Goal: Task Accomplishment & Management: Complete application form

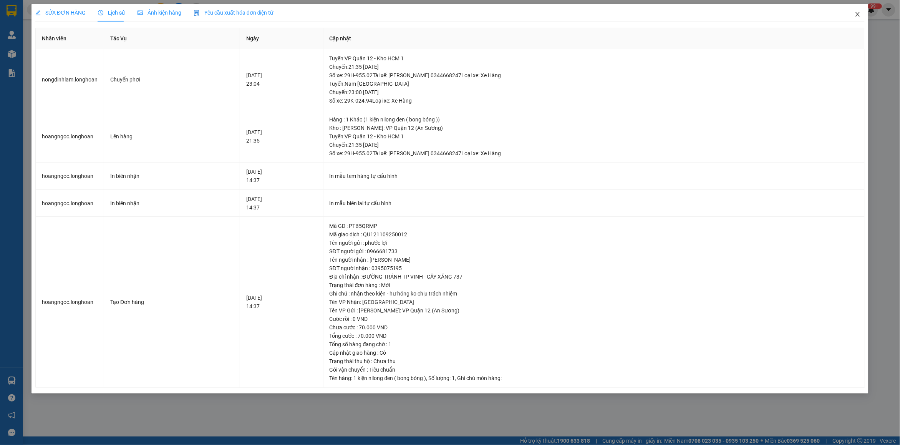
drag, startPoint x: 848, startPoint y: 16, endPoint x: 858, endPoint y: 15, distance: 9.2
click at [850, 16] on span "Close" at bounding box center [858, 15] width 22 height 22
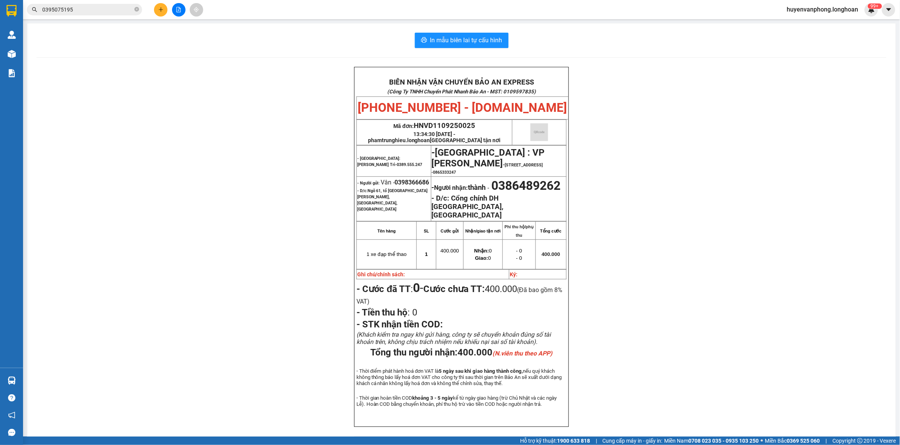
click at [114, 7] on input "0395075195" at bounding box center [87, 9] width 91 height 8
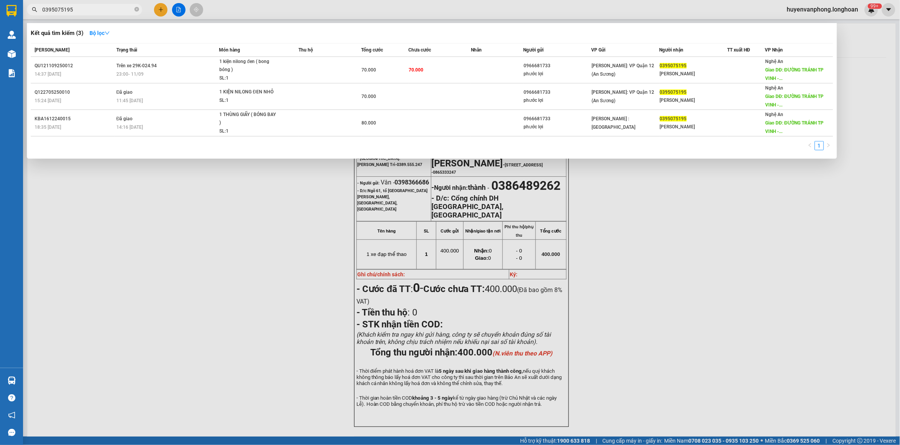
click at [114, 7] on input "0395075195" at bounding box center [87, 9] width 91 height 8
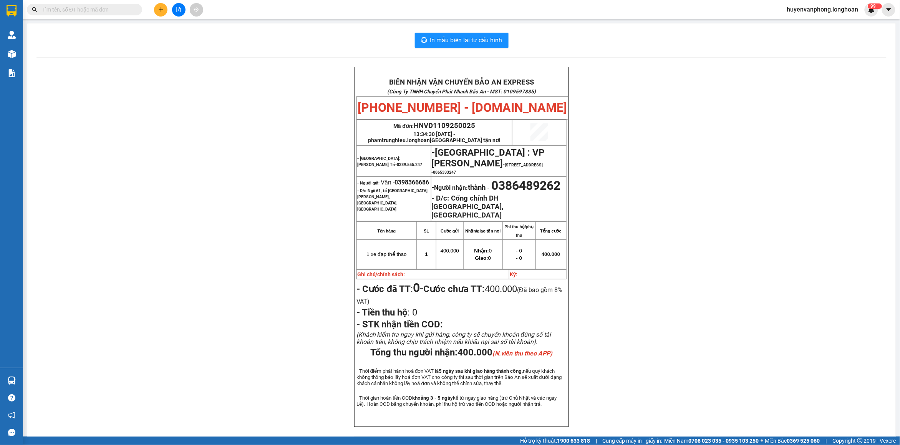
paste input "0979884097"
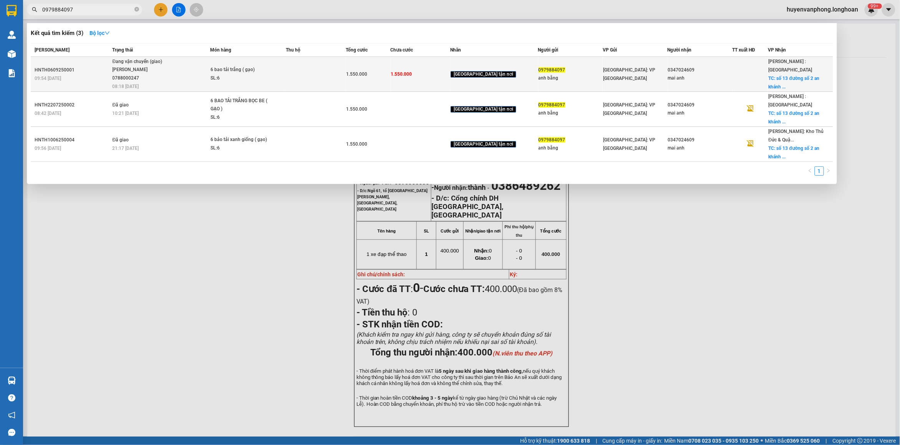
type input "0979884097"
click at [286, 76] on span "6 bao tải trắng ( gạo) SL: 6" at bounding box center [248, 74] width 75 height 17
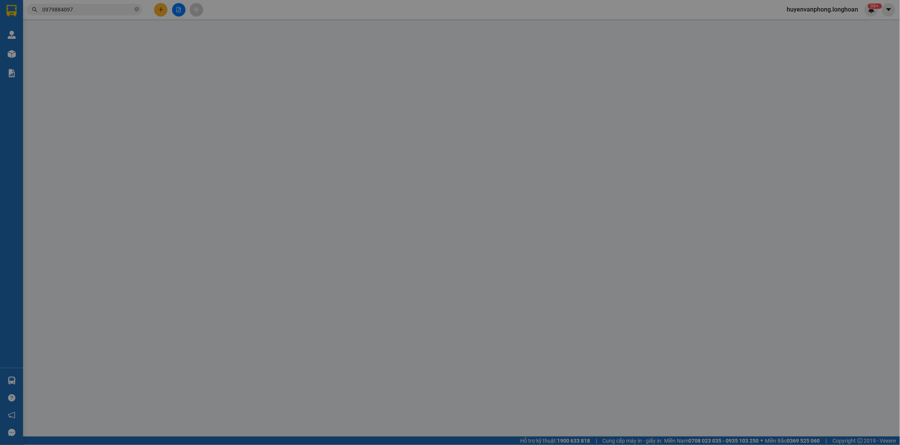
type input "0979884097"
type input "anh bằng"
type input "0347024609"
type input "mai anh"
checkbox input "true"
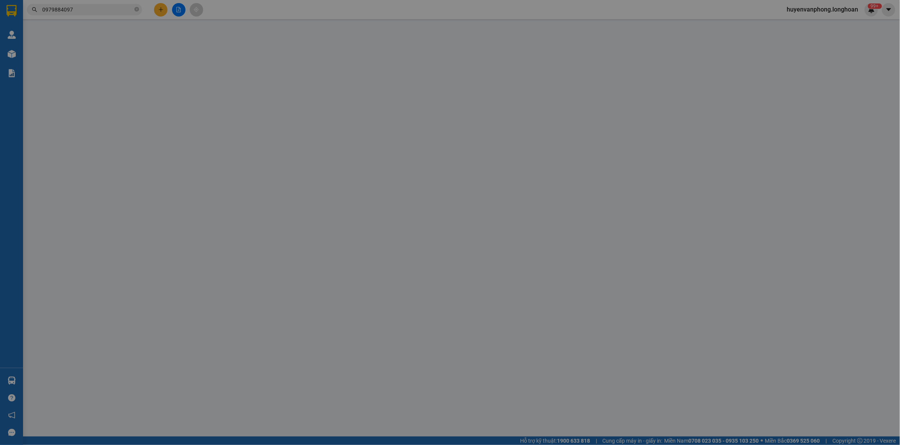
type input "số 13 đường số 2 an [GEOGRAPHIC_DATA]"
type input "1.550.000"
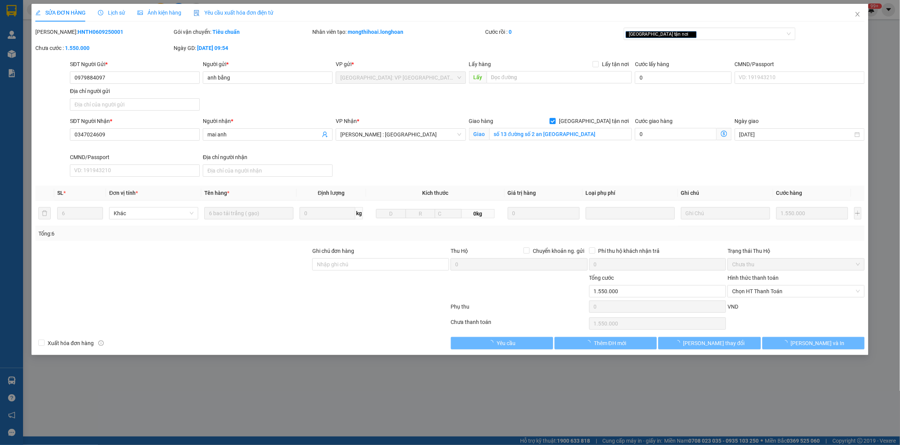
click at [110, 10] on span "Lịch sử" at bounding box center [111, 13] width 27 height 6
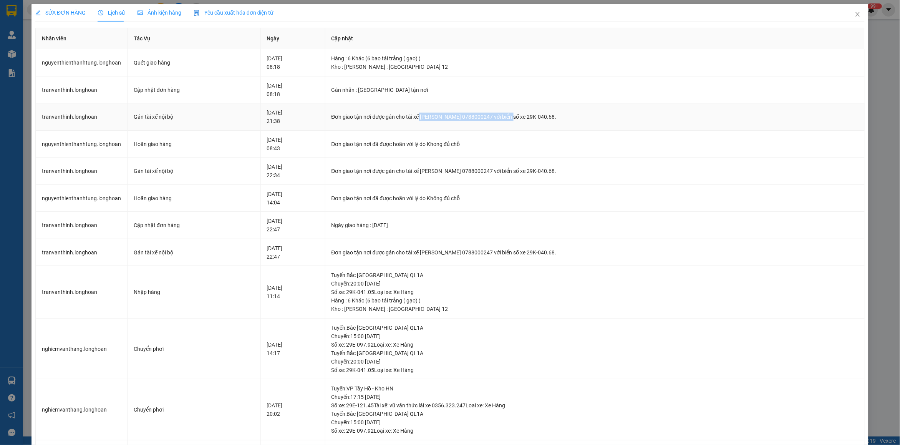
drag, startPoint x: 418, startPoint y: 115, endPoint x: 523, endPoint y: 115, distance: 104.9
click at [523, 115] on div "Đơn giao tận nơi được gán cho tài xế [PERSON_NAME] 0788000247 với biển số xe 29…" at bounding box center [595, 117] width 527 height 8
copy div "[PERSON_NAME] 0788000247"
drag, startPoint x: 852, startPoint y: 18, endPoint x: 313, endPoint y: 1, distance: 539.4
click at [852, 18] on span "Close" at bounding box center [858, 15] width 22 height 22
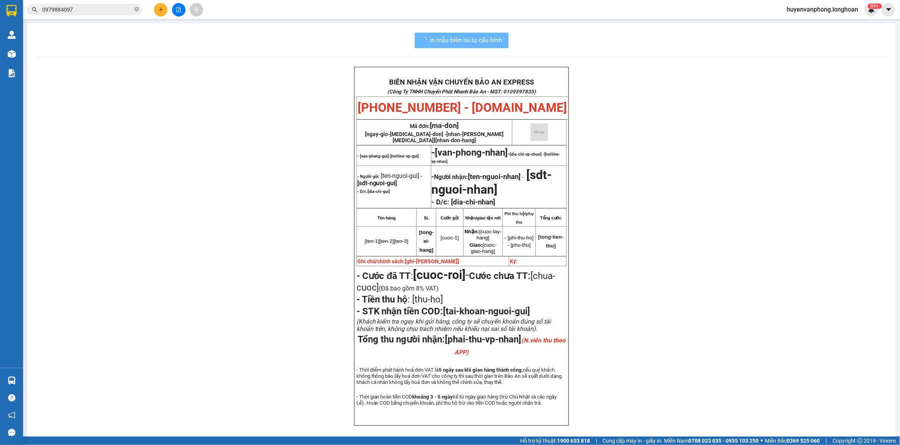
click at [117, 10] on input "0979884097" at bounding box center [87, 9] width 91 height 8
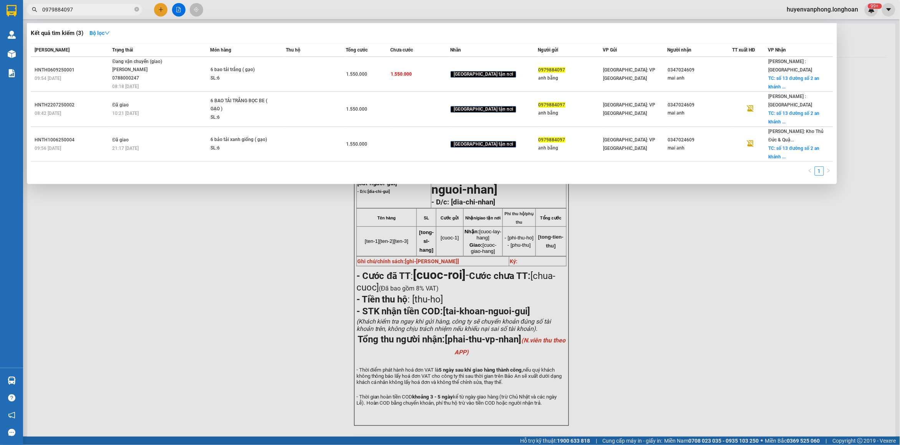
click at [117, 10] on input "0979884097" at bounding box center [87, 9] width 91 height 8
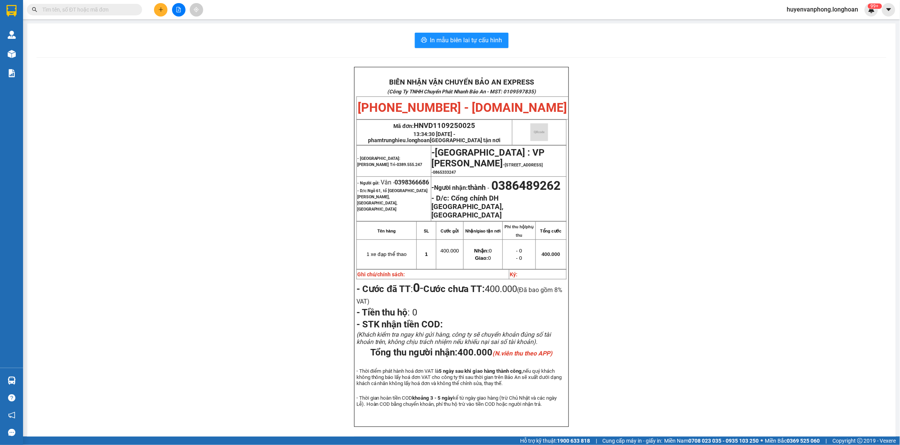
paste input "036 3517897"
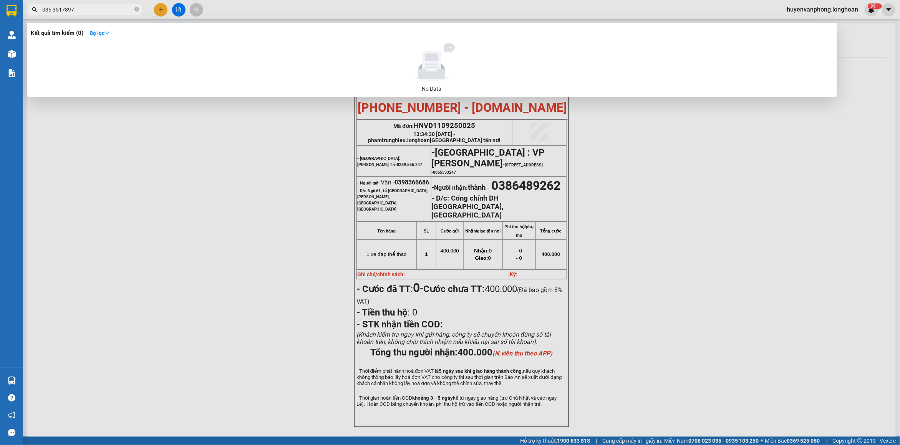
click at [53, 10] on input "036 3517897" at bounding box center [87, 9] width 91 height 8
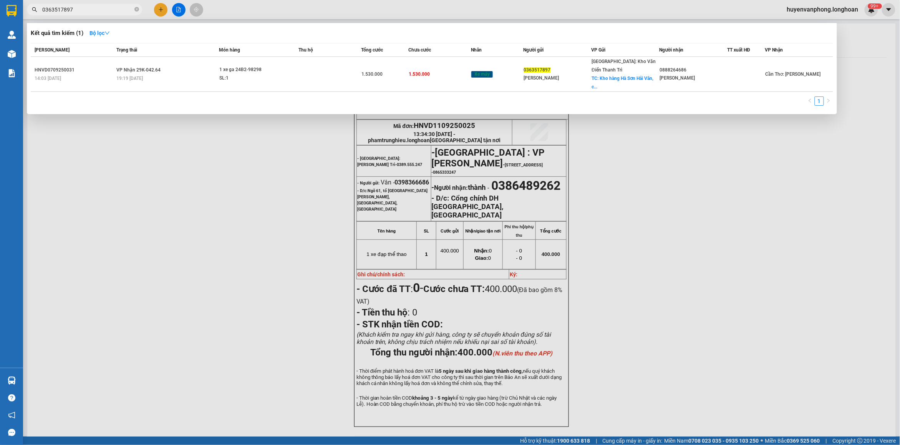
type input "0363517897"
drag, startPoint x: 135, startPoint y: 10, endPoint x: 77, endPoint y: 0, distance: 58.9
click at [133, 10] on span "0363517897" at bounding box center [84, 10] width 115 height 12
click at [75, 6] on input "0363517897" at bounding box center [87, 9] width 91 height 8
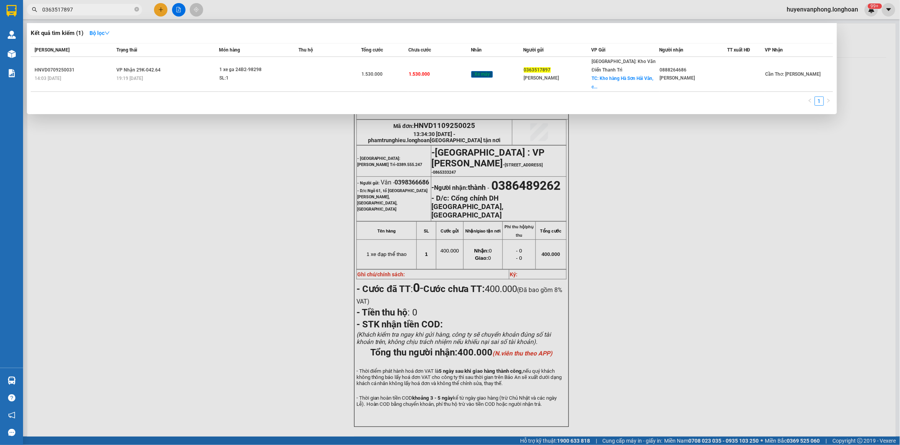
click at [75, 6] on input "0363517897" at bounding box center [87, 9] width 91 height 8
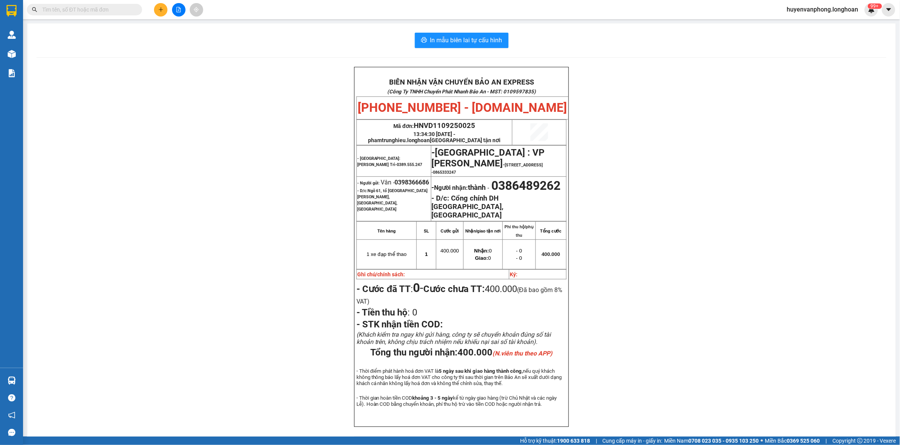
paste input "0918723365"
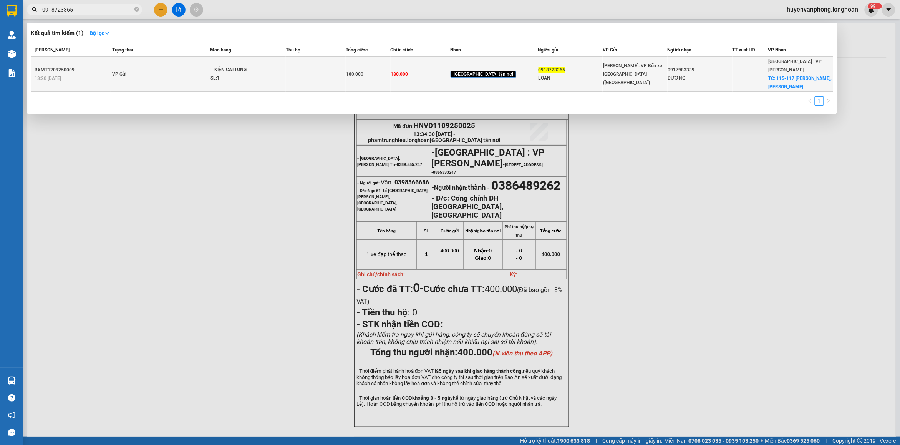
type input "0918723365"
click at [233, 66] on div "1 KIỆN CATTONG" at bounding box center [240, 70] width 58 height 8
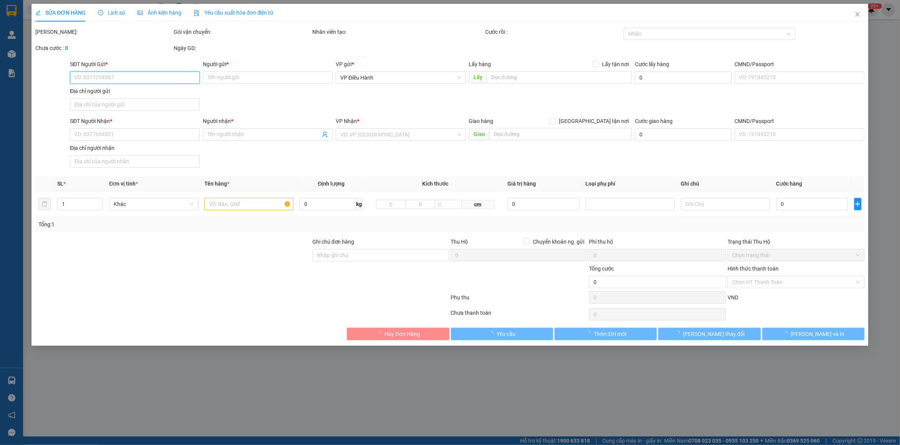
type input "0918723365"
type input "LOAN"
type input "0917983339"
type input "DƯƠNG"
checkbox input "true"
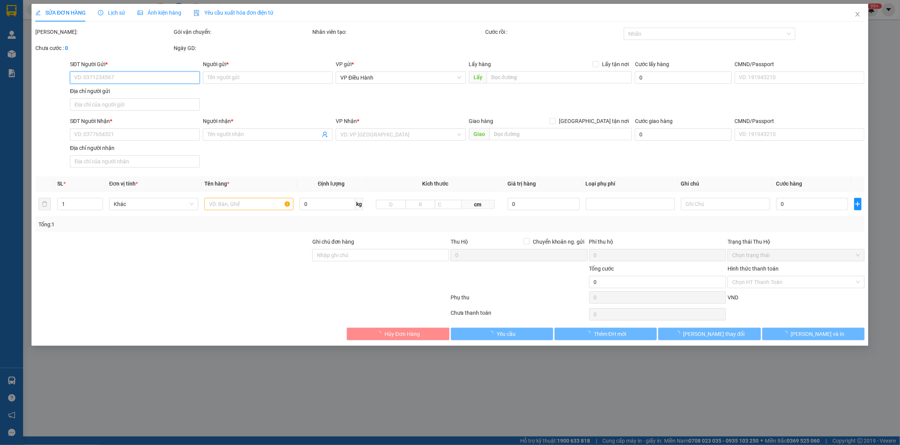
type input "115-117 [PERSON_NAME],[GEOGRAPHIC_DATA],[GEOGRAPHIC_DATA]"
type input "180.000"
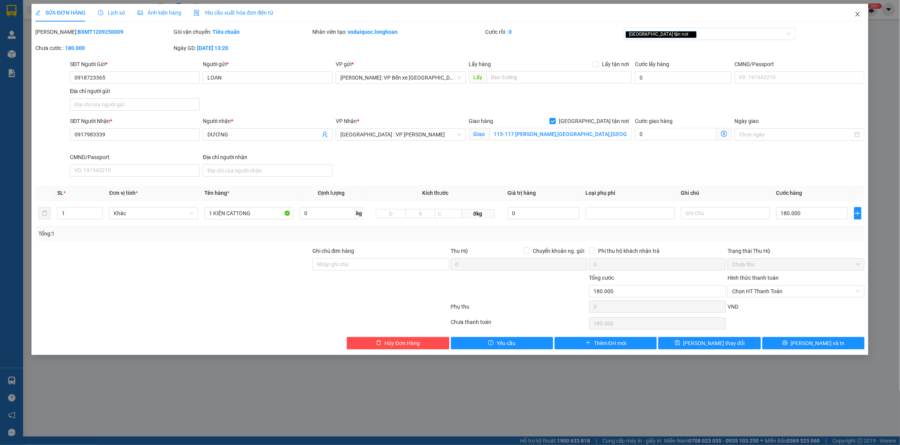
click at [857, 16] on icon "close" at bounding box center [858, 14] width 4 height 5
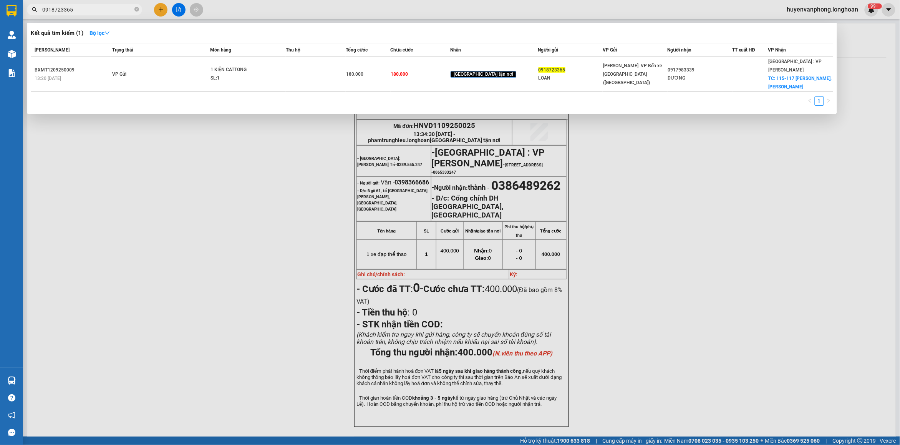
drag, startPoint x: 82, startPoint y: 10, endPoint x: 36, endPoint y: 8, distance: 46.2
click at [36, 8] on div "0918723365" at bounding box center [75, 10] width 150 height 12
click at [104, 6] on input "0918723365" at bounding box center [87, 9] width 91 height 8
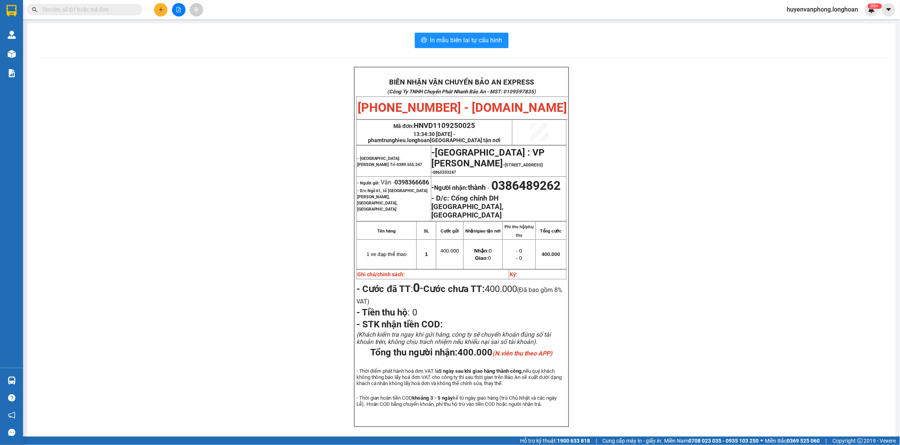
paste input "0889999422"
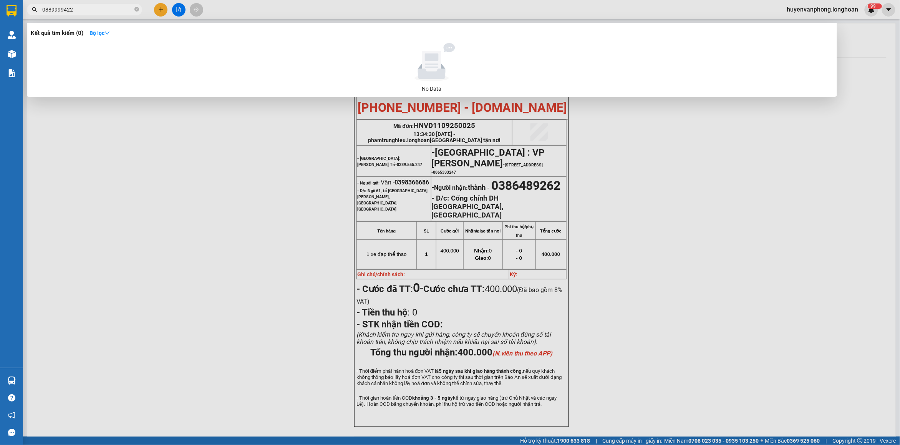
type input "0889999422"
click at [77, 9] on input "0889999422" at bounding box center [87, 9] width 91 height 8
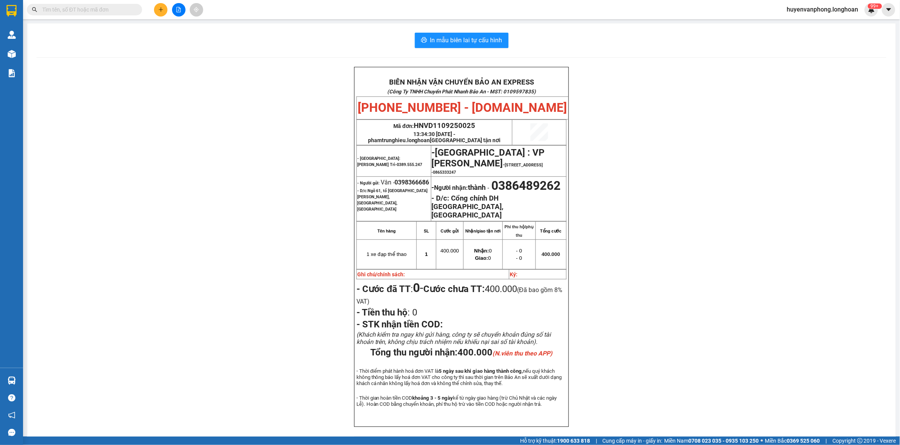
paste input "0889999422"
type input "0889999422"
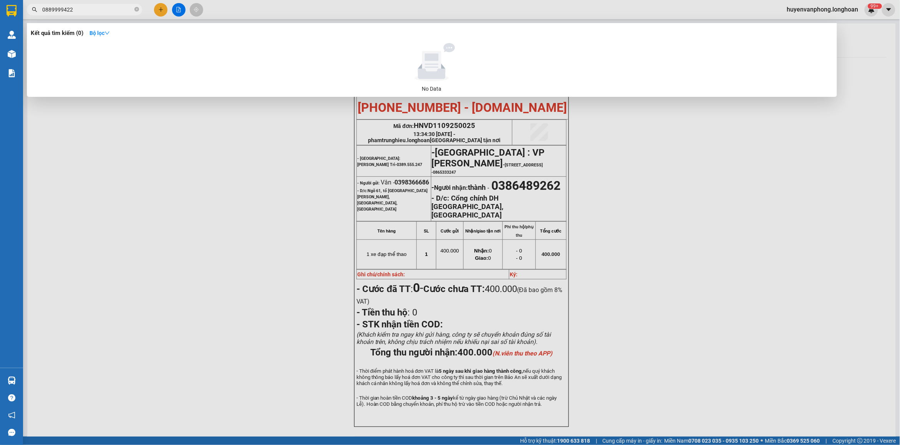
click at [85, 9] on input "0889999422" at bounding box center [87, 9] width 91 height 8
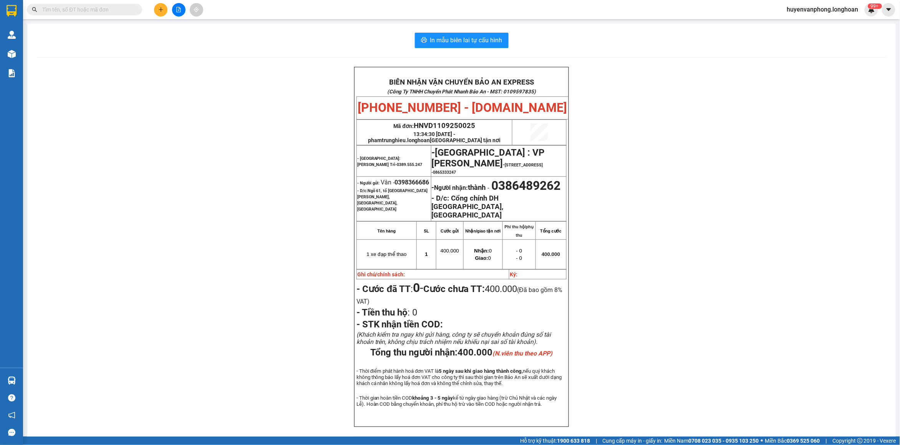
paste input "0876961624"
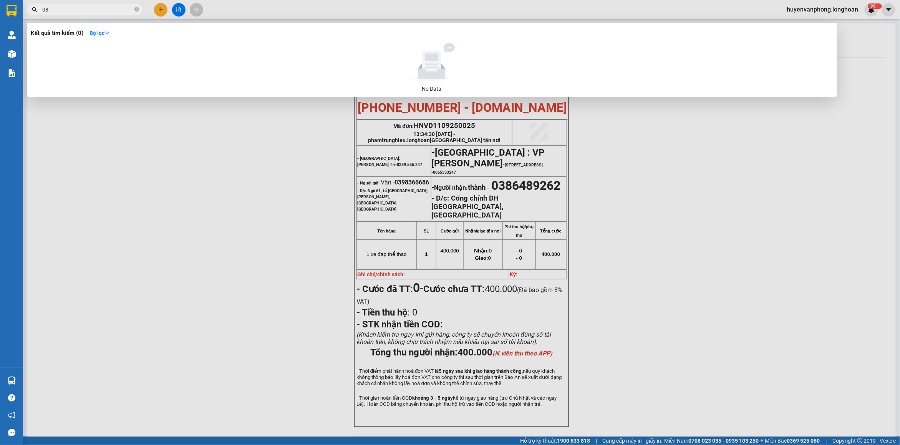
type input "0"
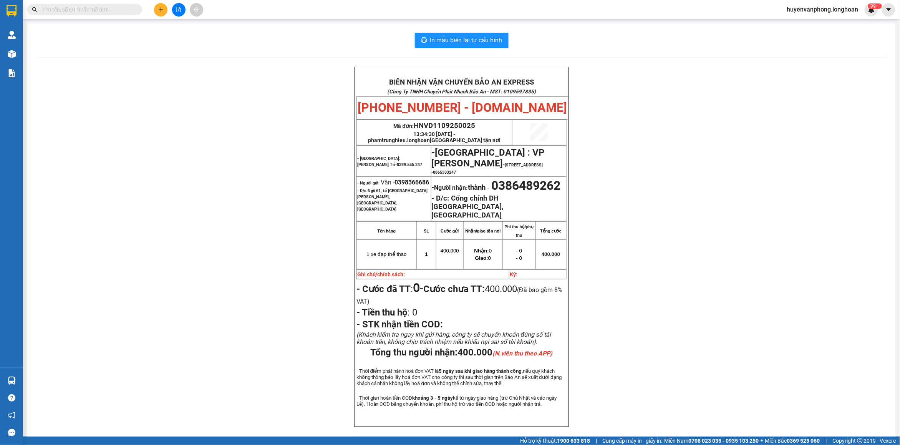
paste input "0876961624"
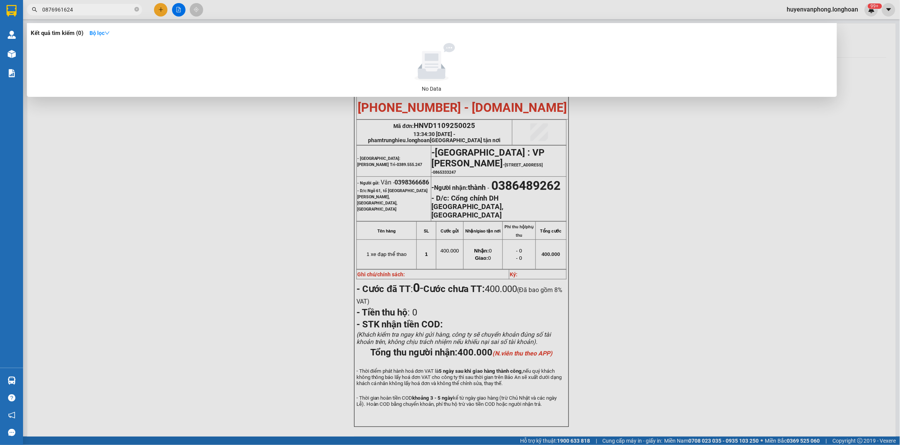
type input "0876961624"
click at [97, 12] on input "0876961624" at bounding box center [87, 9] width 91 height 8
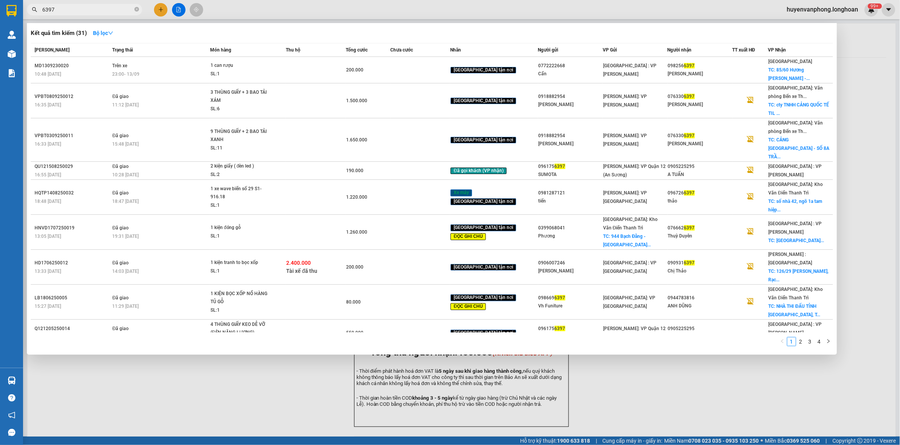
type input "6397"
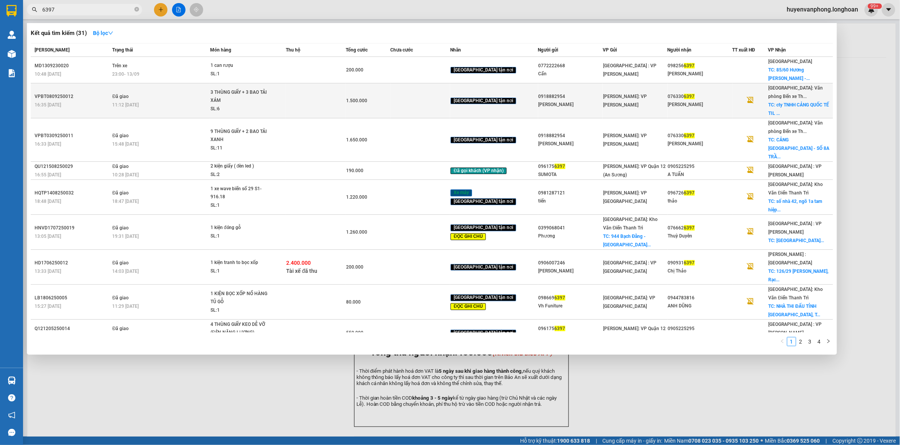
click at [355, 100] on span "1.500.000" at bounding box center [356, 100] width 21 height 5
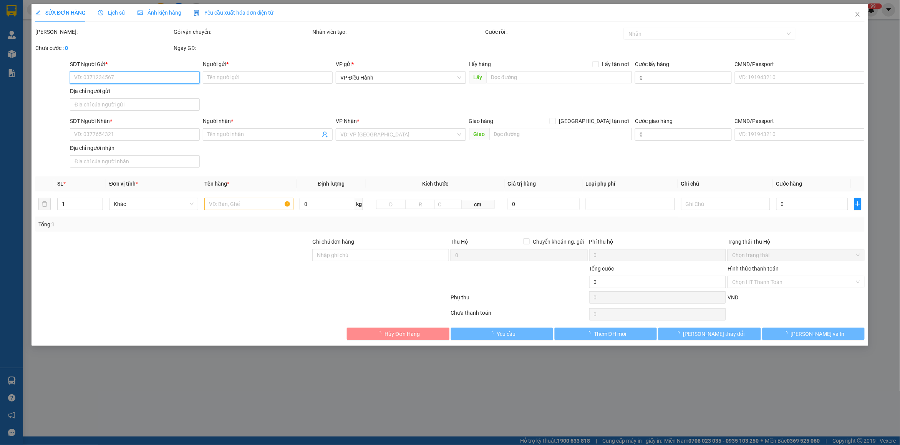
type input "0918882954"
type input "[PERSON_NAME]"
type input "0763306397"
type input "[PERSON_NAME]"
checkbox input "true"
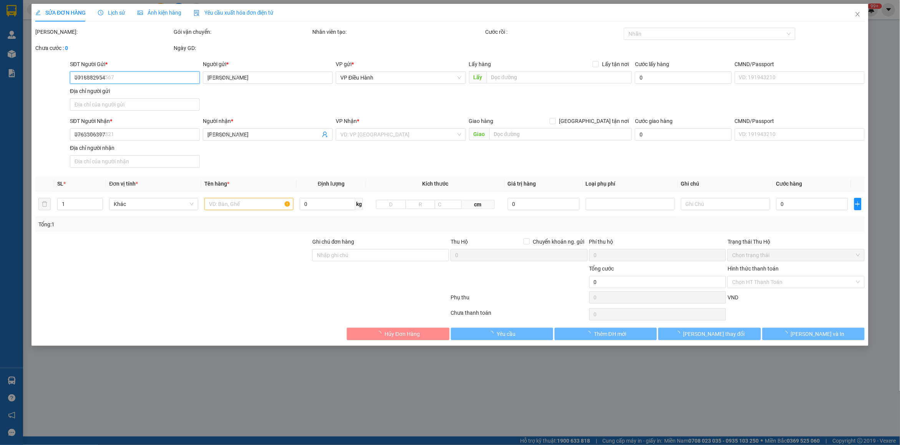
type input "cty TNHH CẢNG QUỐC TẾ TIL [GEOGRAPHIC_DATA] - BẾN SỐ 3-4 CẢNG NƯỚC SÂU [GEOGRAP…"
type input "HÀNG DỄ VỠ VẬN CHUYỂN NHẸ TAY - HƯ VỠ KHÔNG ĐỀN"
type input "1.500.000"
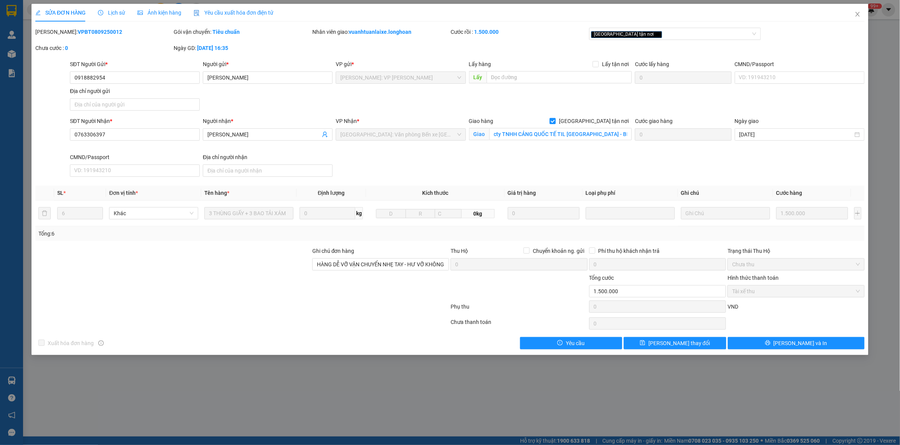
drag, startPoint x: 55, startPoint y: 33, endPoint x: 101, endPoint y: 33, distance: 45.7
click at [101, 33] on div "[PERSON_NAME]: VPBT0809250012" at bounding box center [103, 32] width 137 height 8
copy b "VPBT0809250012"
drag, startPoint x: 860, startPoint y: 12, endPoint x: 158, endPoint y: 23, distance: 702.5
click at [846, 15] on div "SỬA ĐƠN HÀNG Lịch sử Ảnh kiện hàng Yêu cầu xuất hóa đơn điện tử Total Paid Fee …" at bounding box center [450, 179] width 837 height 351
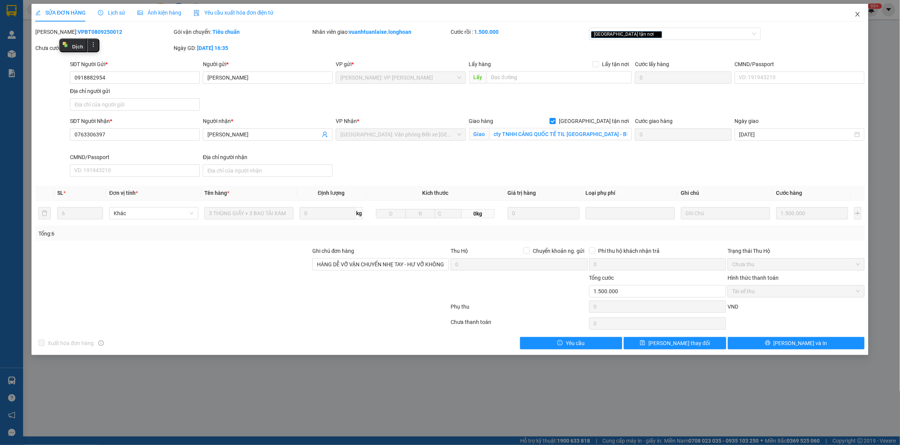
drag, startPoint x: 857, startPoint y: 16, endPoint x: 422, endPoint y: 16, distance: 435.4
click at [856, 16] on icon "close" at bounding box center [858, 14] width 6 height 6
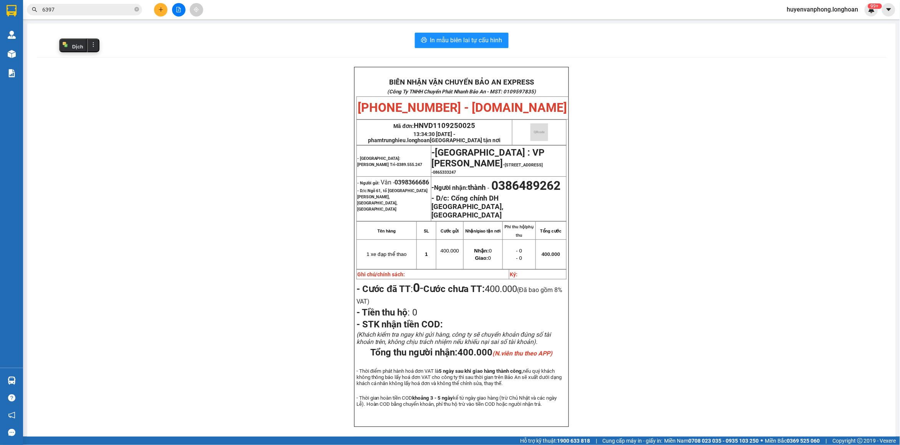
click at [83, 9] on input "6397" at bounding box center [87, 9] width 91 height 8
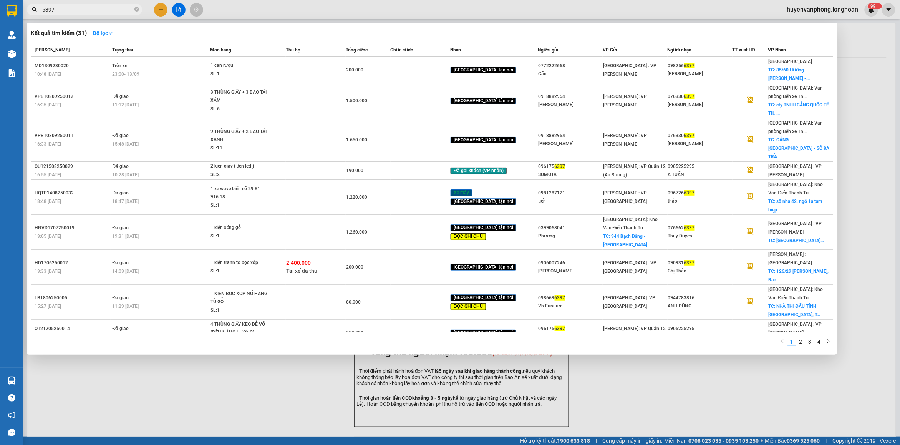
click at [83, 9] on input "6397" at bounding box center [87, 9] width 91 height 8
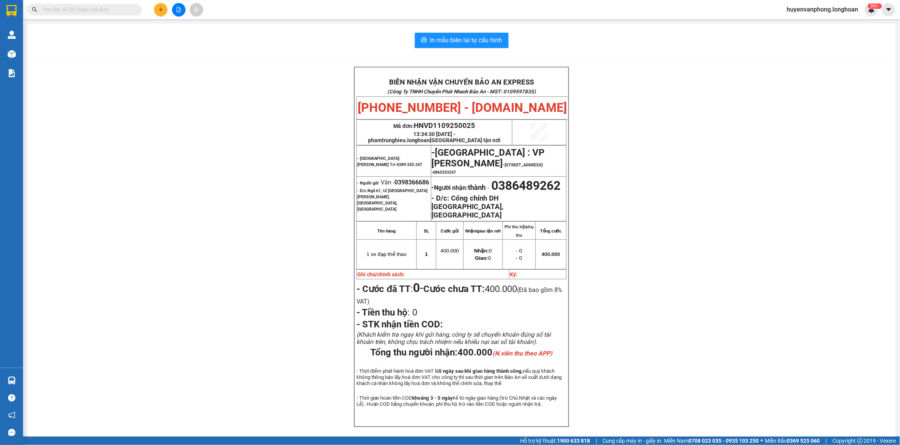
paste input "0376036225"
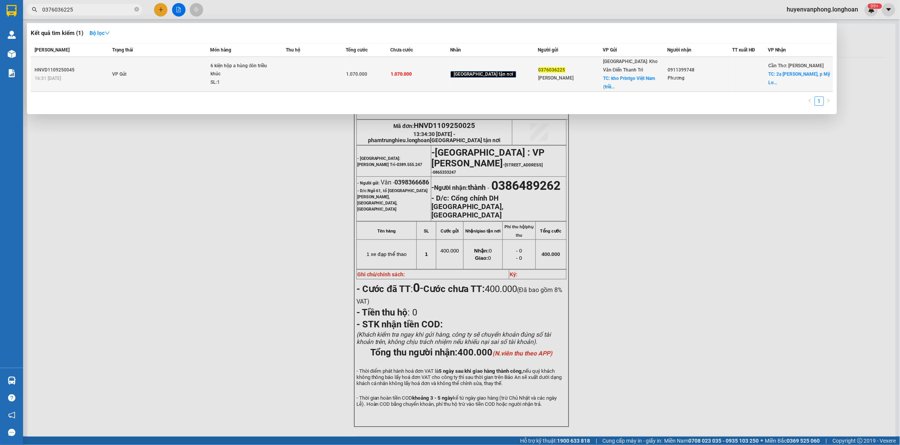
type input "0376036225"
click at [338, 71] on td at bounding box center [316, 74] width 60 height 35
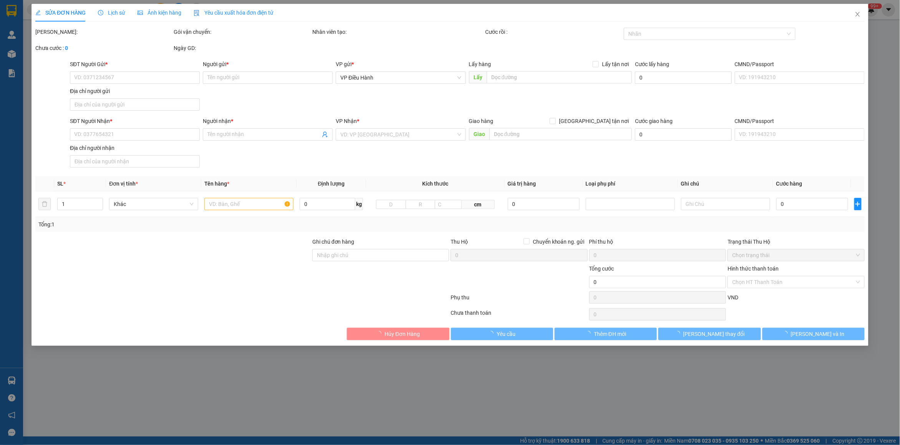
type input "0376036225"
type input "[PERSON_NAME]"
checkbox input "true"
type input "kho Printgo Việt Nam (triều khúc, [GEOGRAPHIC_DATA])"
type input "0911399748"
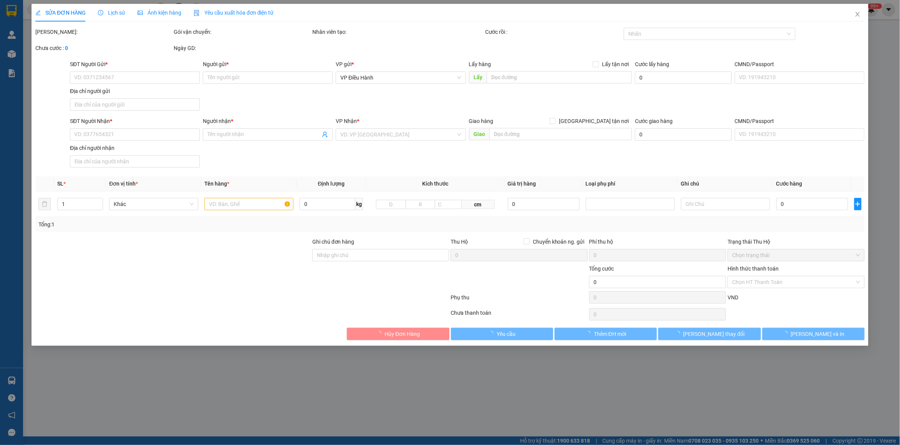
type input "Phương"
checkbox input "true"
type input "2a [PERSON_NAME], [PERSON_NAME], [GEOGRAPHIC_DATA] [GEOGRAPHIC_DATA]"
type input "1.070.000"
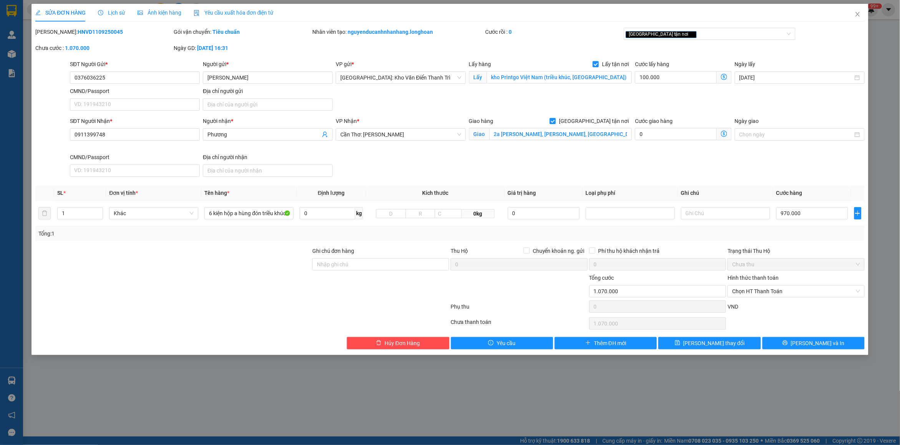
click at [111, 17] on div "Lịch sử" at bounding box center [111, 12] width 27 height 8
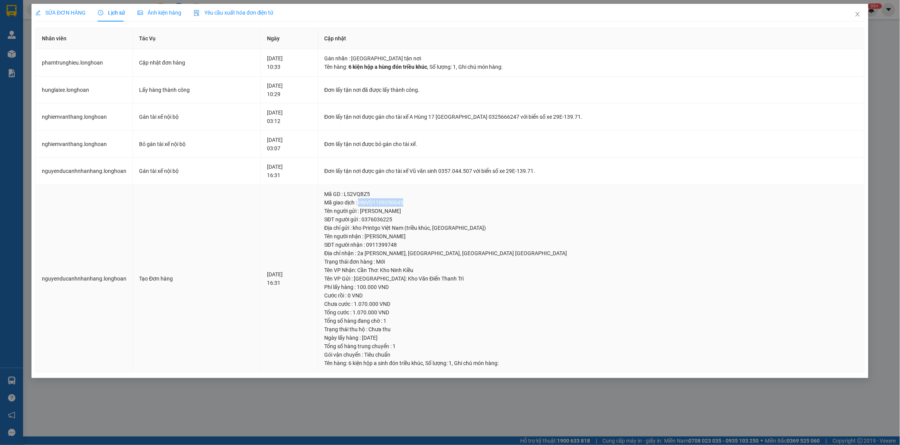
drag, startPoint x: 385, startPoint y: 202, endPoint x: 431, endPoint y: 202, distance: 45.7
click at [431, 202] on div "Mã giao dịch : HNVD1109250045" at bounding box center [591, 202] width 534 height 8
copy div "HNVD1109250045"
click at [852, 17] on span "Close" at bounding box center [858, 15] width 22 height 22
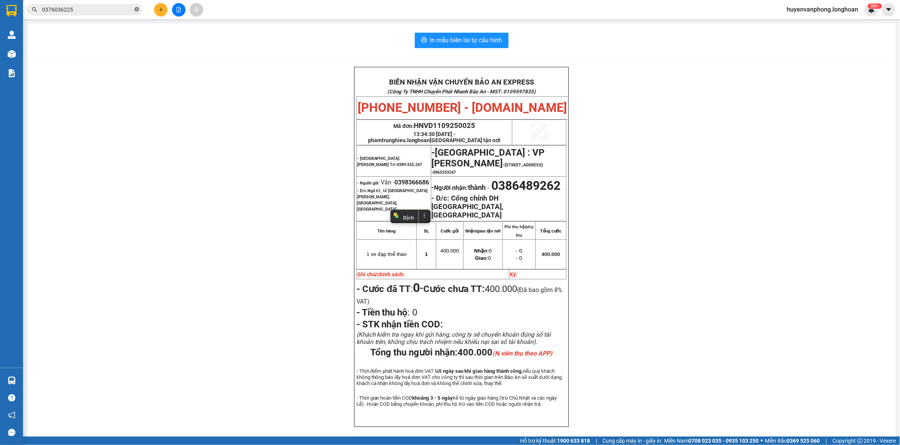
drag, startPoint x: 137, startPoint y: 8, endPoint x: 100, endPoint y: 10, distance: 36.9
click at [136, 9] on icon "close-circle" at bounding box center [136, 9] width 5 height 5
click at [99, 10] on input "text" at bounding box center [87, 9] width 91 height 8
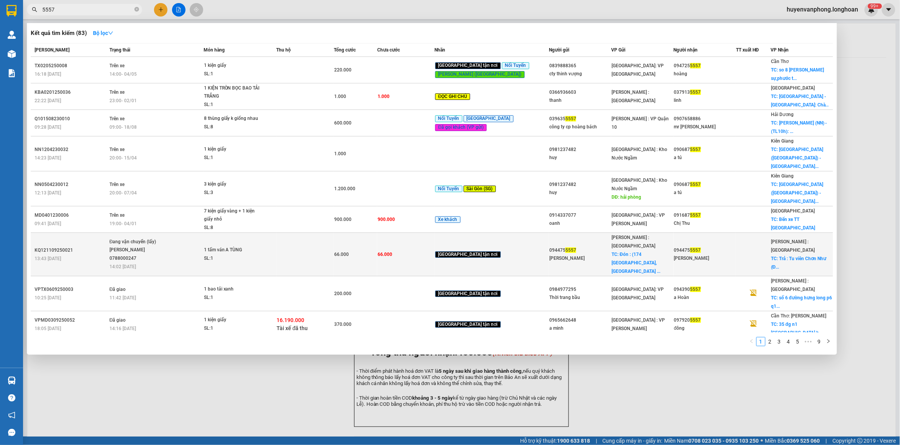
type input "5557"
click at [221, 254] on div "SL: 1" at bounding box center [233, 258] width 58 height 8
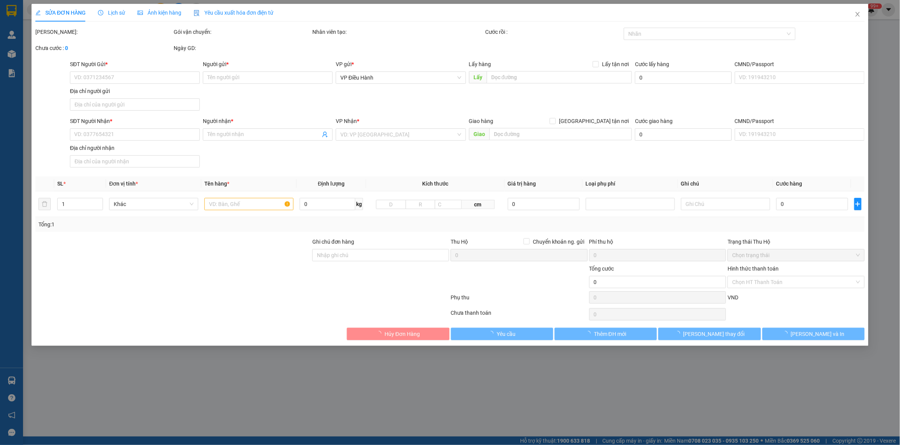
type input "0944755557"
type input "[PERSON_NAME]"
checkbox input "true"
type input "Đón : (174 Tây Hoà, [GEOGRAPHIC_DATA] , [GEOGRAPHIC_DATA] , [GEOGRAPHIC_DATA]"
type input "0944755557"
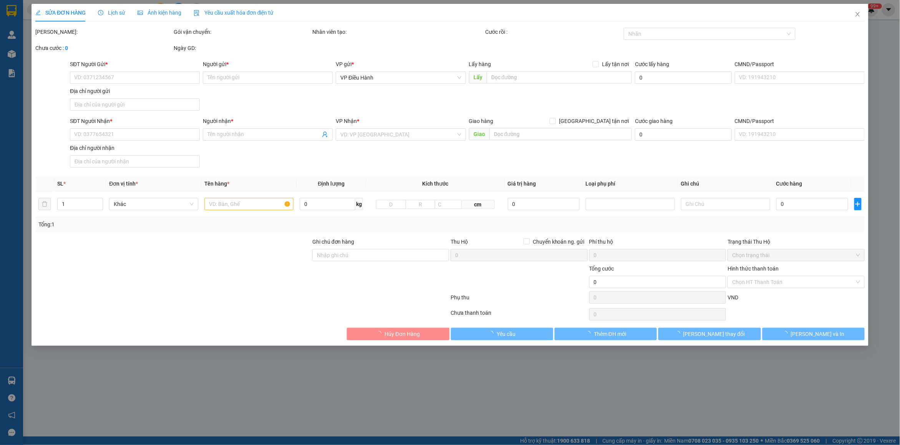
type input "[PERSON_NAME]"
checkbox input "true"
type input "Trả : Tu viên Chơn Như ([GEOGRAPHIC_DATA], [GEOGRAPHIC_DATA])"
type input "66.000"
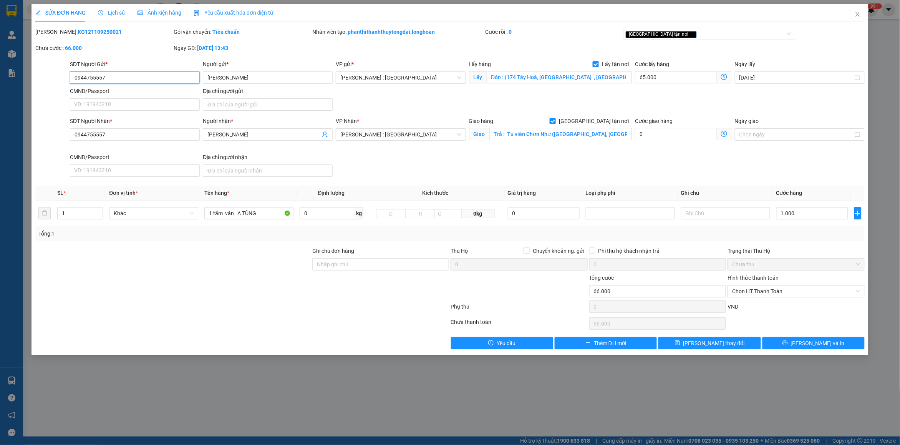
drag, startPoint x: 117, startPoint y: 74, endPoint x: 55, endPoint y: 81, distance: 62.6
click at [55, 81] on div "SĐT Người Gửi * 0944755557 0944755557 Người gửi * [PERSON_NAME] VP gửi * [GEOGR…" at bounding box center [450, 87] width 831 height 54
click at [852, 14] on span "Close" at bounding box center [858, 15] width 22 height 22
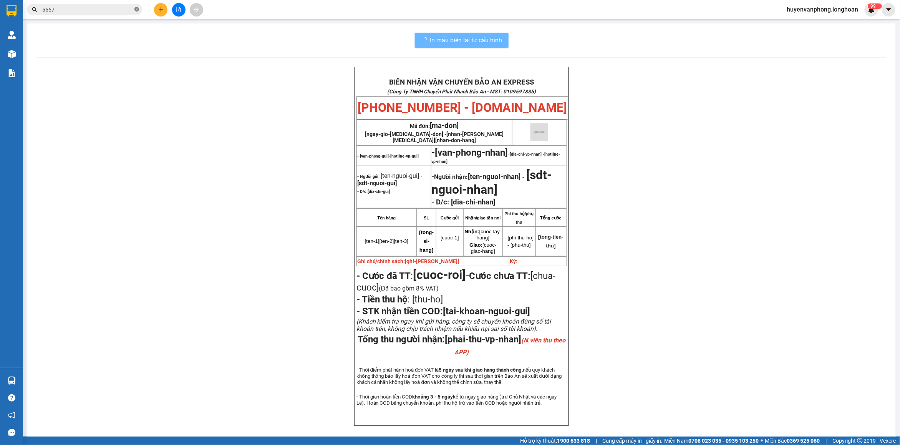
drag, startPoint x: 137, startPoint y: 11, endPoint x: 115, endPoint y: 11, distance: 21.5
click at [137, 12] on icon "close-circle" at bounding box center [136, 9] width 5 height 5
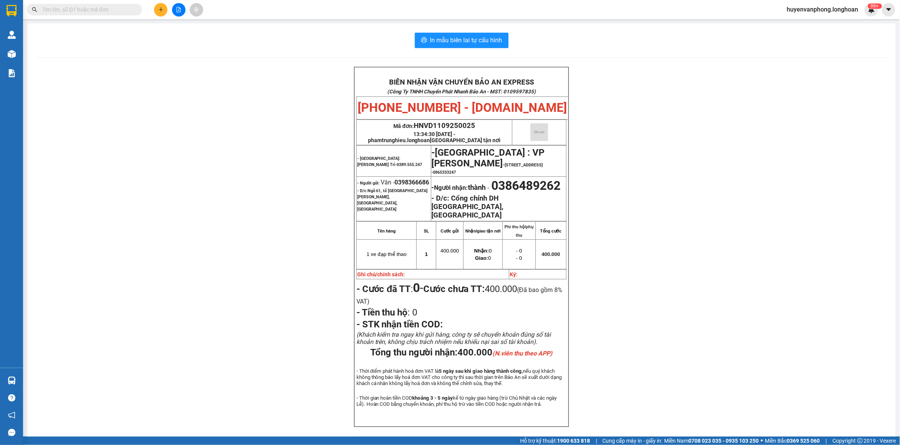
click at [93, 8] on input "text" at bounding box center [87, 9] width 91 height 8
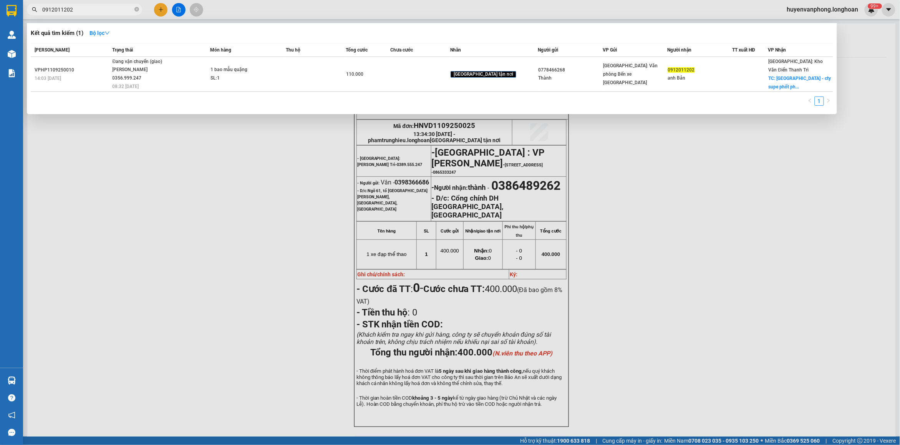
type input "0912011202"
drag, startPoint x: 137, startPoint y: 12, endPoint x: 108, endPoint y: 12, distance: 29.2
click at [134, 12] on icon "close-circle" at bounding box center [136, 9] width 5 height 5
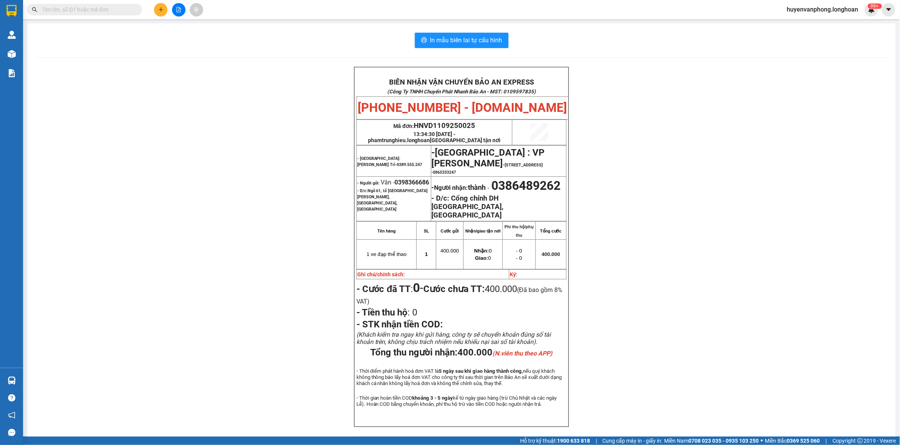
click at [103, 10] on input "text" at bounding box center [87, 9] width 91 height 8
paste input "0982803637"
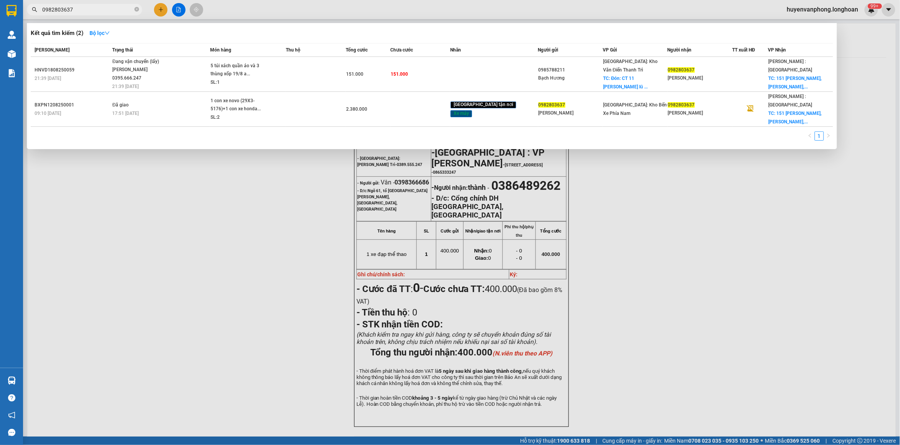
type input "0982803637"
click at [100, 8] on input "0982803637" at bounding box center [87, 9] width 91 height 8
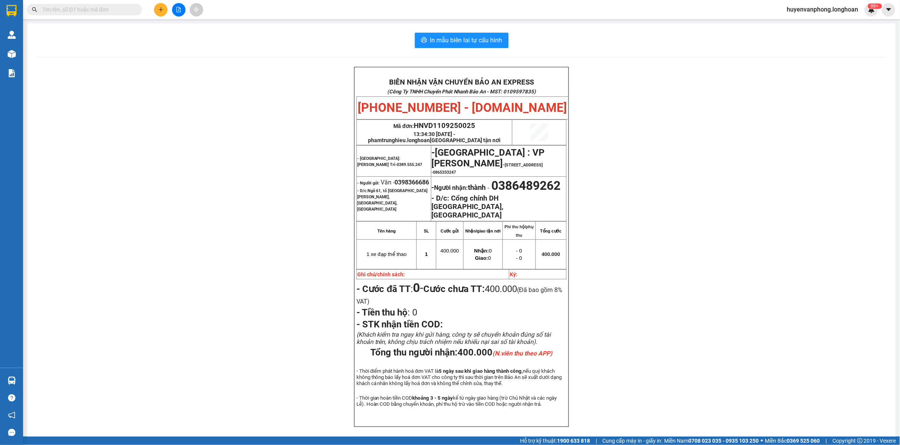
paste input "0981132265"
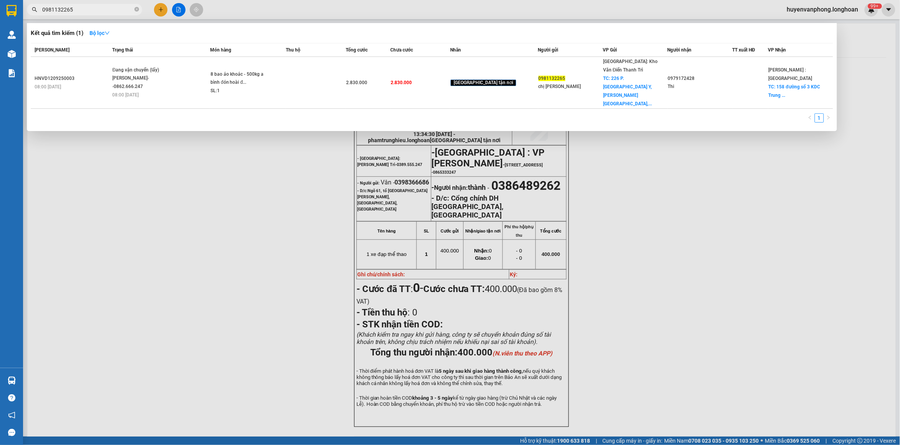
type input "0981132265"
click at [101, 6] on input "0981132265" at bounding box center [87, 9] width 91 height 8
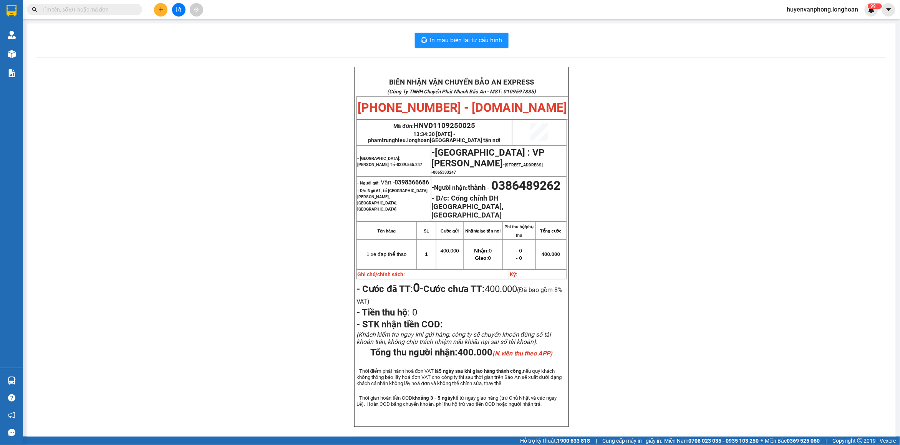
paste input "0985228706"
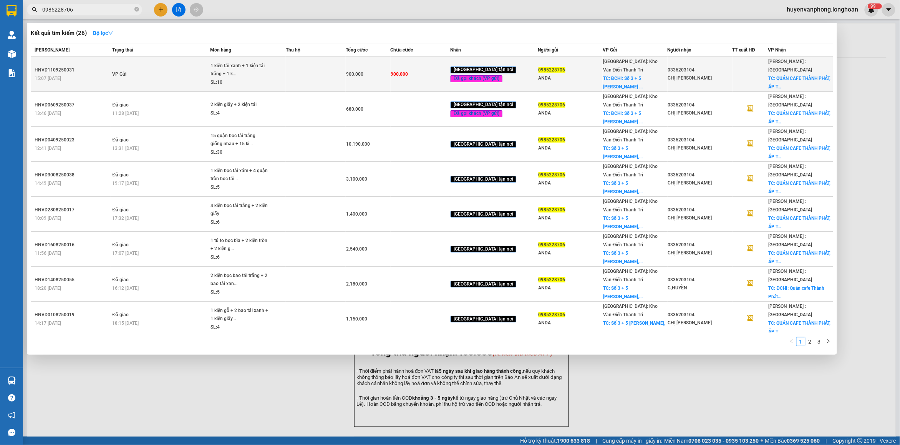
type input "0985228706"
click at [279, 64] on span "1 kiện tải xanh + 1 kiện tải trắng + 1 k... SL: 10" at bounding box center [248, 74] width 75 height 25
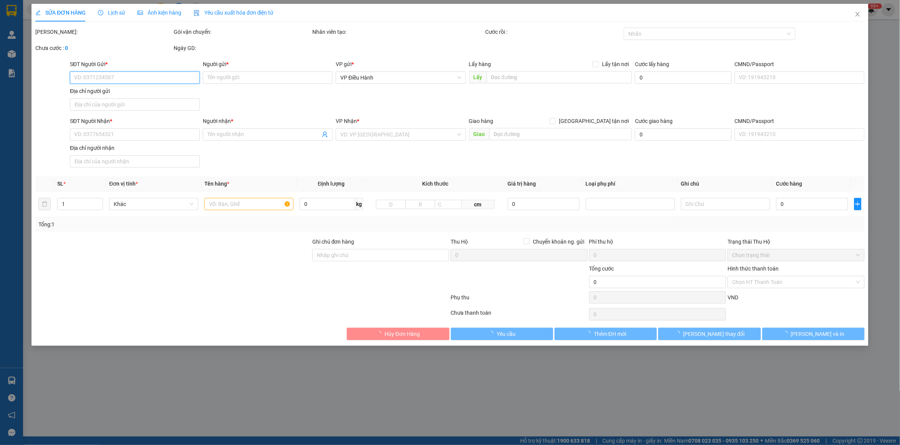
type input "0985228706"
type input "ANDA"
checkbox input "true"
type input "ĐCHI: Số 3 + 5 [PERSON_NAME], [GEOGRAPHIC_DATA], [GEOGRAPHIC_DATA], [GEOGRAPHIC…"
type input "0336203104"
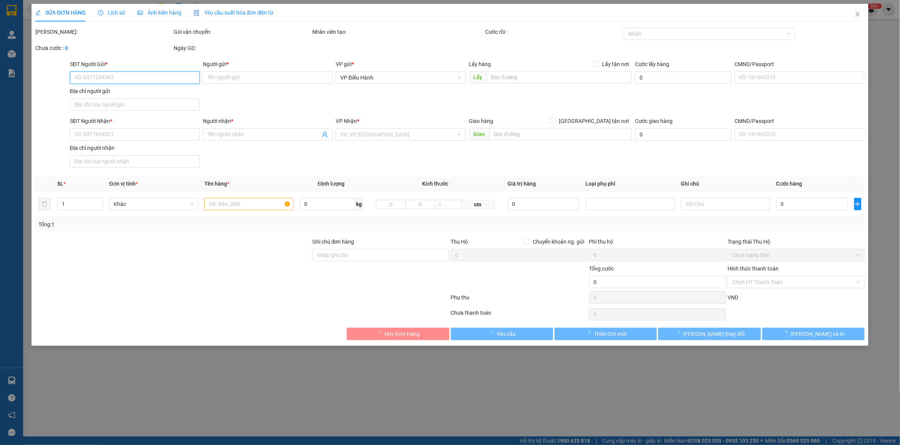
type input "CHỊ [PERSON_NAME]"
checkbox input "true"
type input "QUÁN CAFE THÀNH PHÁT, ẤP [GEOGRAPHIC_DATA], [GEOGRAPHIC_DATA],[GEOGRAPHIC_DATA]…"
type input "nhận nguyên kiện,giao nguyên kiện,bể vỡ khồng đền, XIN NHẸ TAY"
type input "900.000"
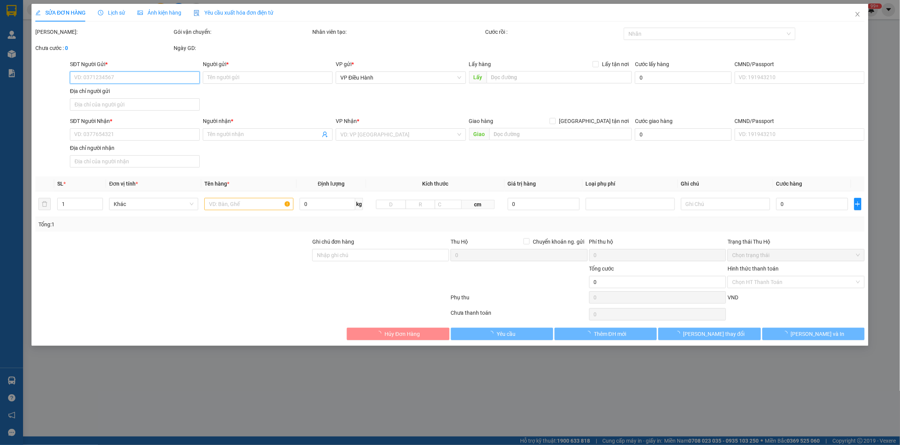
type input "900.000"
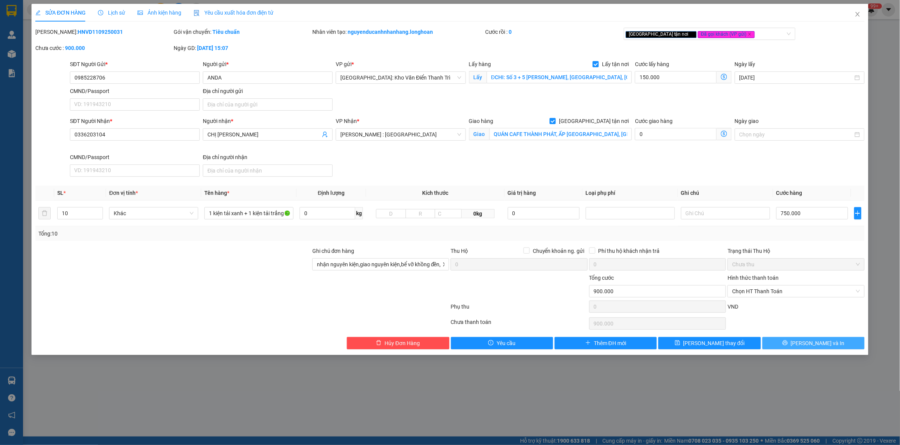
click at [814, 343] on span "[PERSON_NAME] và In" at bounding box center [818, 343] width 54 height 8
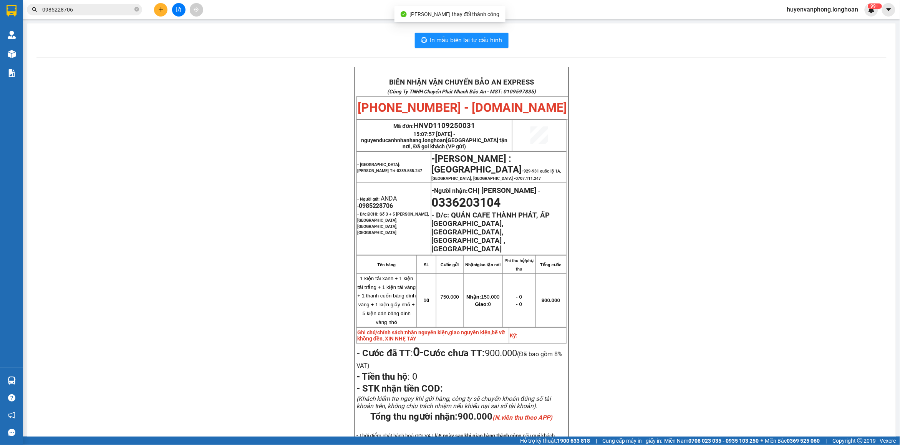
scroll to position [48, 0]
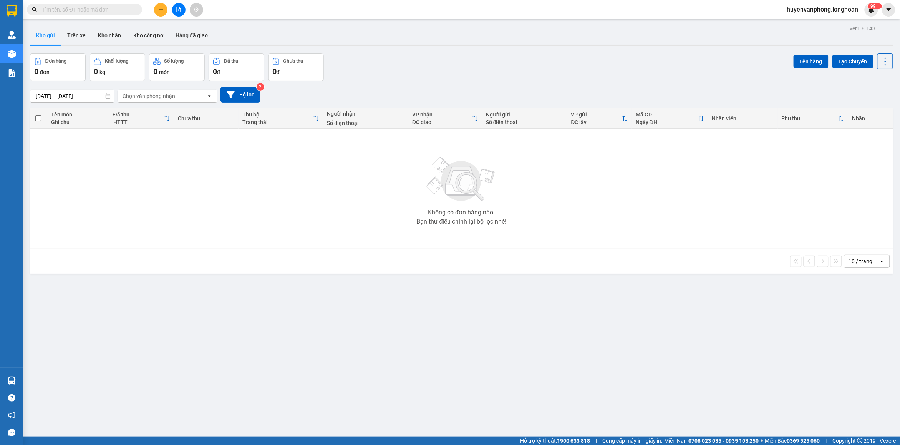
click at [70, 6] on input "text" at bounding box center [87, 9] width 91 height 8
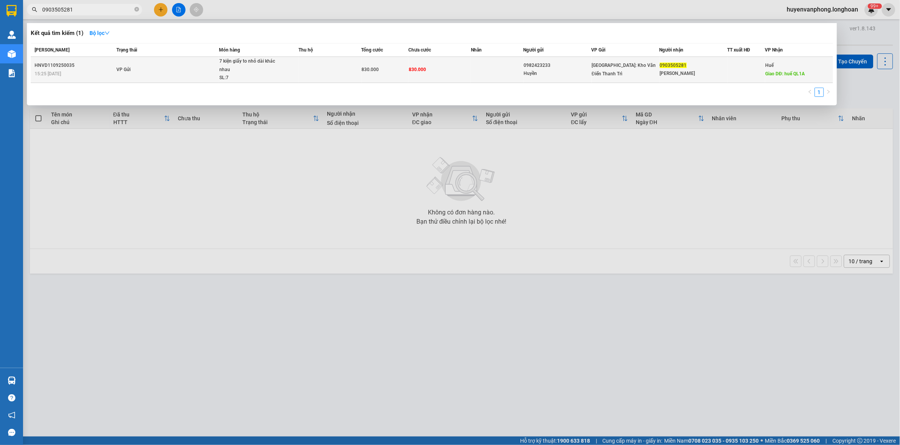
type input "0903505281"
click at [162, 77] on td "VP Gửi" at bounding box center [167, 70] width 105 height 26
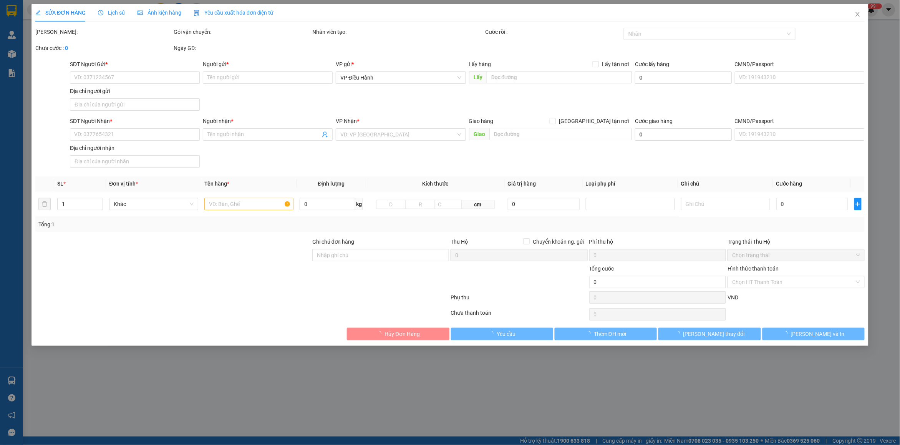
type input "0982423233"
type input "Huyền"
type input "0903505281"
type input "nguyễn huy"
type input "huế QL1A"
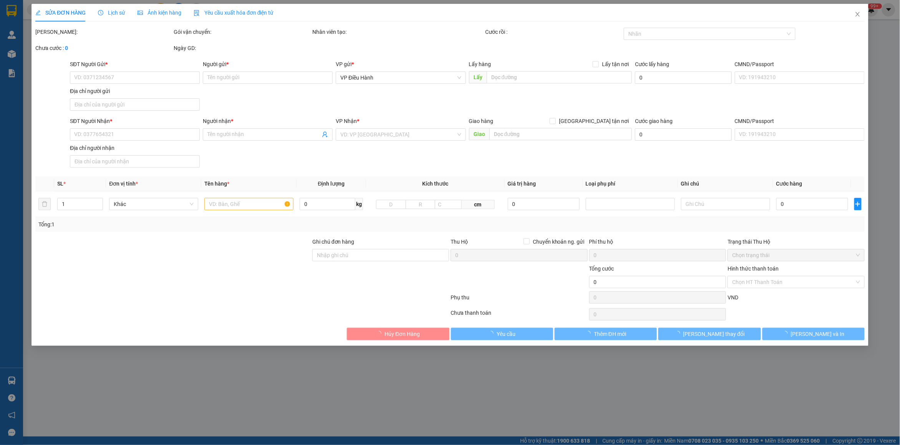
type input "nhận nguyên kiện,giao nguyên kiện,bể vỡ khồng đền, XIN NHẸ TAY"
type input "830.000"
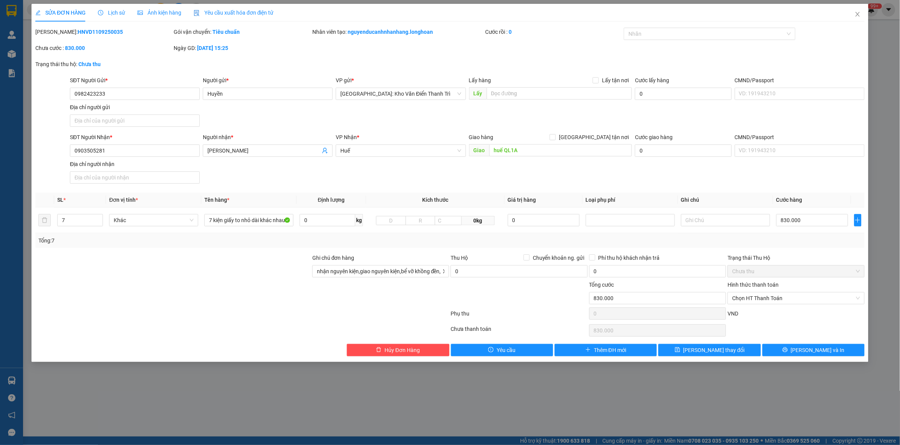
click at [120, 12] on span "Lịch sử" at bounding box center [111, 13] width 27 height 6
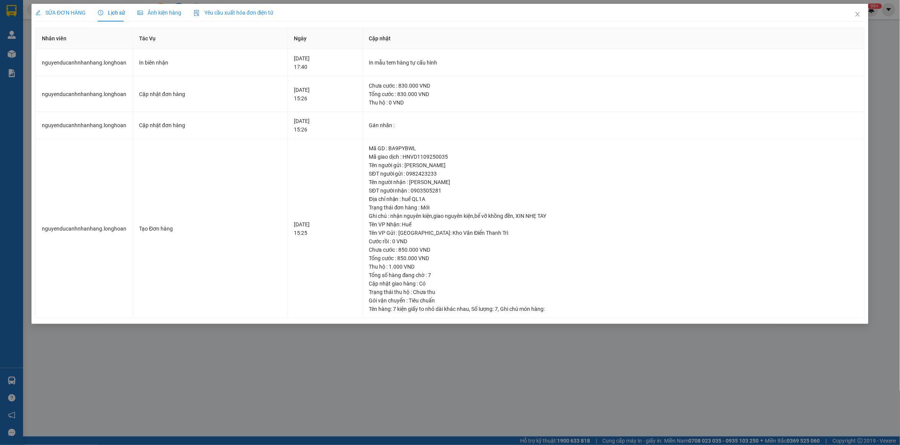
click at [61, 13] on span "SỬA ĐƠN HÀNG" at bounding box center [60, 13] width 50 height 6
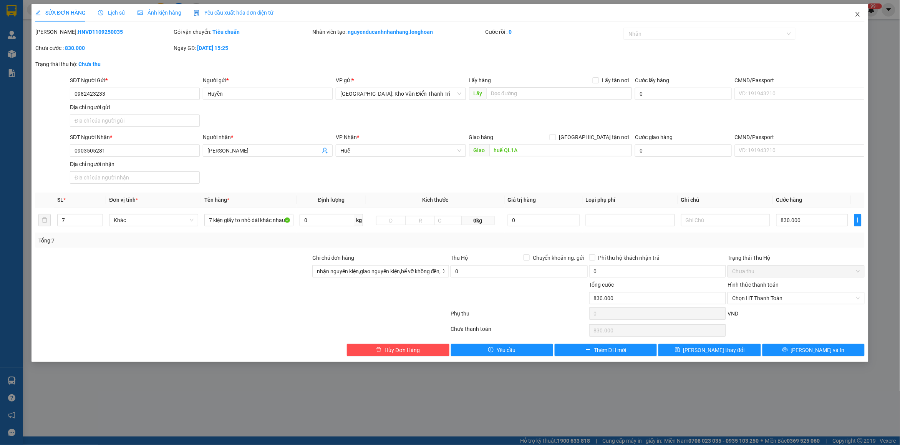
click at [863, 13] on span "Close" at bounding box center [858, 15] width 22 height 22
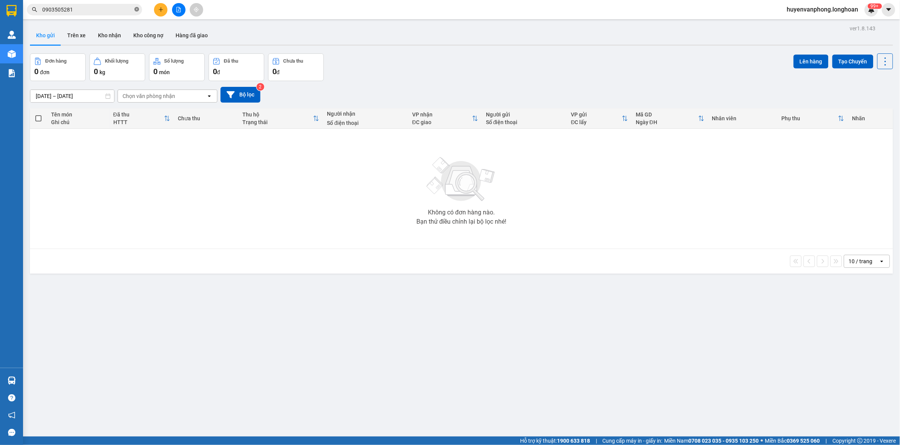
drag, startPoint x: 135, startPoint y: 8, endPoint x: 28, endPoint y: 13, distance: 107.3
click at [133, 8] on span "0903505281" at bounding box center [84, 10] width 115 height 12
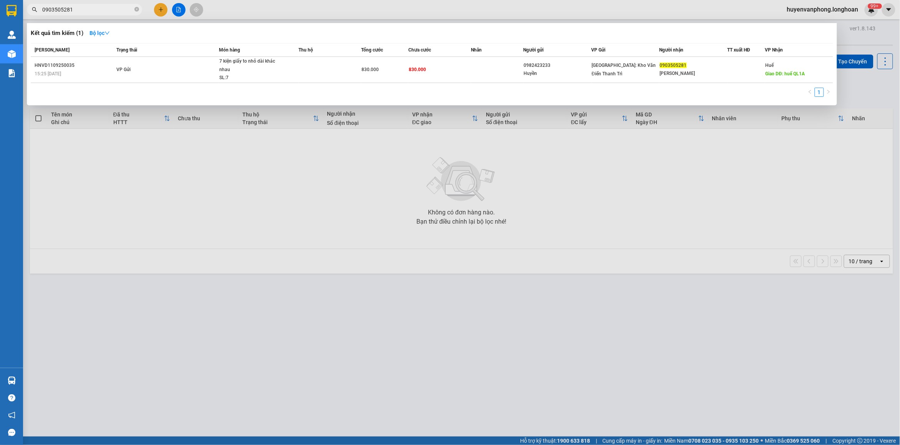
click at [73, 9] on input "0903505281" at bounding box center [87, 9] width 91 height 8
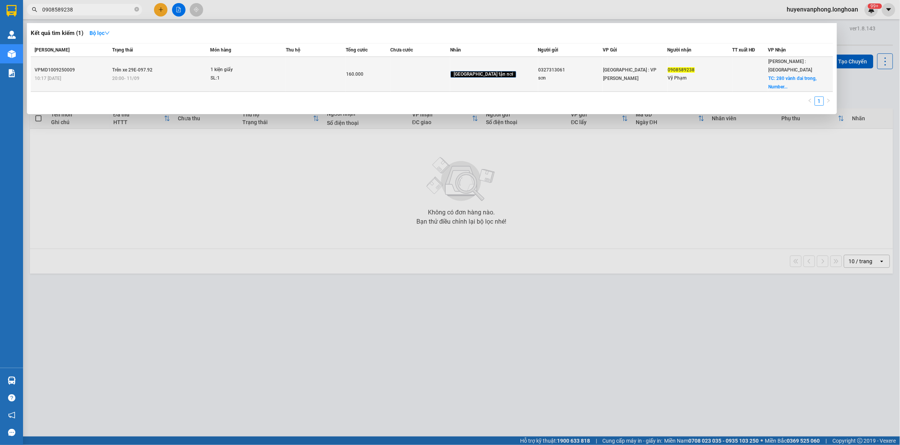
type input "0908589238"
click at [185, 75] on div "20:00 - 11/09" at bounding box center [161, 78] width 97 height 8
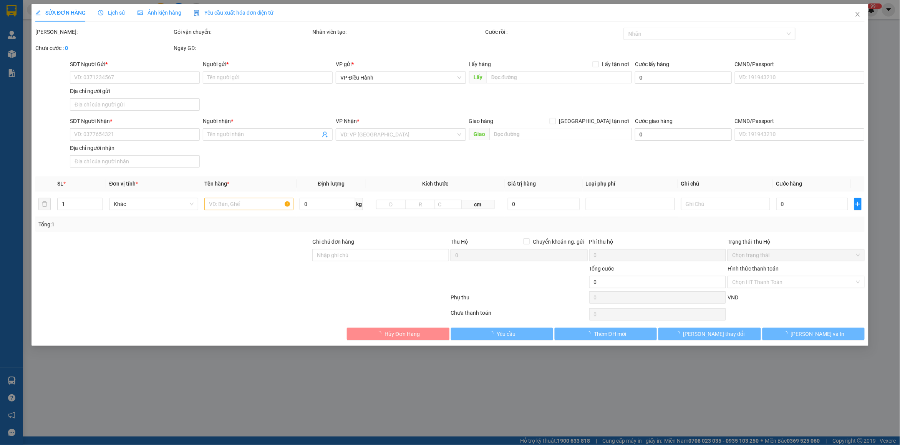
type input "0327313061"
type input "sơn"
type input "0908589238"
type input "Vỹ Phạm"
checkbox input "true"
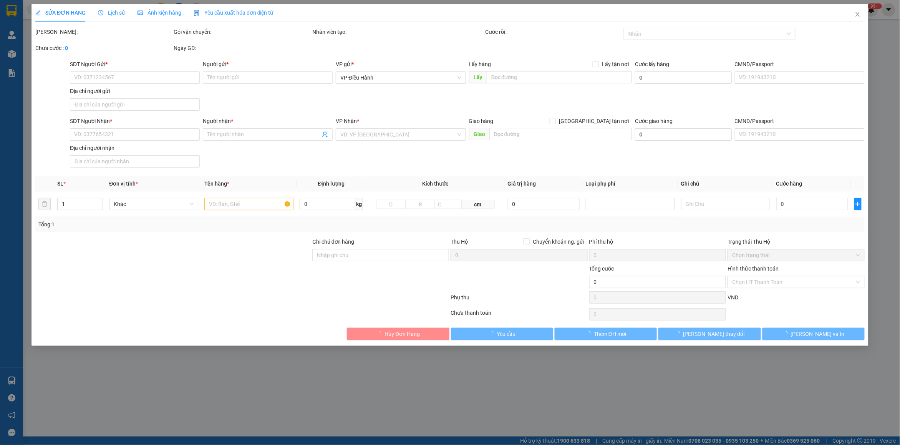
type input "280 vành đai trong, Number One Garden beer club, Phường An Lạc, Quận Bình Tân, …"
type input "hàng ko đồng kiểm giao nguyên kiện hư vỡ k đền"
type input "160.000"
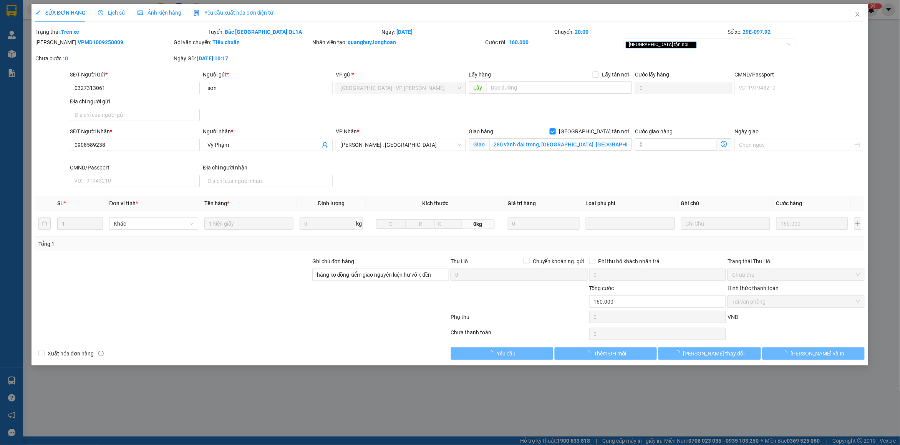
click at [106, 13] on span "Lịch sử" at bounding box center [111, 13] width 27 height 6
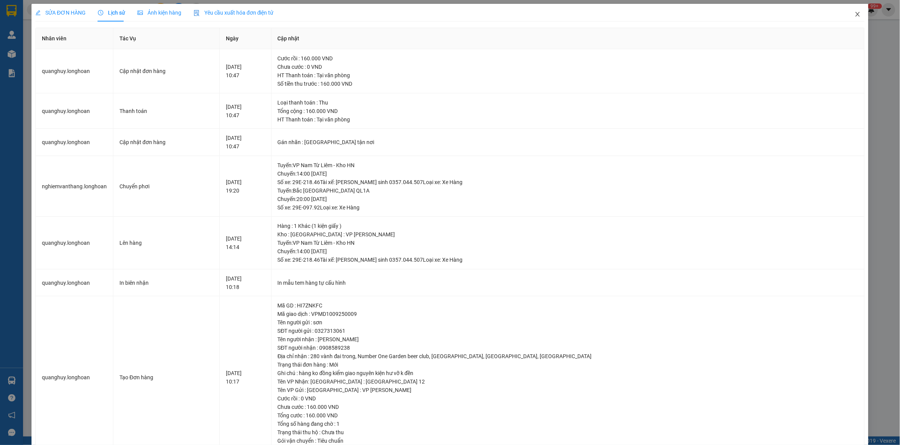
drag, startPoint x: 856, startPoint y: 17, endPoint x: 25, endPoint y: 28, distance: 830.8
click at [847, 20] on span "Close" at bounding box center [858, 15] width 22 height 22
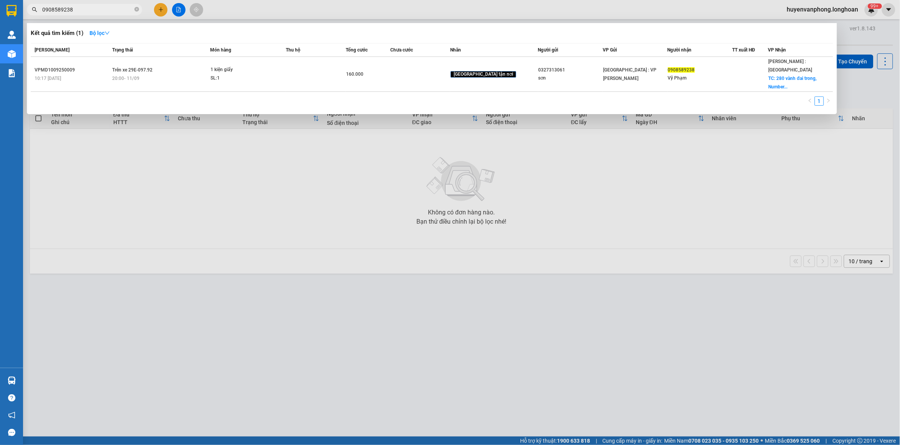
drag, startPoint x: 136, startPoint y: 8, endPoint x: 88, endPoint y: 15, distance: 47.7
click at [129, 10] on span "0908589238" at bounding box center [84, 10] width 115 height 12
click at [88, 14] on span "0908589238" at bounding box center [84, 10] width 115 height 12
drag, startPoint x: 136, startPoint y: 10, endPoint x: 85, endPoint y: 10, distance: 51.5
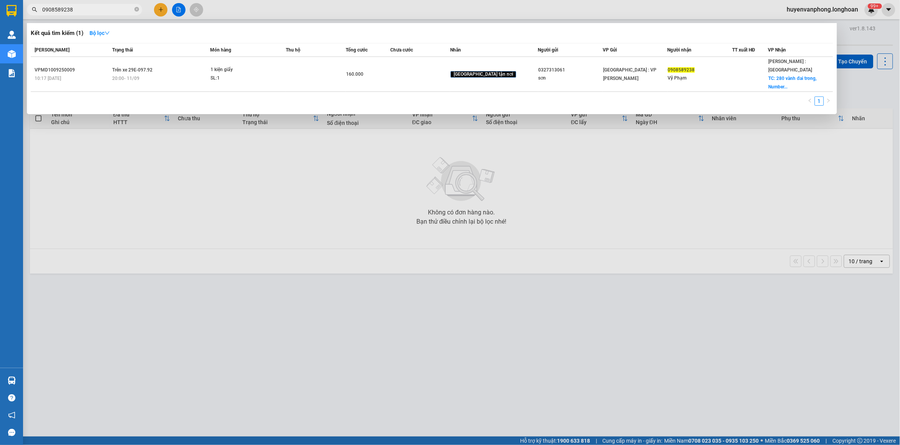
click at [134, 10] on icon "close-circle" at bounding box center [136, 9] width 5 height 5
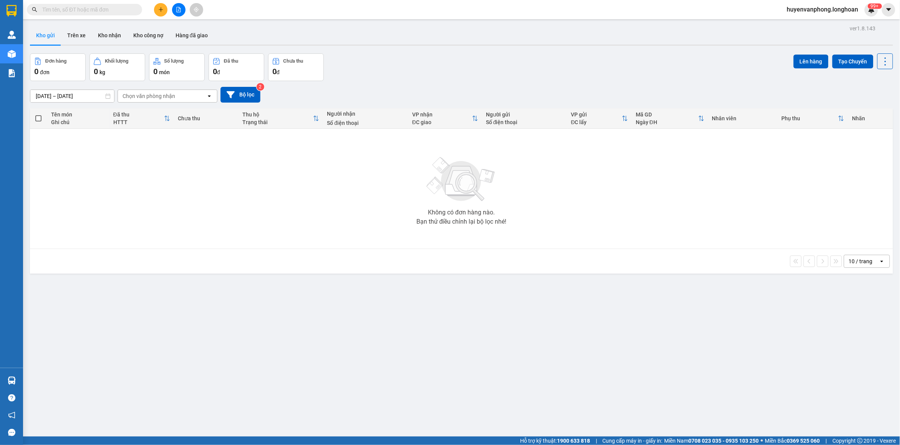
click at [85, 10] on input "text" at bounding box center [87, 9] width 91 height 8
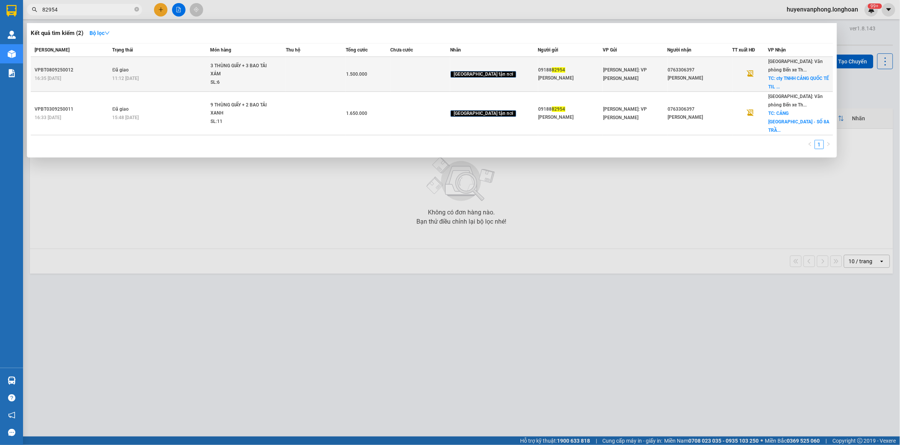
type input "82954"
click at [286, 76] on span "3 THÙNG GIẤY + 3 BAO TẢI XÁM SL: 6" at bounding box center [248, 74] width 75 height 25
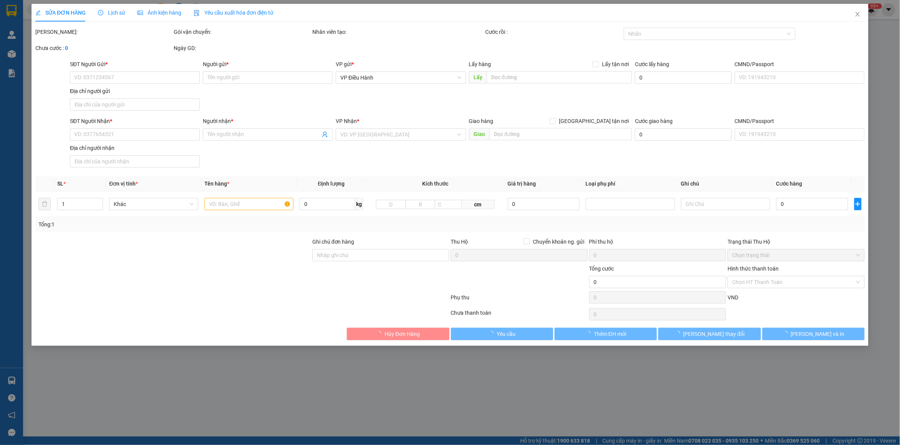
type input "0918882954"
type input "[PERSON_NAME]"
type input "0763306397"
type input "[PERSON_NAME]"
checkbox input "true"
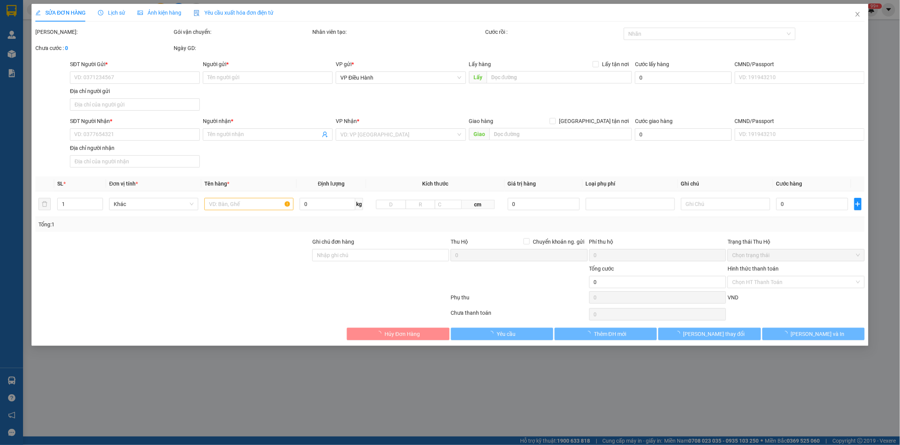
type input "cty TNHH CẢNG QUỐC TẾ TIL [GEOGRAPHIC_DATA] - BẾN SỐ 3-4 CẢNG NƯỚC SÂU [GEOGRAP…"
type input "HÀNG DỄ VỠ VẬN CHUYỂN NHẸ TAY - HƯ VỠ KHÔNG ĐỀN"
type input "1.500.000"
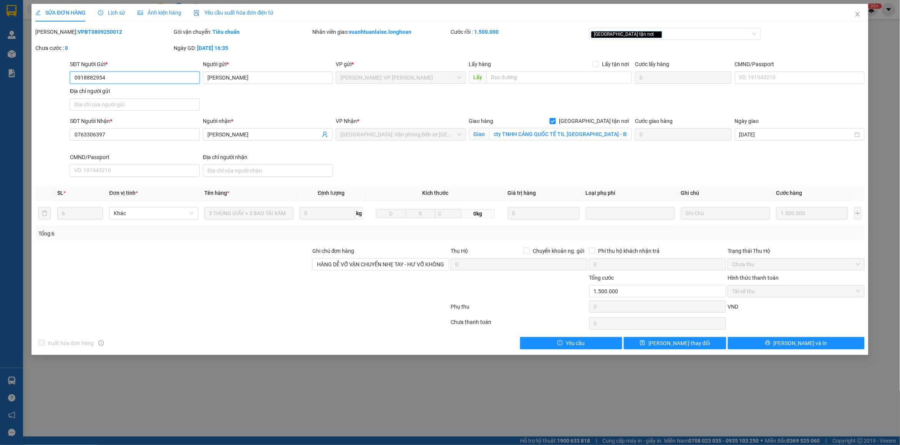
drag, startPoint x: 108, startPoint y: 79, endPoint x: 55, endPoint y: 81, distance: 52.7
click at [55, 81] on div "SĐT Người Gửi * 0918882954 0918882954 Người gửi * BÙI KIM LAN VP gửi * Hồ Chí M…" at bounding box center [450, 87] width 831 height 54
drag, startPoint x: 863, startPoint y: 19, endPoint x: 718, endPoint y: 1, distance: 146.0
click at [861, 19] on span "Close" at bounding box center [858, 15] width 22 height 22
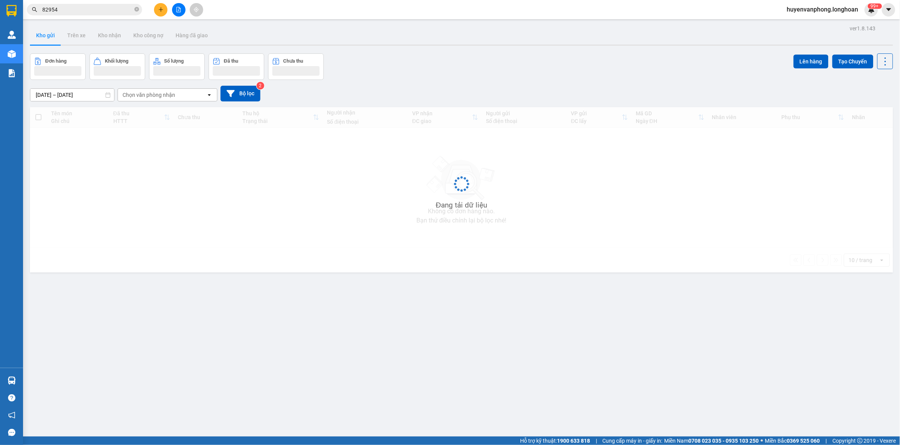
click at [79, 7] on input "82954" at bounding box center [87, 9] width 91 height 8
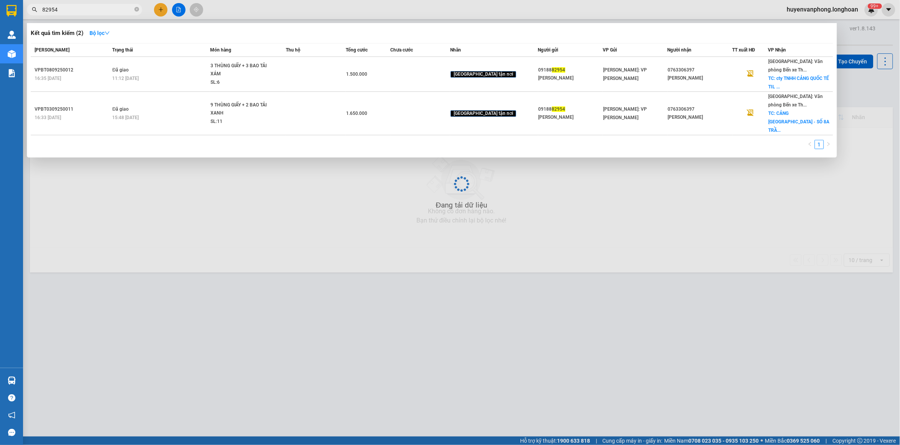
click at [79, 7] on input "82954" at bounding box center [87, 9] width 91 height 8
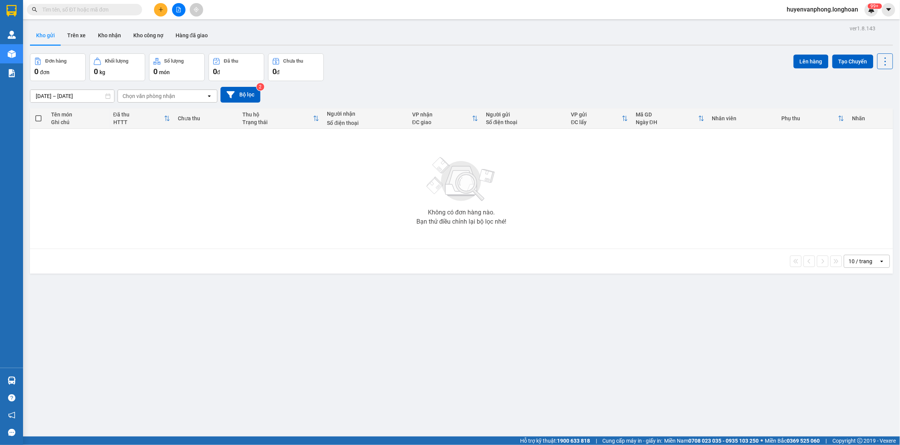
paste input "0983088438"
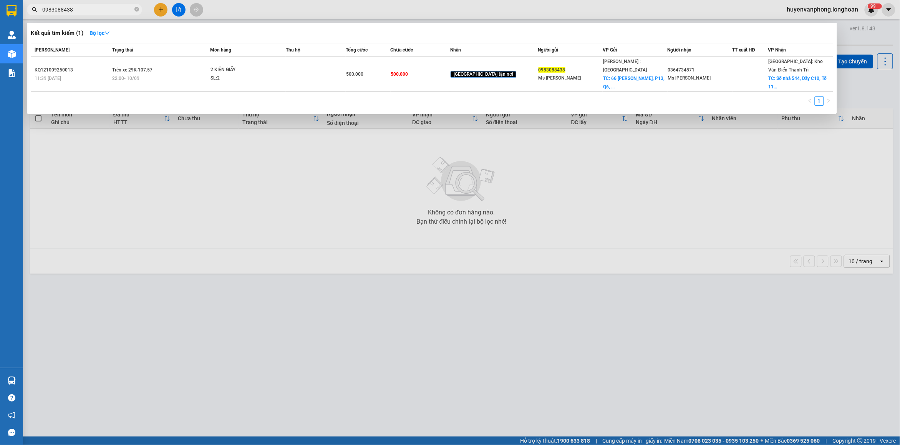
type input "0983088438"
click at [136, 11] on icon "close-circle" at bounding box center [136, 9] width 5 height 5
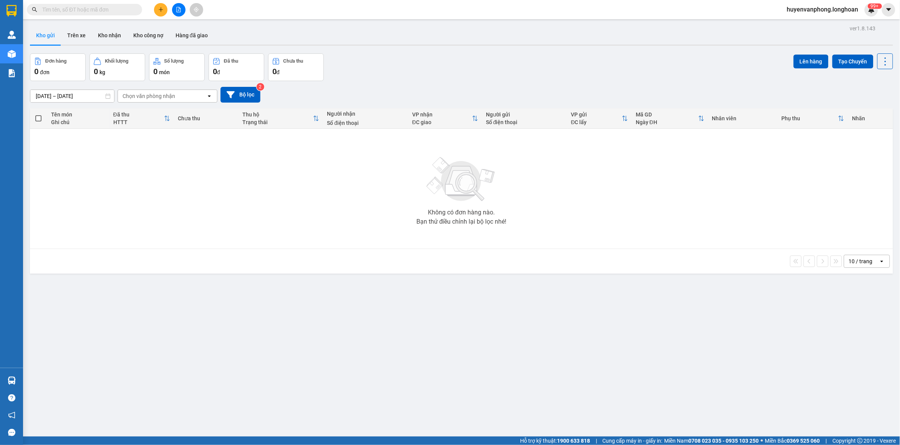
click at [110, 6] on input "text" at bounding box center [87, 9] width 91 height 8
paste input "0376036225"
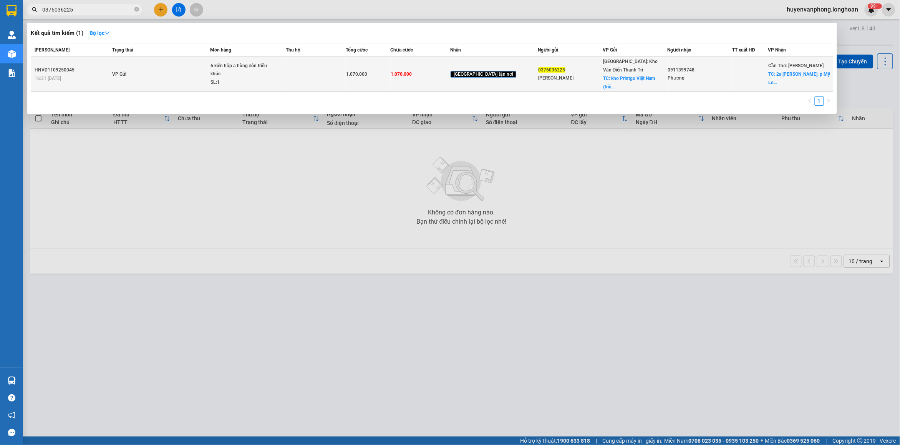
type input "0376036225"
click at [286, 68] on span "6 kiện hộp a hùng đón triều khúc SL: 1" at bounding box center [248, 74] width 75 height 25
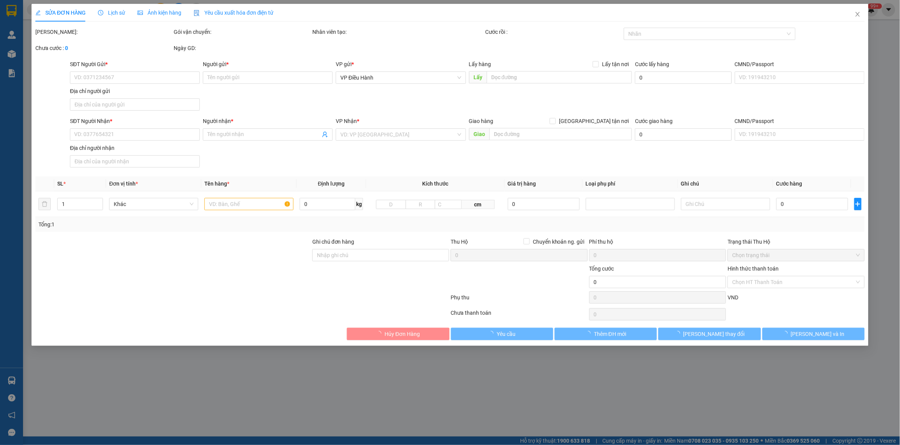
type input "0376036225"
type input "[PERSON_NAME]"
checkbox input "true"
type input "kho Printgo Việt Nam (triều khúc, [GEOGRAPHIC_DATA])"
type input "0911399748"
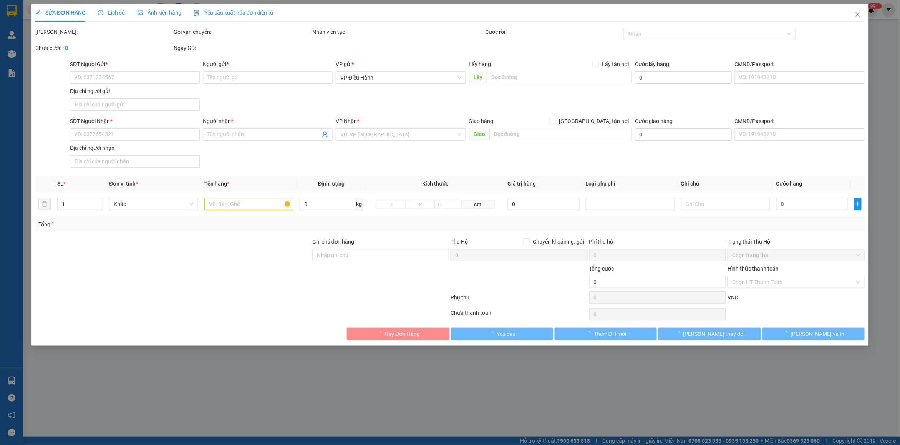
type input "Phương"
checkbox input "true"
type input "2a [PERSON_NAME], [PERSON_NAME], [GEOGRAPHIC_DATA] [GEOGRAPHIC_DATA]"
type input "1.070.000"
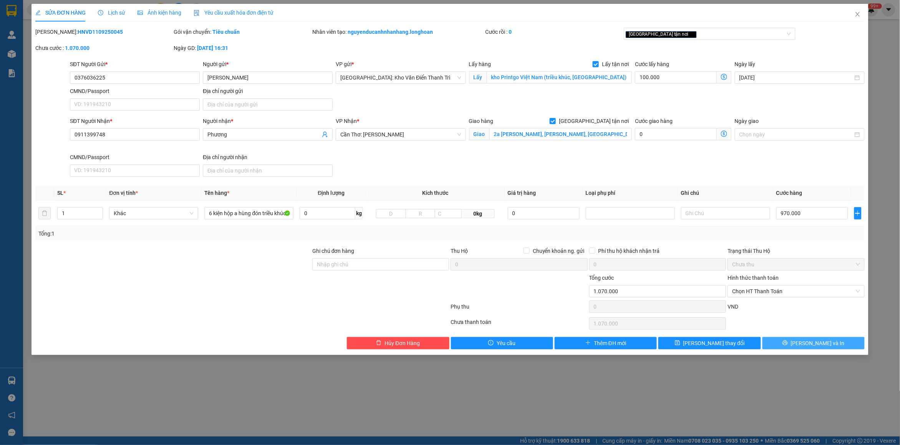
click at [792, 344] on button "[PERSON_NAME] và In" at bounding box center [814, 343] width 102 height 12
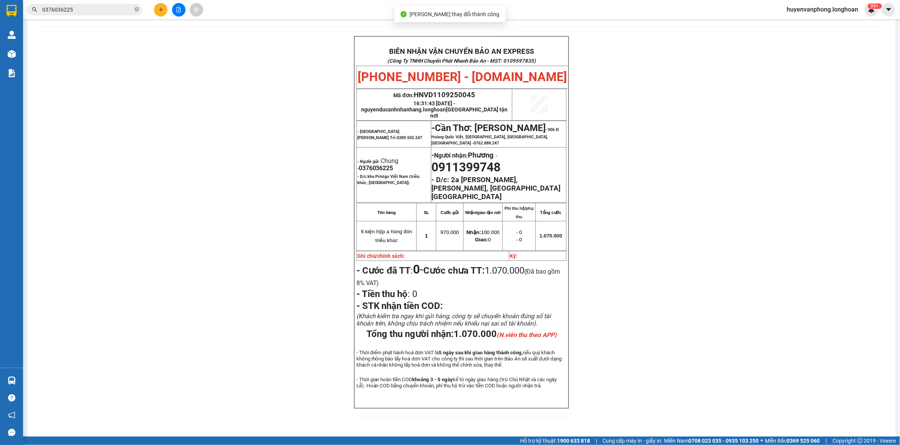
scroll to position [45, 0]
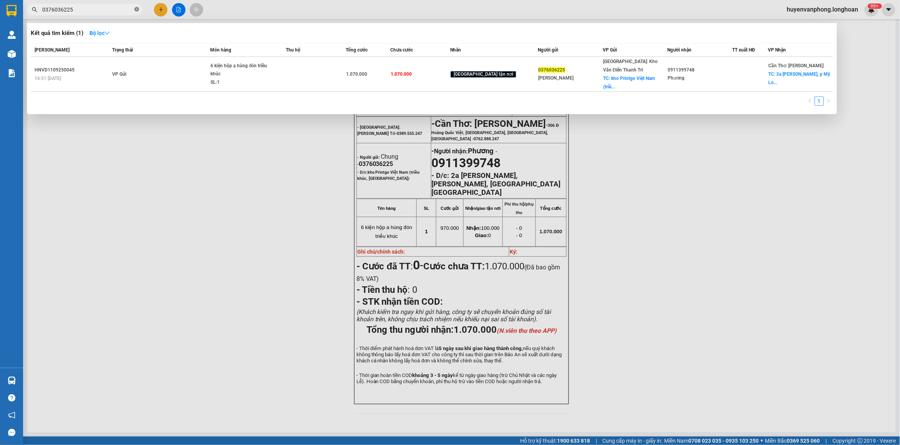
click at [138, 8] on icon "close-circle" at bounding box center [136, 9] width 5 height 5
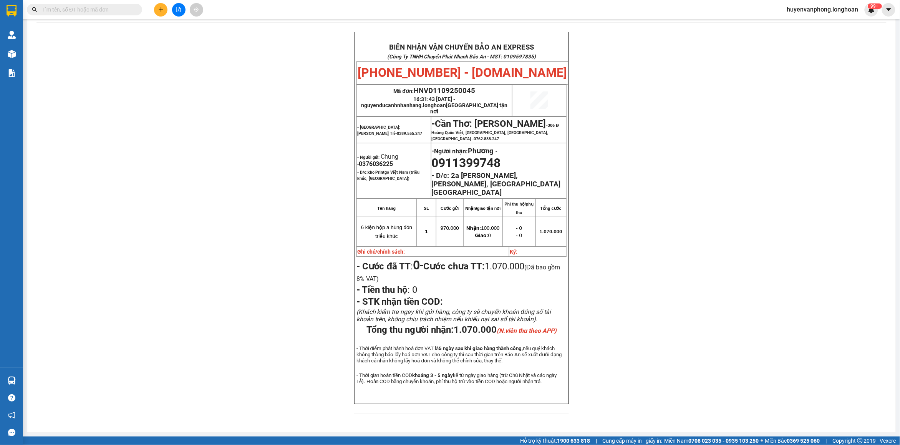
click at [115, 11] on input "text" at bounding box center [87, 9] width 91 height 8
paste input "0386261549"
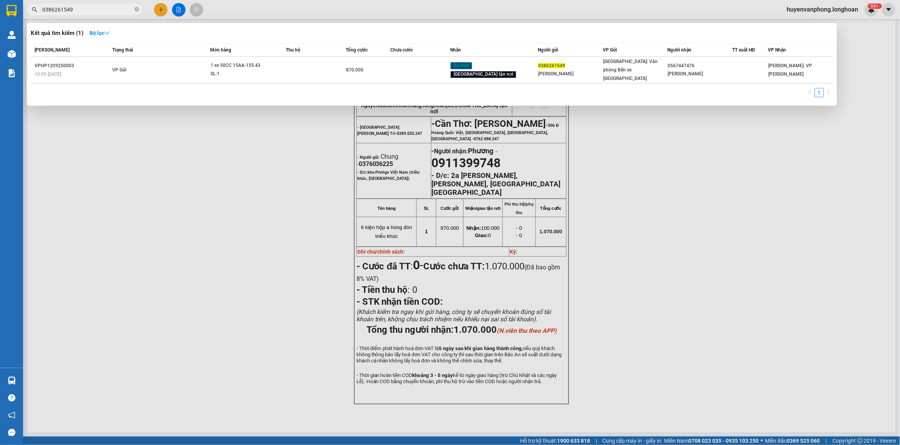
type input "0386261549"
click at [206, 164] on div at bounding box center [450, 222] width 900 height 445
drag, startPoint x: 137, startPoint y: 9, endPoint x: 104, endPoint y: 9, distance: 33.0
click at [129, 9] on span "0386261549" at bounding box center [84, 10] width 115 height 12
click at [101, 9] on input "0386261549" at bounding box center [87, 9] width 91 height 8
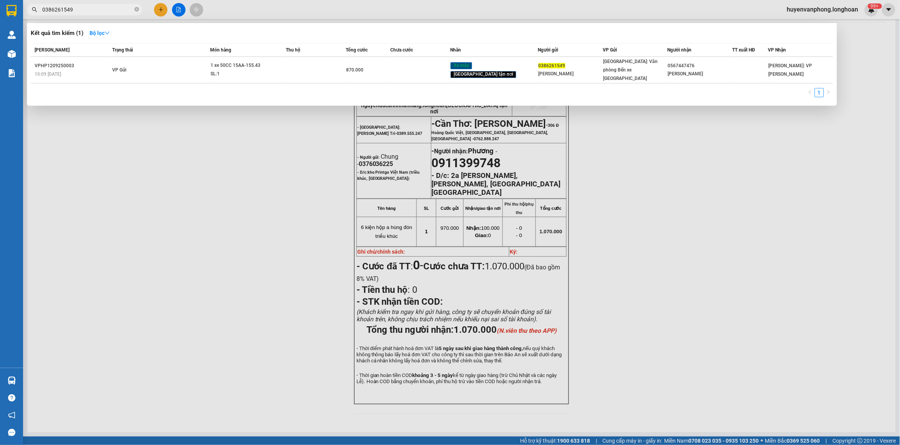
click at [101, 9] on input "0386261549" at bounding box center [87, 9] width 91 height 8
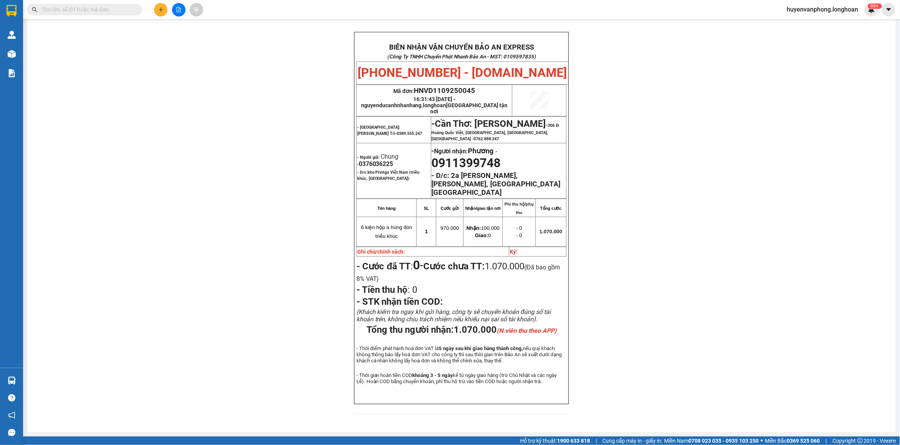
paste input "0982803637"
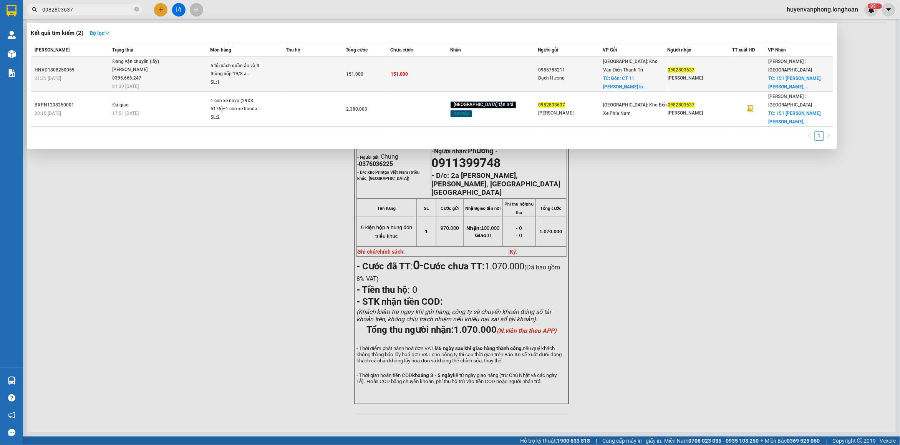
type input "0982803637"
click at [247, 66] on div "5 túi xách quần áo và 3 thùng xốp 19/8 a..." at bounding box center [240, 70] width 58 height 17
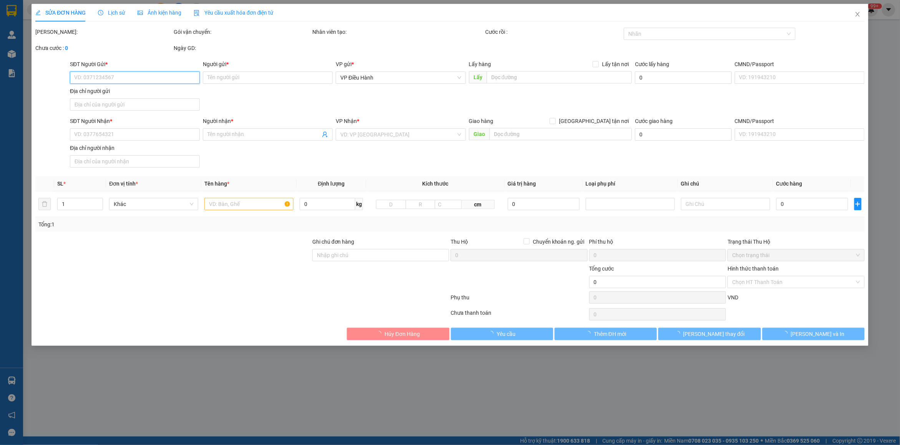
type input "0985788211"
type input "Bạch Hương"
checkbox input "true"
type input "Đón: CT 11 Kim Văn Kim lũ đại kim hoàng mai hà nội"
type input "0982803637"
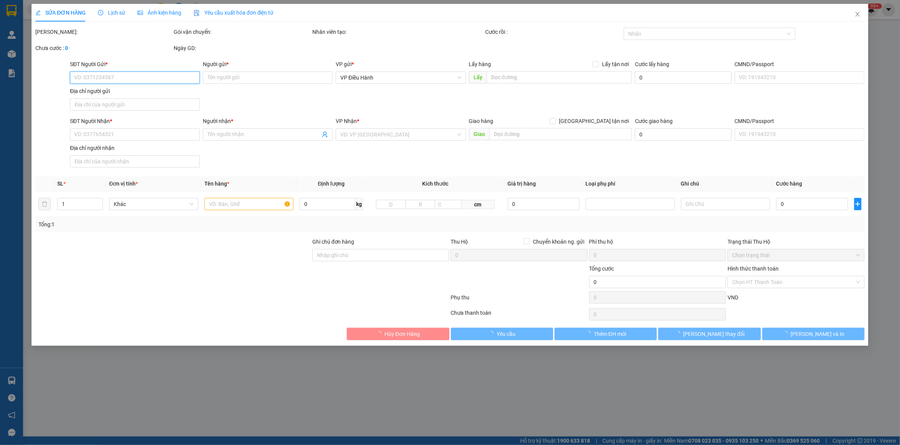
type input "[PERSON_NAME]"
checkbox input "true"
type input "151 thùy vân, P Thắng Tam, TP Vũng Tàu ( Khách sạn tháng 10)"
type input "ĐÓN SAU KHÁCH ĐI CÔNG TÁC QUA LỄ MỚI VỀ"
type input "151.000"
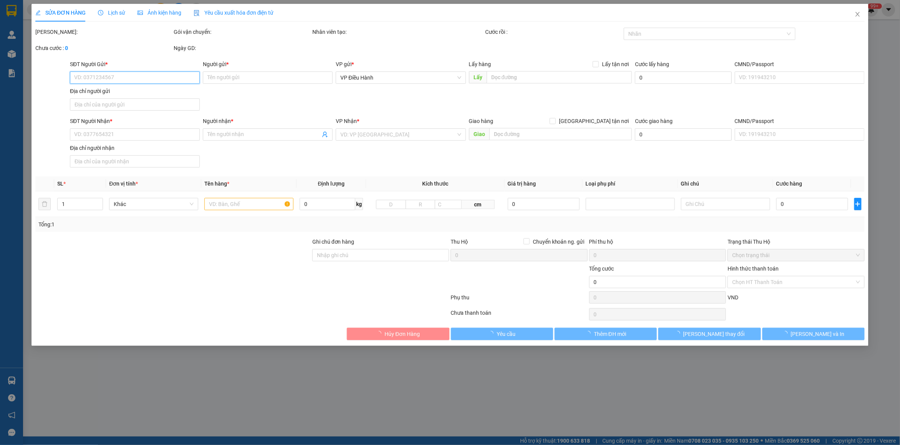
type input "151.000"
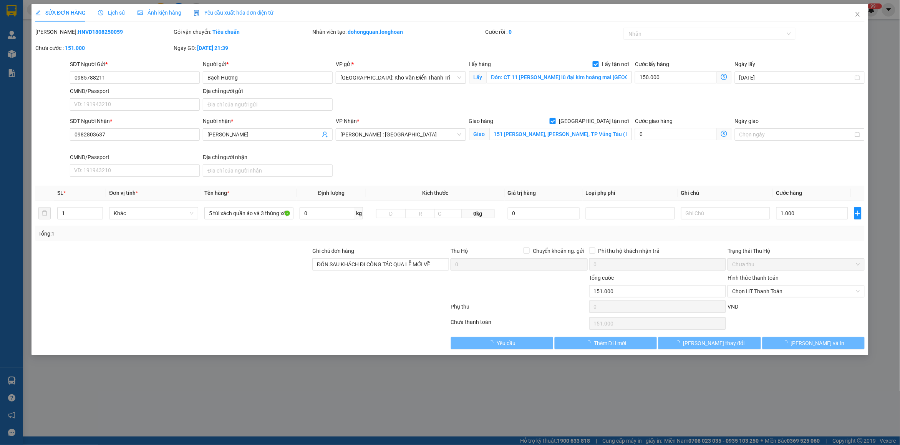
click at [111, 12] on span "Lịch sử" at bounding box center [111, 13] width 27 height 6
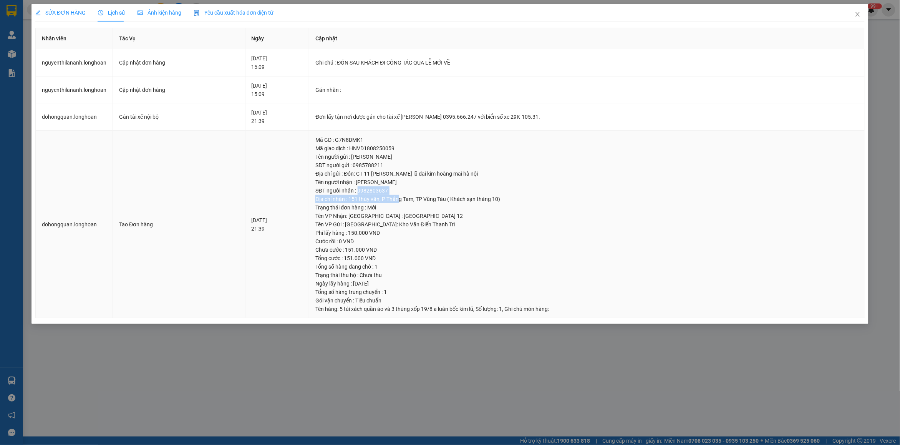
drag, startPoint x: 373, startPoint y: 193, endPoint x: 413, endPoint y: 197, distance: 40.1
click at [413, 197] on td "Mã GD : G7N8DMK1 Mã giao dịch : HNVD1808250059 Tên người gửi : Bạch Hương SĐT n…" at bounding box center [587, 225] width 556 height 188
click at [400, 191] on div "SĐT người nhận : 0982803637" at bounding box center [586, 190] width 543 height 8
drag, startPoint x: 373, startPoint y: 187, endPoint x: 408, endPoint y: 187, distance: 34.6
click at [408, 187] on div "SĐT người nhận : 0982803637" at bounding box center [586, 190] width 543 height 8
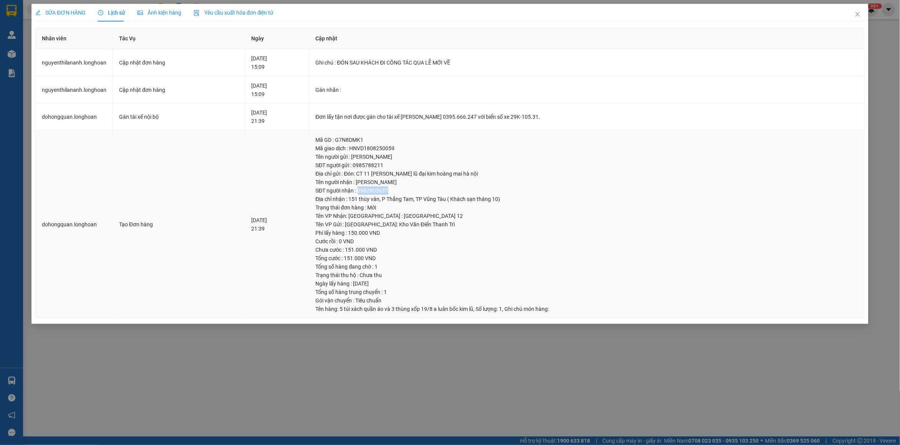
copy div "0982803637"
drag, startPoint x: 865, startPoint y: 13, endPoint x: 488, endPoint y: 20, distance: 376.6
click at [865, 12] on span "Close" at bounding box center [858, 15] width 22 height 22
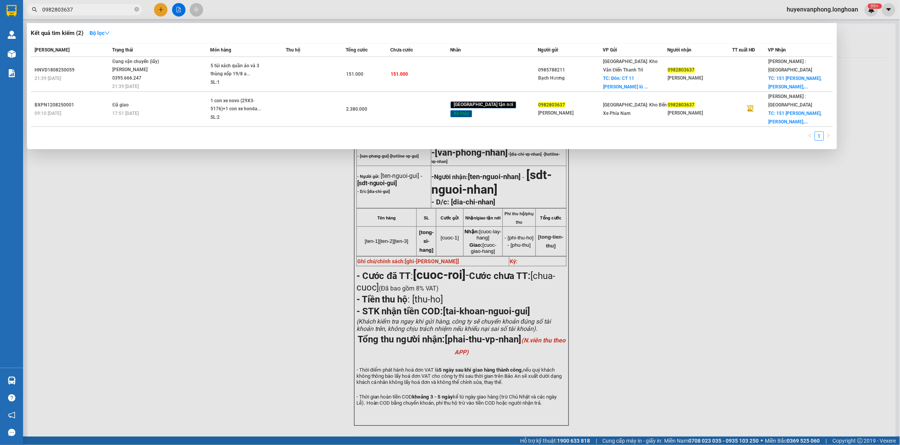
click at [116, 7] on input "0982803637" at bounding box center [87, 9] width 91 height 8
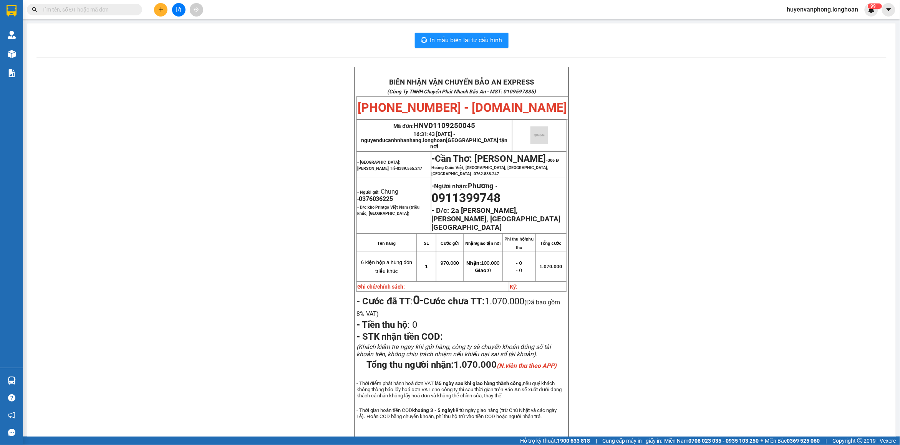
paste input "VPQ100609250018"
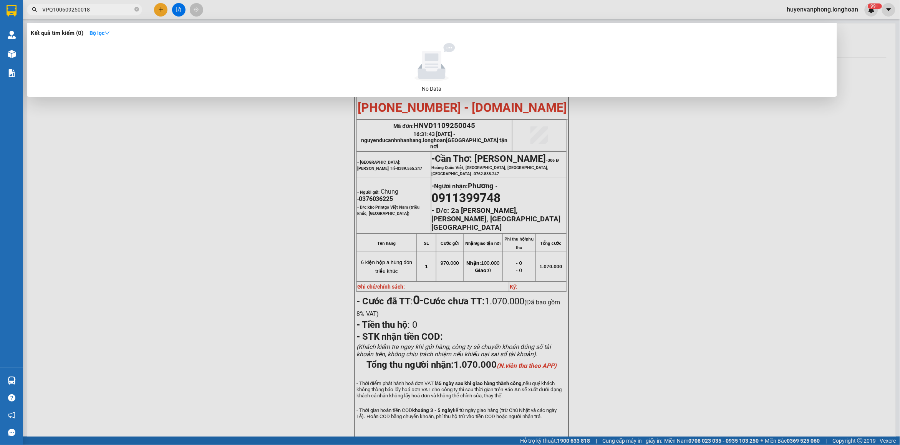
click at [53, 9] on input "VPQ100609250018" at bounding box center [87, 9] width 91 height 8
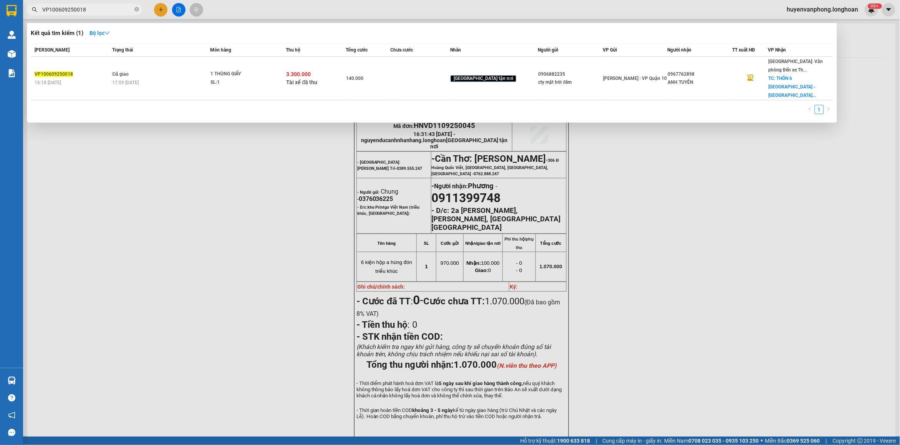
type input "VP100609250018"
click at [119, 5] on input "VP100609250018" at bounding box center [87, 9] width 91 height 8
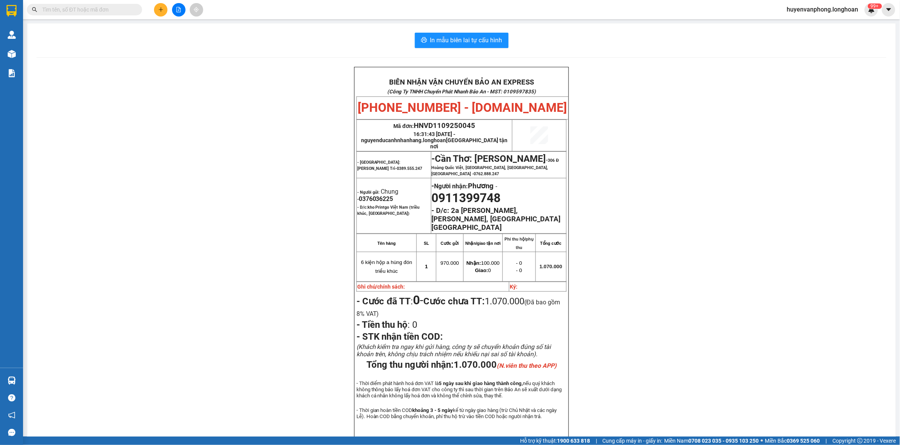
paste input "VP100609250018"
type input "VP100609250018"
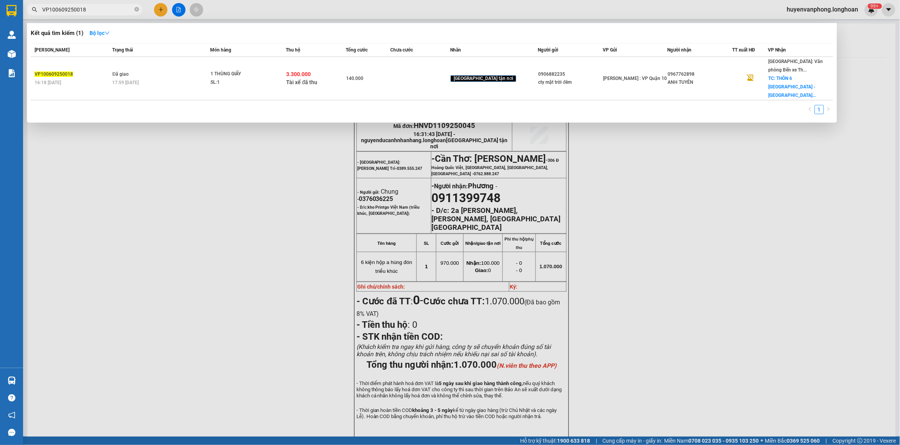
click at [95, 7] on input "VP100609250018" at bounding box center [87, 9] width 91 height 8
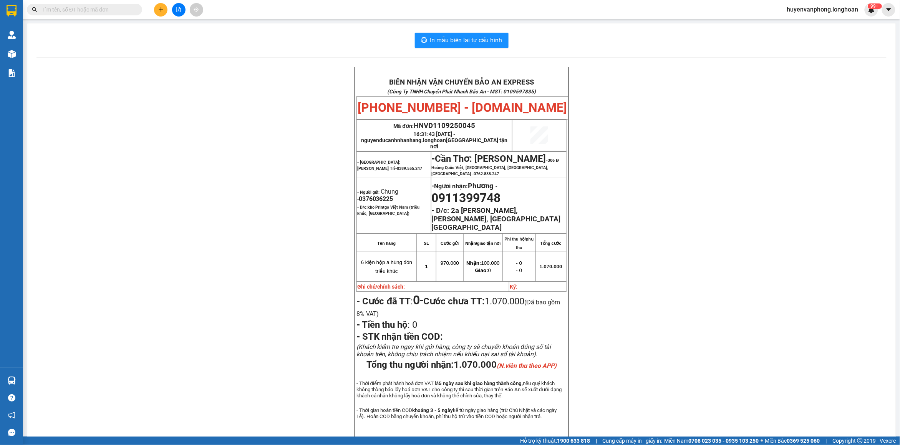
paste input "0888818801"
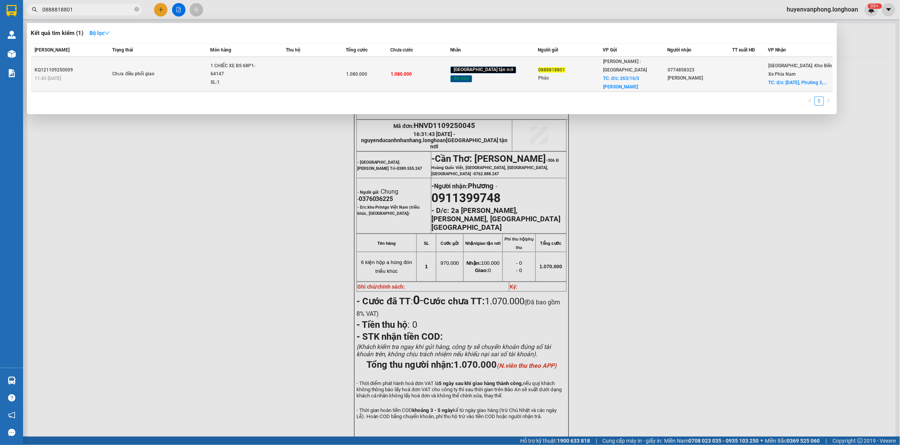
type input "0888818801"
click at [229, 78] on div "SL: 1" at bounding box center [240, 82] width 58 height 8
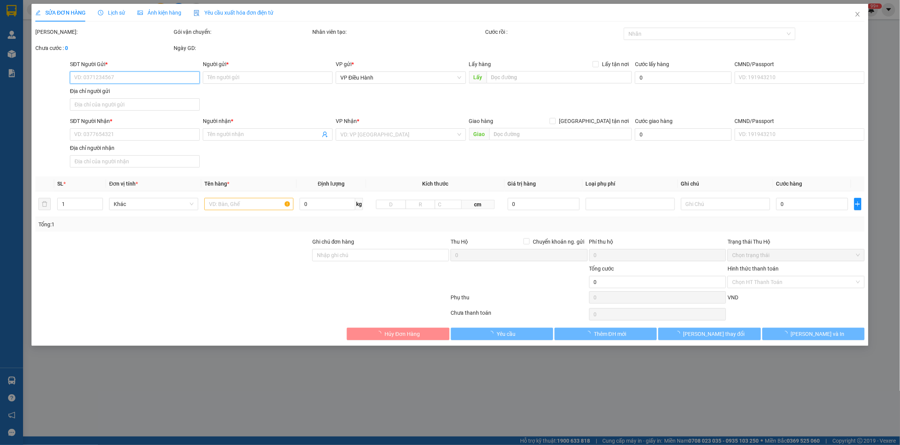
type input "0888818801"
type input "Phúc"
checkbox input "true"
type input "đ/c: 263/16/3 Nguyễn Văn Đậu, Quận Bình Thạnh, HCm"
type input "0774858323"
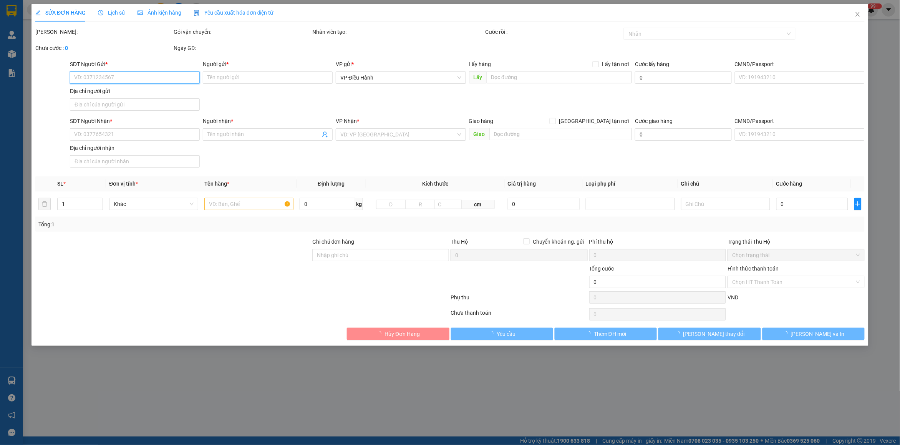
type input "Đức Lê"
checkbox input "true"
type input "đ/c: 3 Tháng 4, Phường 3, Đà Lạt, Lâm Đồng"
type input "CHÌA KHÓA QUÁN TAY LÁI - CAVET ĐỂ COP"
type input "1.080.000"
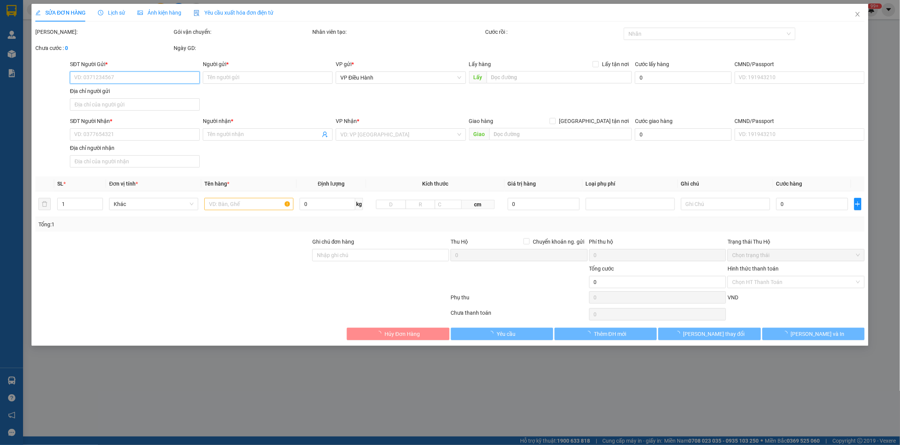
type input "1.080.000"
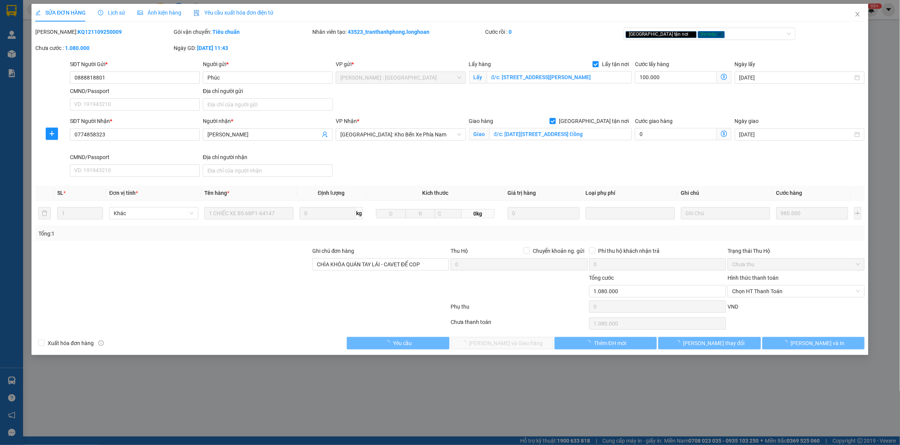
click at [104, 15] on span "Lịch sử" at bounding box center [111, 13] width 27 height 6
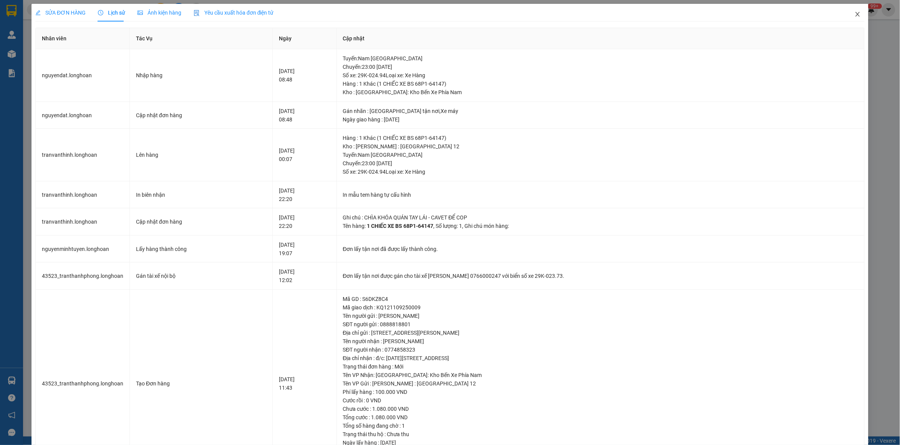
click at [854, 20] on span "Close" at bounding box center [858, 15] width 22 height 22
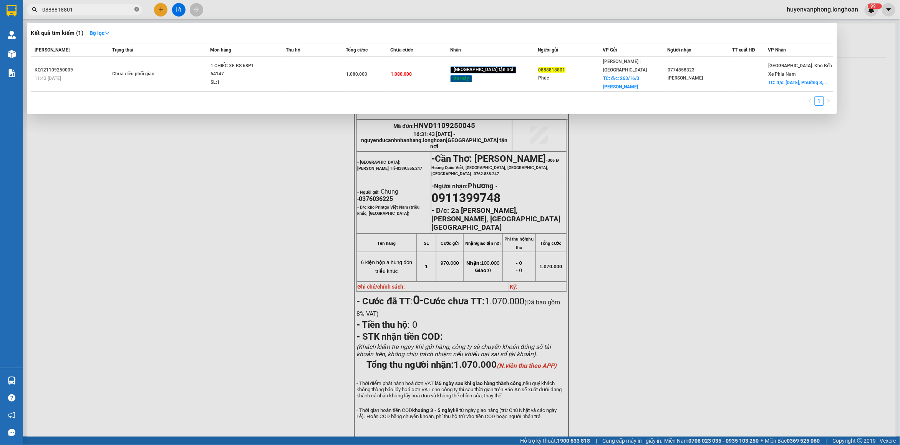
click at [137, 8] on icon "close-circle" at bounding box center [136, 9] width 5 height 5
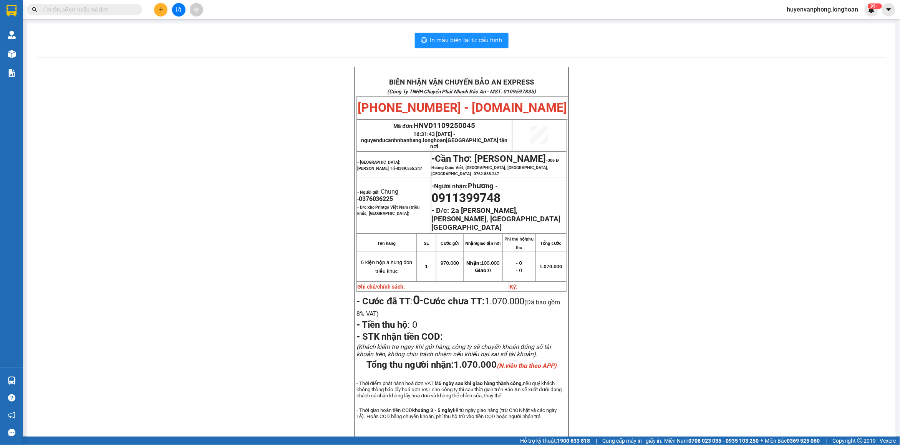
click at [102, 12] on input "text" at bounding box center [87, 9] width 91 height 8
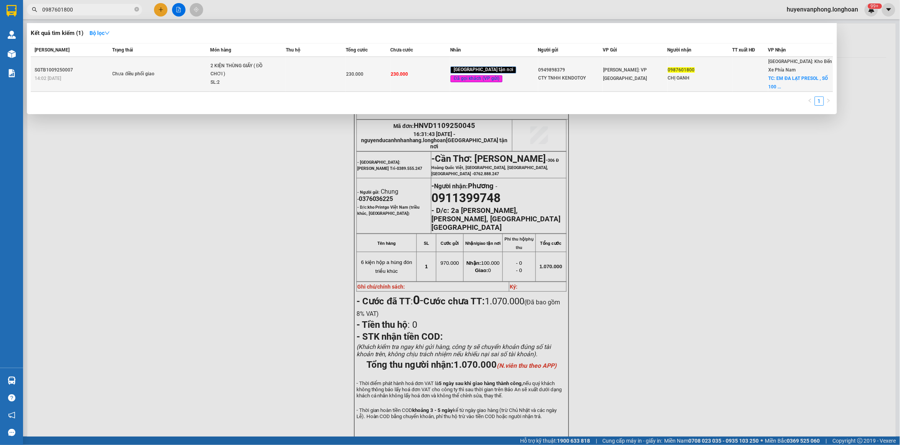
type input "0987601800"
click at [250, 70] on div "2 KIỆN THÙNG GIẤY ( ĐỒ CHƠI )" at bounding box center [240, 70] width 58 height 17
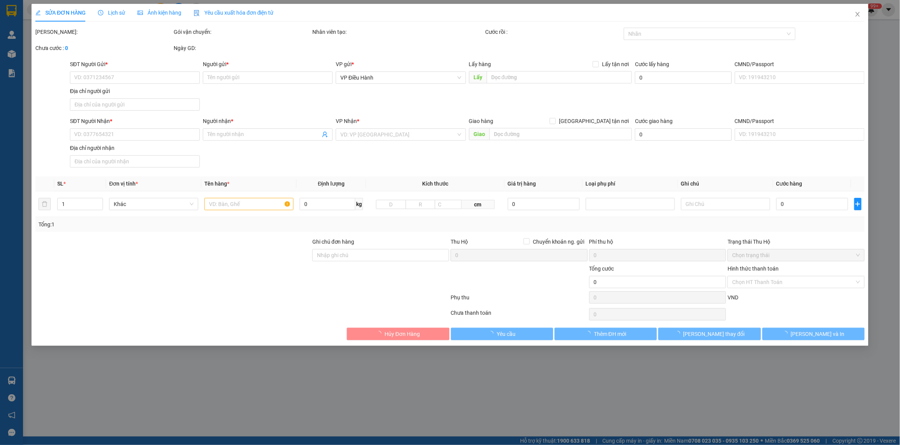
type input "0949898379"
type input "CTY TNHH KENDOTOY"
type input "0987601800"
type input "CHỊ OANH"
checkbox input "true"
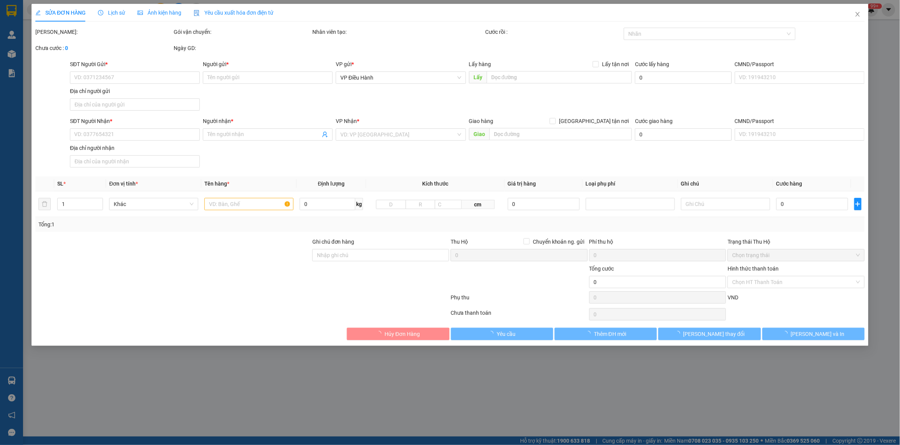
type input "EM ĐA LẠT PRESOL , SỐ 100 LÝ TỰ TRỌNG , PHƯỜNG 2 ĐÀ LẠT"
type input "230.000"
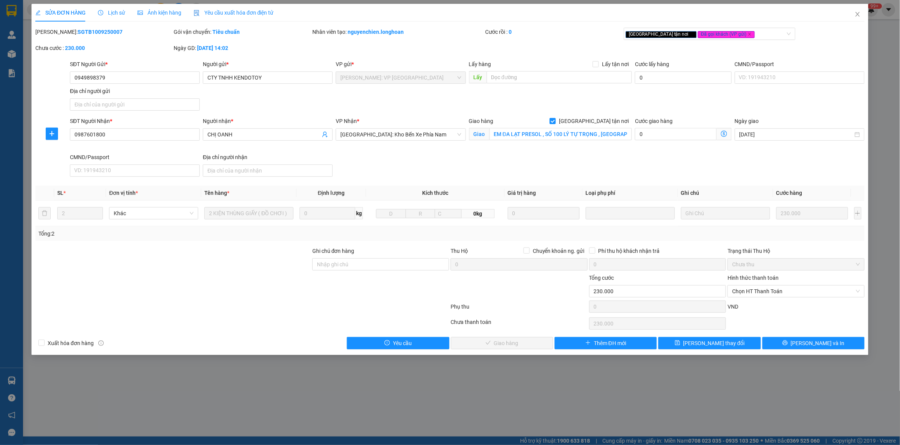
click at [113, 10] on span "Lịch sử" at bounding box center [111, 13] width 27 height 6
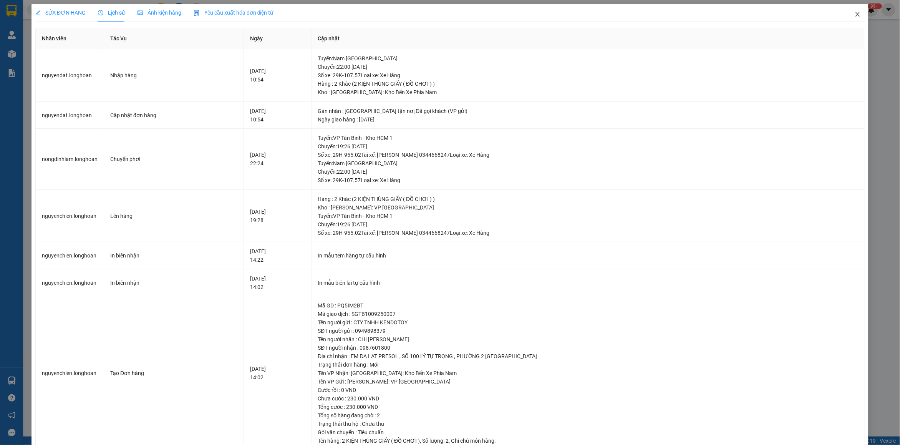
click at [855, 15] on icon "close" at bounding box center [858, 14] width 6 height 6
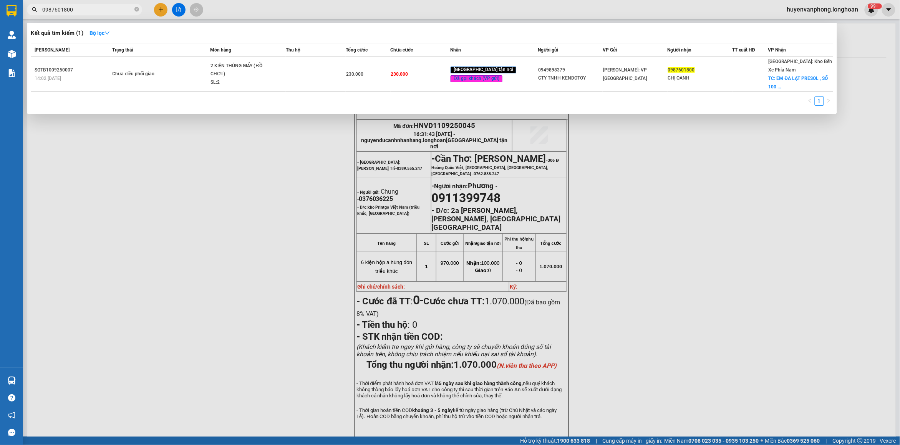
click at [118, 8] on input "0987601800" at bounding box center [87, 9] width 91 height 8
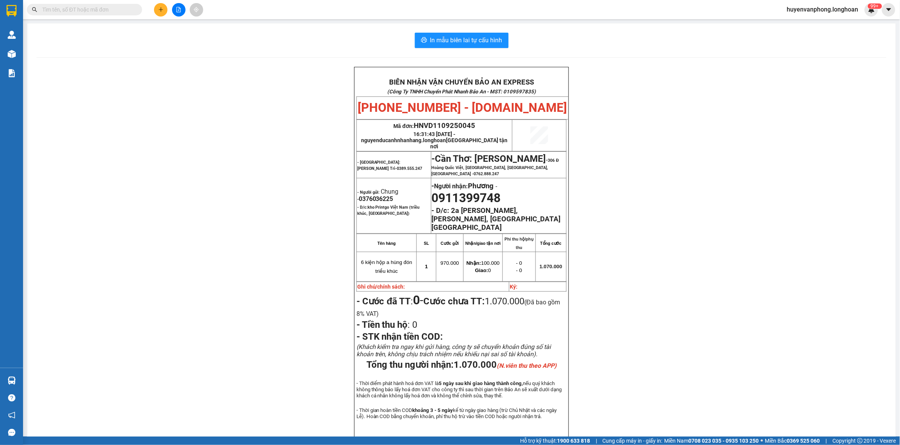
paste input "0949898379"
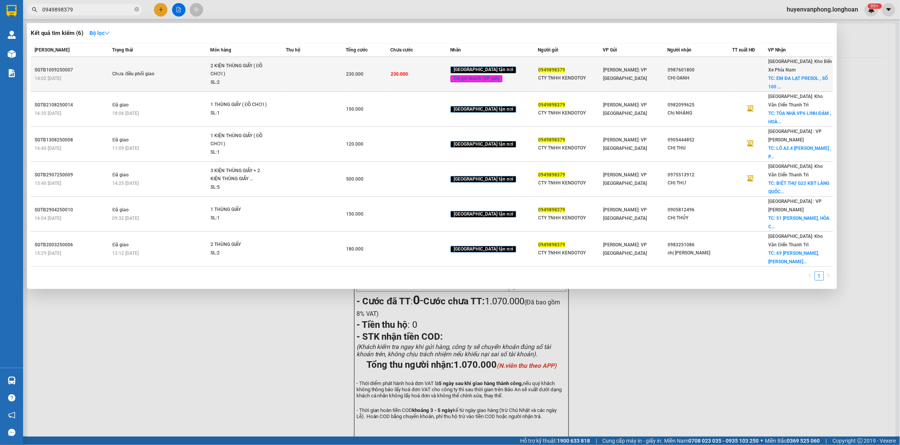
type input "0949898379"
click at [344, 71] on td at bounding box center [316, 74] width 60 height 35
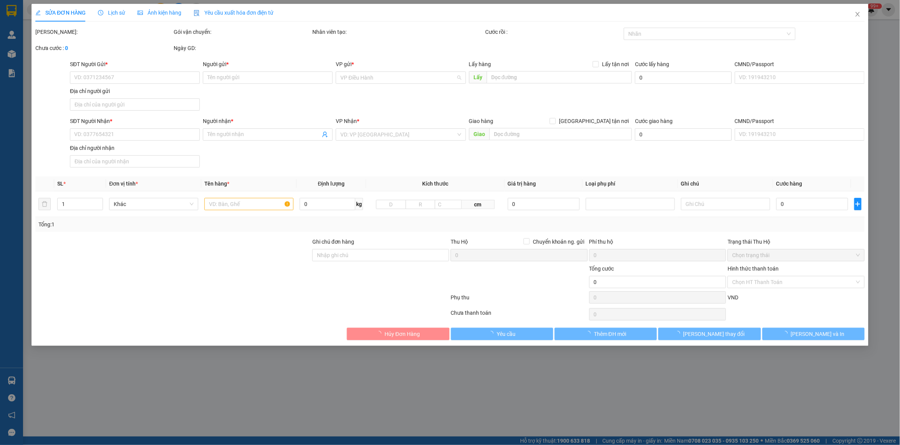
type input "0949898379"
type input "CTY TNHH KENDOTOY"
type input "0987601800"
type input "CHỊ OANH"
checkbox input "true"
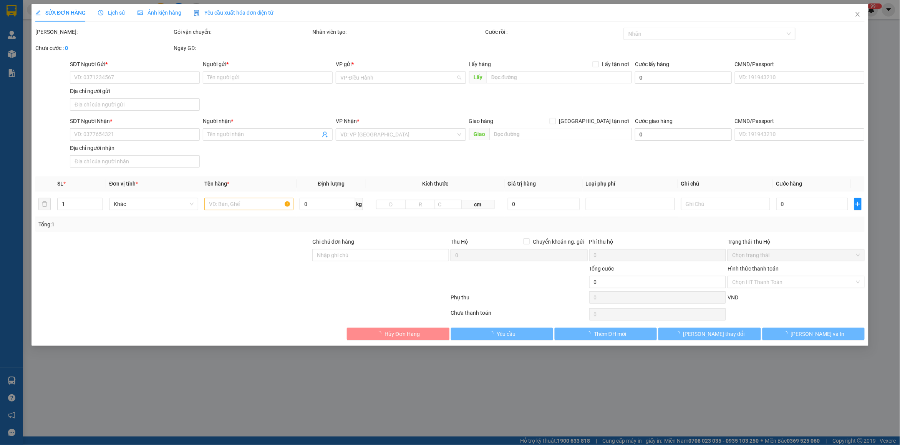
type input "EM ĐA LẠT PRESOL , SỐ 100 LÝ TỰ TRỌNG , PHƯỜNG 2 ĐÀ LẠT"
type input "230.000"
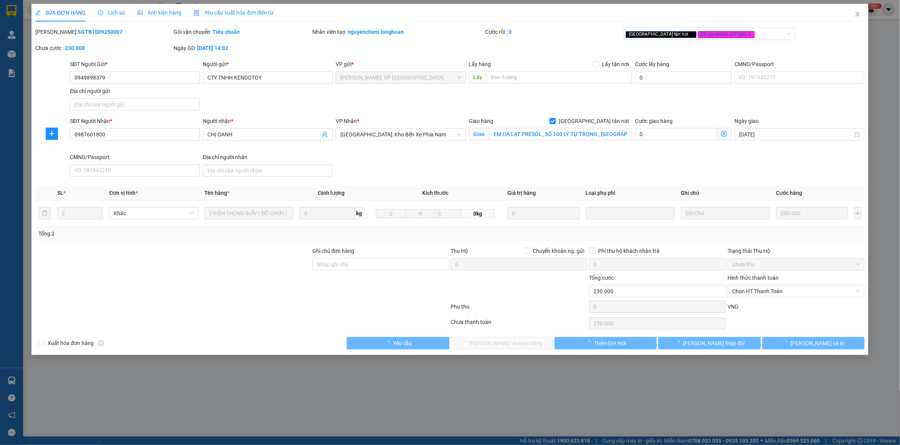
click at [116, 10] on span "Lịch sử" at bounding box center [111, 13] width 27 height 6
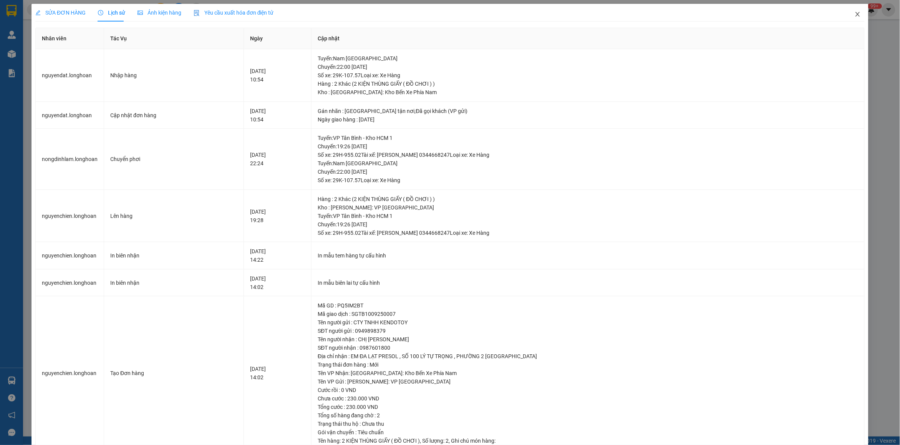
click at [855, 16] on icon "close" at bounding box center [858, 14] width 6 height 6
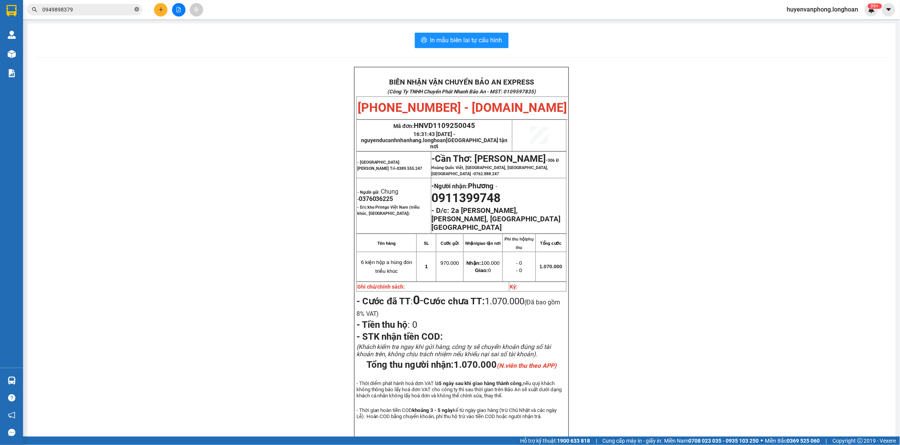
click at [139, 9] on icon "close-circle" at bounding box center [136, 9] width 5 height 5
click at [95, 6] on input "text" at bounding box center [87, 9] width 91 height 8
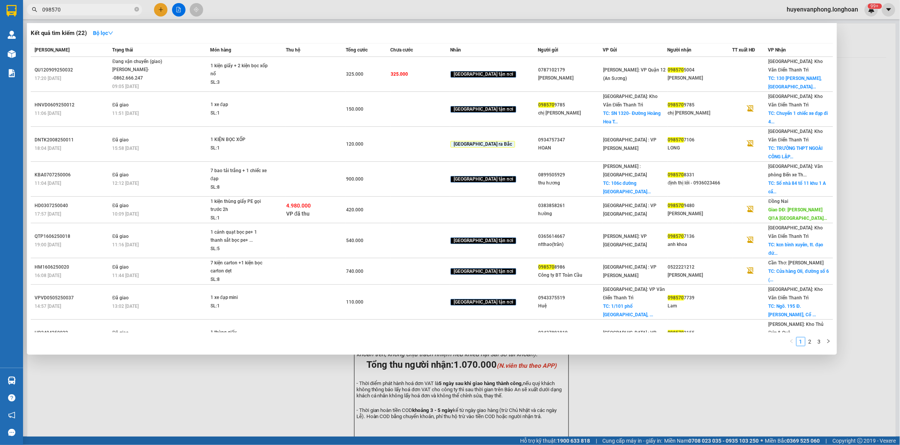
type input "098570"
click at [101, 3] on div at bounding box center [450, 222] width 900 height 445
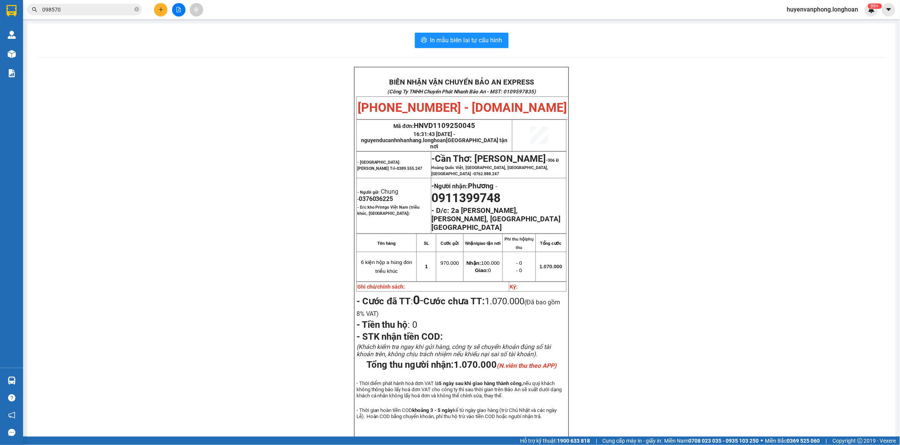
click at [101, 3] on div "Kết quả tìm kiếm ( 22 ) Bộ lọc Mã ĐH Trạng thái Món hàng Thu hộ Tổng cước Chưa …" at bounding box center [75, 9] width 150 height 13
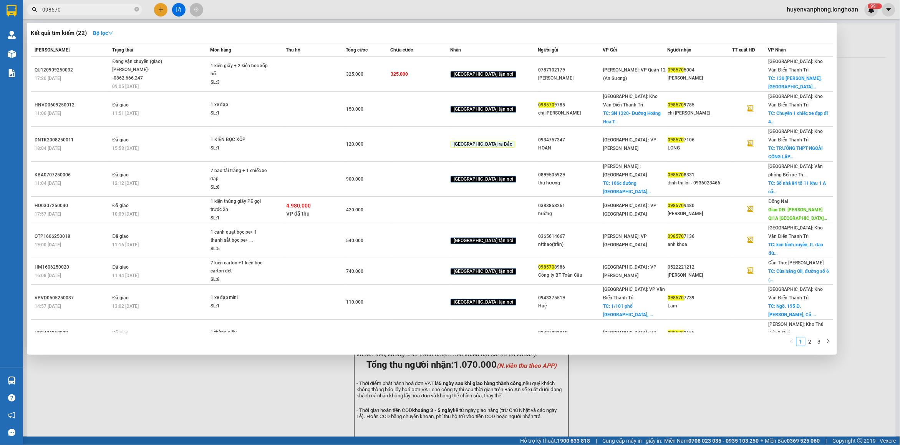
click at [97, 12] on input "098570" at bounding box center [87, 9] width 91 height 8
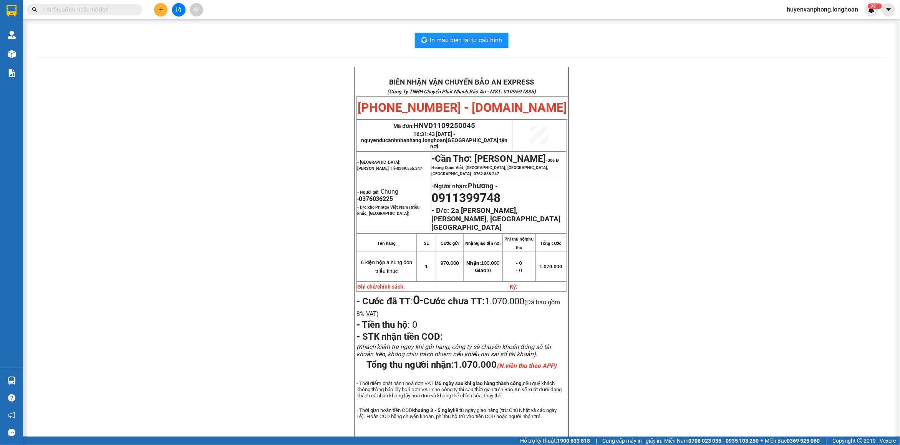
paste input "098570500"
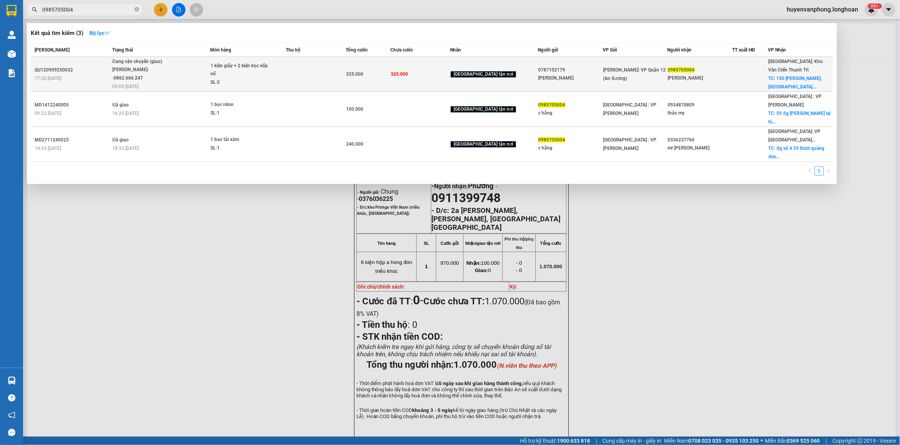
type input "0985705004"
click at [247, 75] on div "1 kiện giấy + 2 kiện bọc xốp nổ" at bounding box center [240, 70] width 58 height 17
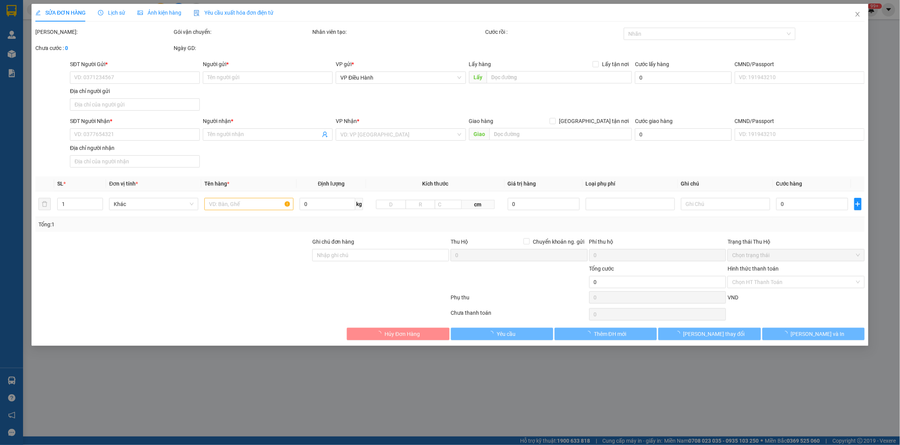
type input "0787102179"
type input "Phạm Duy Tiên"
type input "0985705004"
type input "Ngô Thị Hằng"
checkbox input "true"
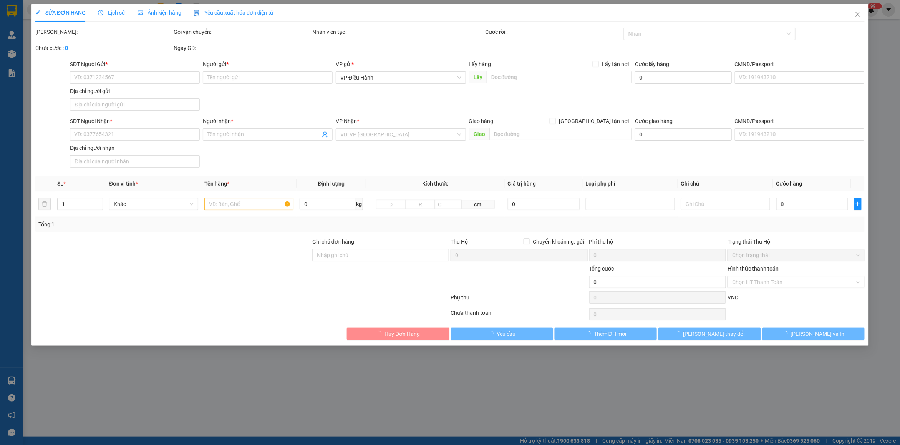
type input "130 Đường Đình THôn, Mỹ Đình 1, Nam Từ Liêm, Hà Nội"
type input "nhận theo kiện - hư hỏng ko chịu trách nhiệm"
type input "325.000"
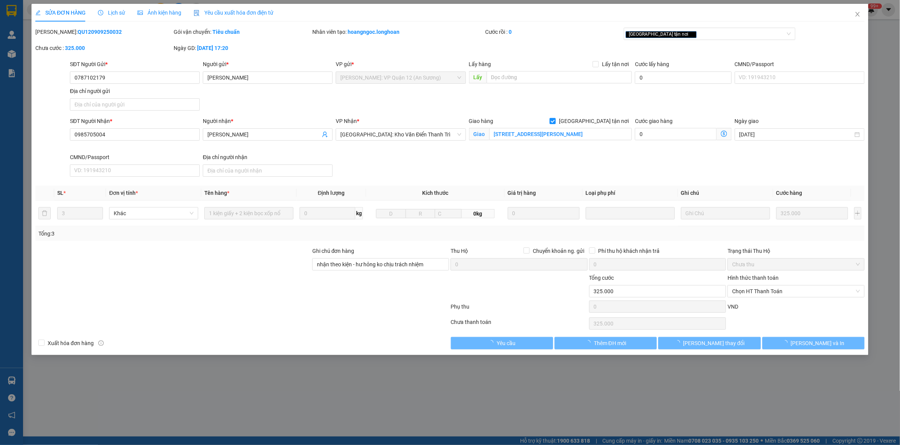
click at [114, 13] on span "Lịch sử" at bounding box center [111, 13] width 27 height 6
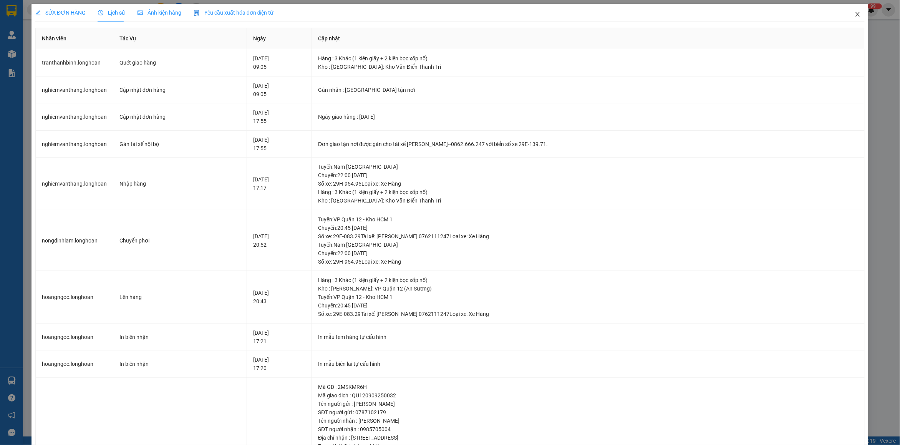
click at [855, 17] on icon "close" at bounding box center [858, 14] width 6 height 6
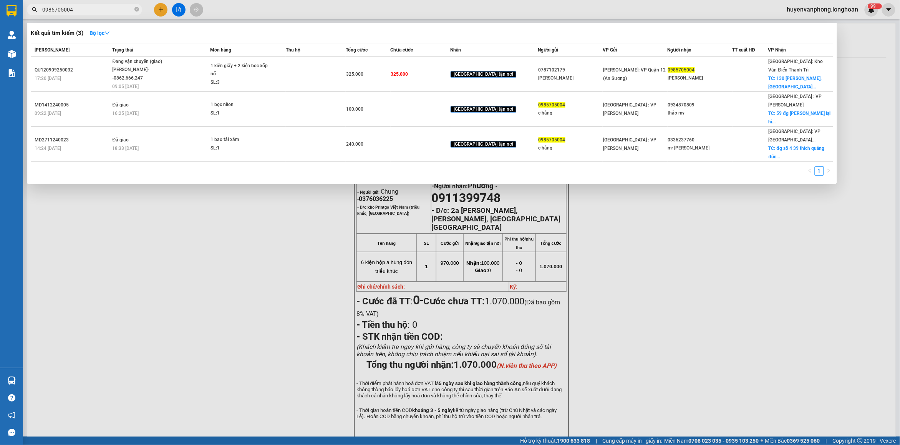
click at [93, 10] on input "0985705004" at bounding box center [87, 9] width 91 height 8
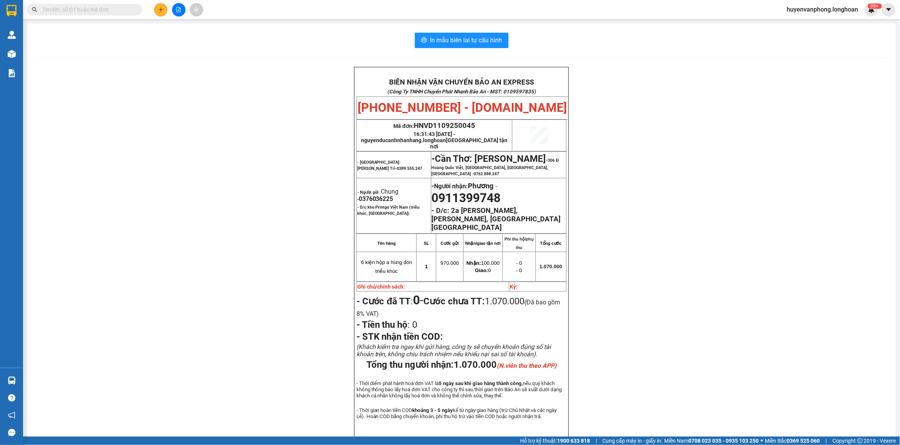
paste input "0942979696"
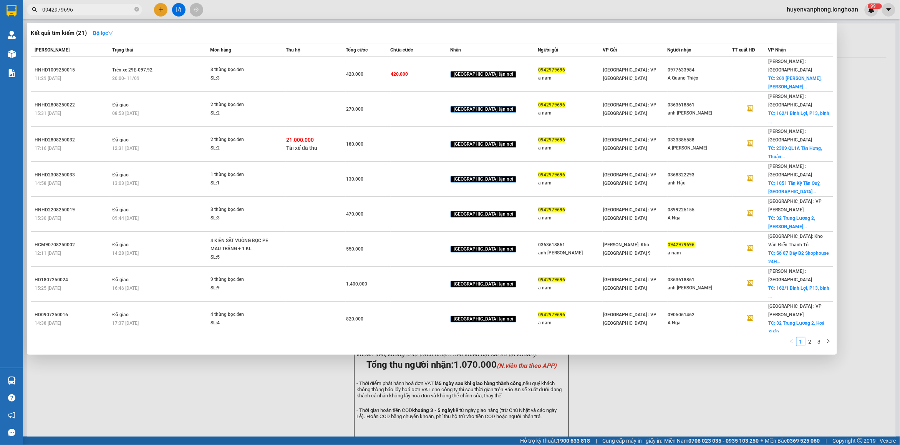
drag, startPoint x: 137, startPoint y: 8, endPoint x: 83, endPoint y: 8, distance: 54.2
click at [133, 8] on span "0942979696" at bounding box center [84, 10] width 115 height 12
click at [83, 8] on input "0942979696" at bounding box center [87, 9] width 91 height 8
type input "="
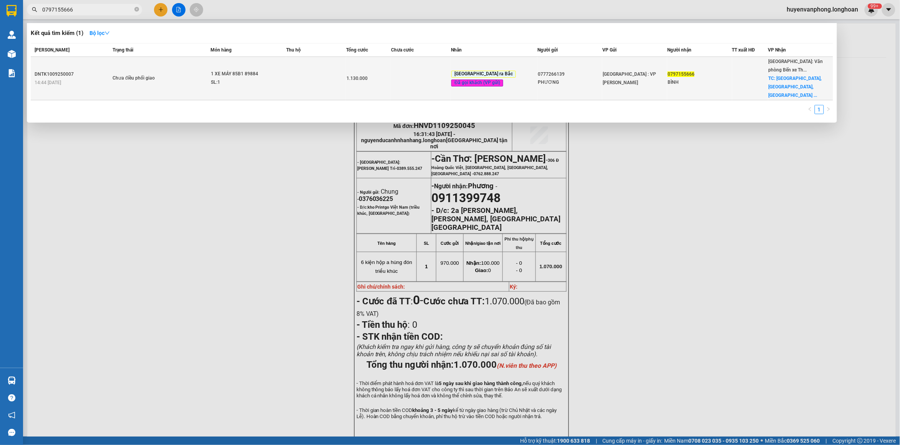
type input "0797155666"
click at [286, 80] on span "1 XE MÁY 85B1 89884 SL: 1" at bounding box center [248, 78] width 75 height 17
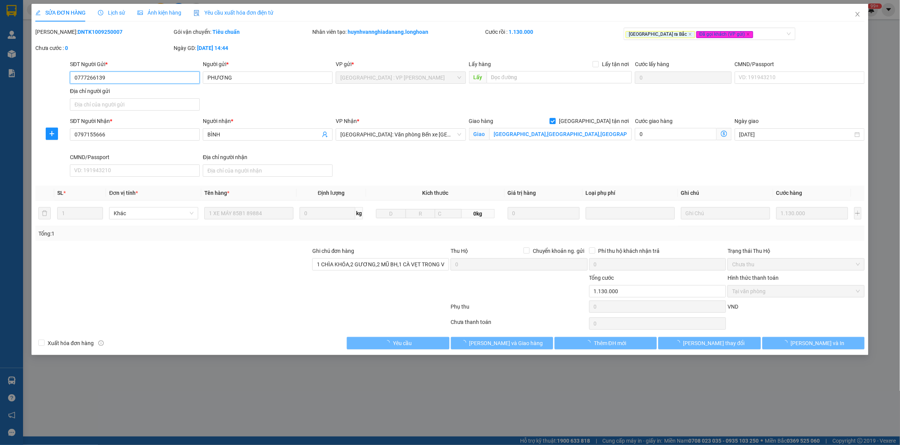
click at [115, 10] on span "Lịch sử" at bounding box center [111, 13] width 27 height 6
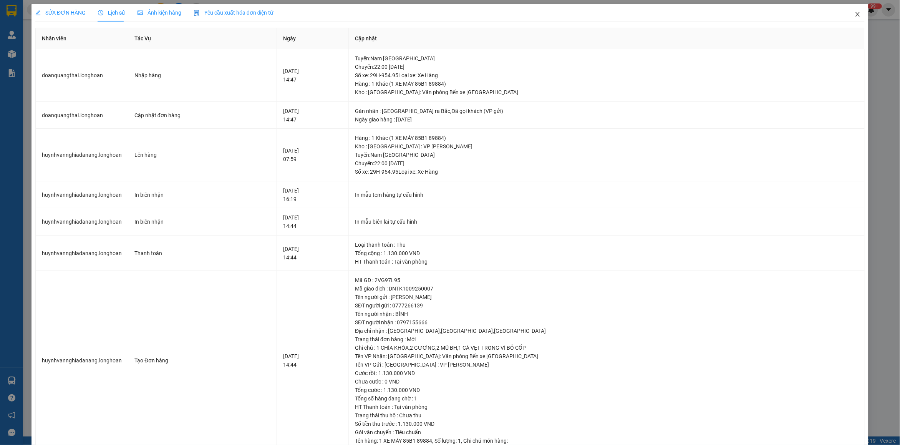
drag, startPoint x: 851, startPoint y: 13, endPoint x: 116, endPoint y: 13, distance: 735.1
click at [834, 13] on div "SỬA ĐƠN HÀNG Lịch sử Ảnh kiện hàng Yêu cầu xuất hóa đơn điện tử Total Paid Fee …" at bounding box center [450, 230] width 837 height 452
drag, startPoint x: 852, startPoint y: 18, endPoint x: 788, endPoint y: 18, distance: 64.2
click at [833, 18] on div "SỬA ĐƠN HÀNG Lịch sử Ảnh kiện hàng Yêu cầu xuất hóa đơn điện tử Total Paid Fee …" at bounding box center [450, 230] width 837 height 452
drag, startPoint x: 850, startPoint y: 12, endPoint x: 277, endPoint y: 12, distance: 572.9
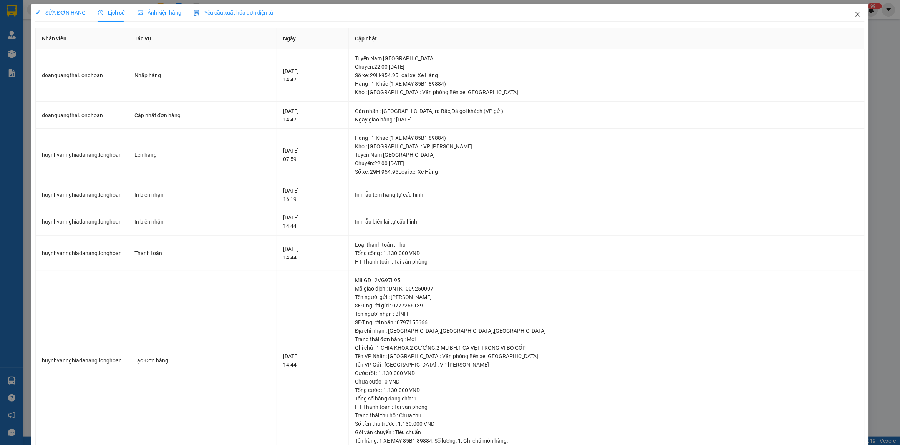
click at [847, 12] on span "Close" at bounding box center [858, 15] width 22 height 22
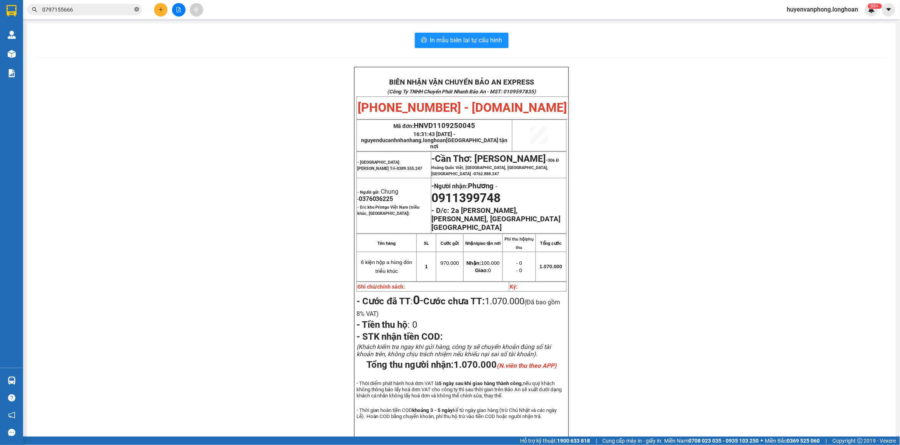
drag, startPoint x: 136, startPoint y: 9, endPoint x: 100, endPoint y: 9, distance: 36.1
click at [136, 9] on icon "close-circle" at bounding box center [136, 9] width 5 height 5
click at [93, 9] on input "text" at bounding box center [87, 9] width 91 height 8
paste input "0359832235"
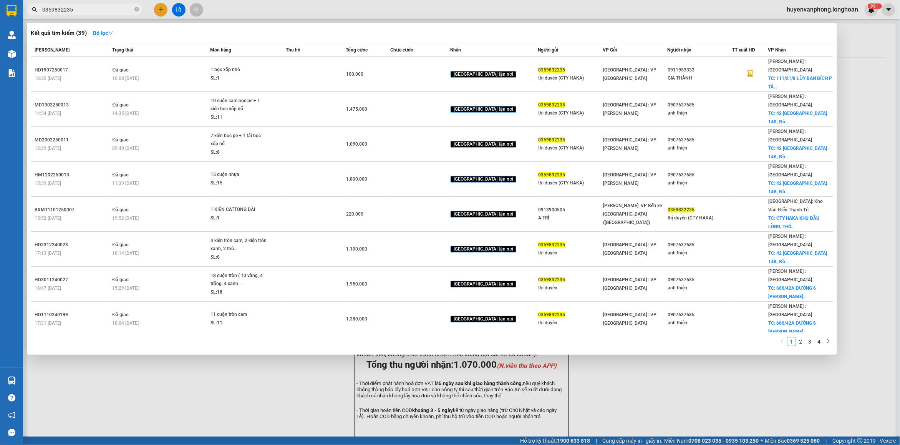
type input "0359832235"
drag, startPoint x: 137, startPoint y: 10, endPoint x: 102, endPoint y: 10, distance: 35.4
click at [133, 10] on span "0359832235" at bounding box center [84, 10] width 115 height 12
click at [97, 10] on input "0359832235" at bounding box center [87, 9] width 91 height 8
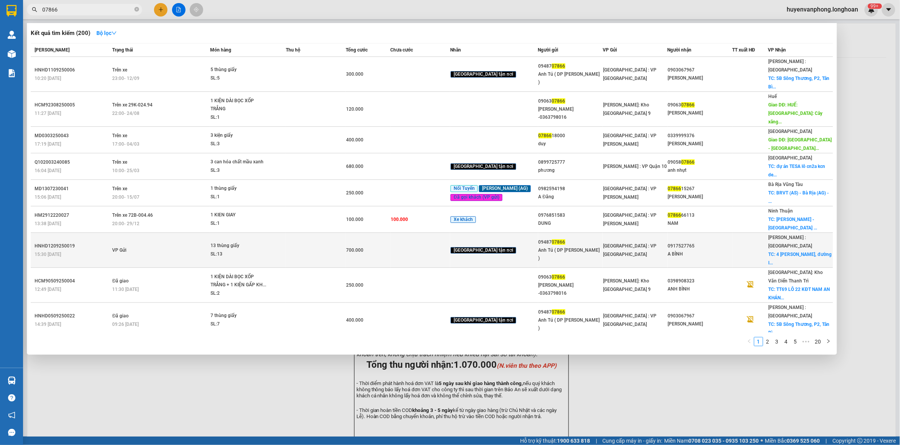
type input "07866"
click at [376, 246] on div "700.000" at bounding box center [368, 250] width 44 height 8
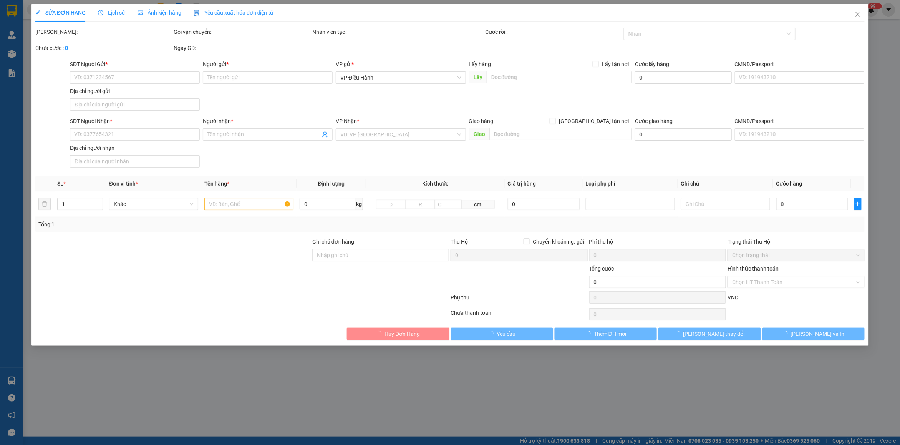
type input "0948707866"
type input "Anh Tú ( DP Gia Hân )"
type input "0917527765"
type input "A BÌNH"
checkbox input "true"
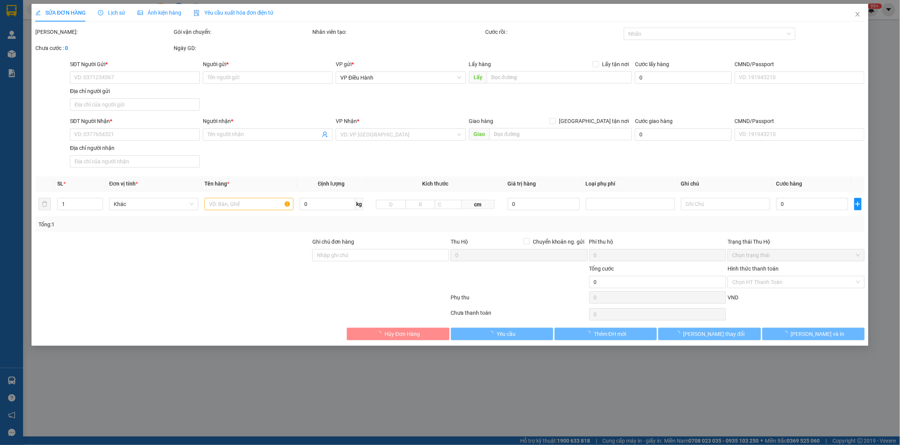
type input "4 trịnh đình thảo, đường lũy bán bích, tân phú, hcm"
type input "700.000"
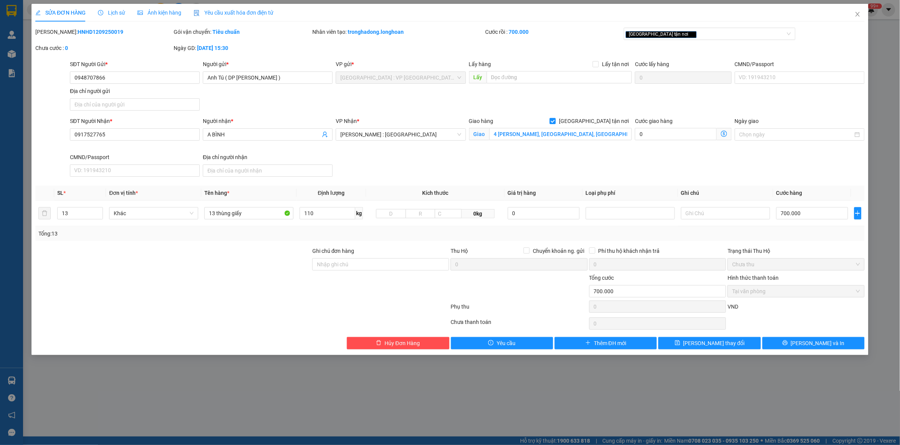
drag, startPoint x: 53, startPoint y: 30, endPoint x: 113, endPoint y: 33, distance: 60.4
click at [113, 33] on div "Mã ĐH: HNHD1209250019" at bounding box center [103, 32] width 137 height 8
copy b "HNHD1209250019"
drag, startPoint x: 108, startPoint y: 75, endPoint x: 81, endPoint y: 80, distance: 26.5
click at [71, 73] on input "0948707866" at bounding box center [135, 77] width 130 height 12
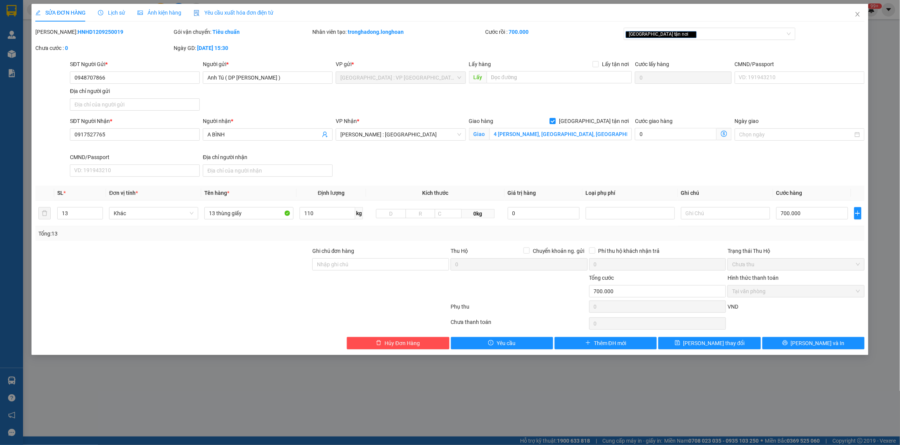
drag, startPoint x: 55, startPoint y: 33, endPoint x: 111, endPoint y: 33, distance: 56.1
click at [111, 33] on div "Mã ĐH: HNHD1209250019" at bounding box center [103, 32] width 137 height 8
copy b "HNHD1209250019"
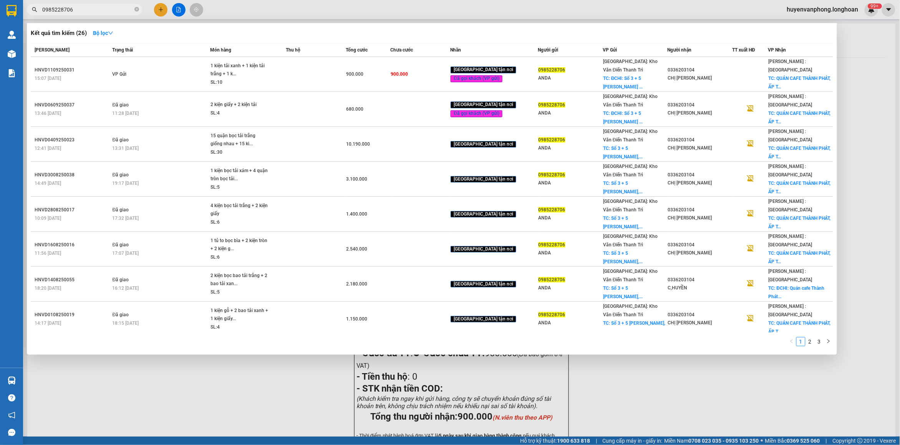
scroll to position [48, 0]
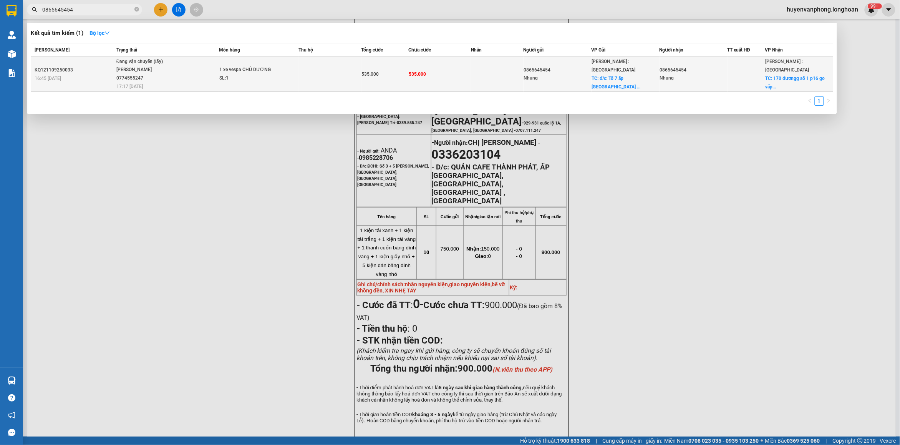
type input "0865645454"
click at [179, 73] on span "Đang vận chuyển (lấy) [PERSON_NAME] 0774555247 17:17 [DATE]" at bounding box center [167, 74] width 102 height 32
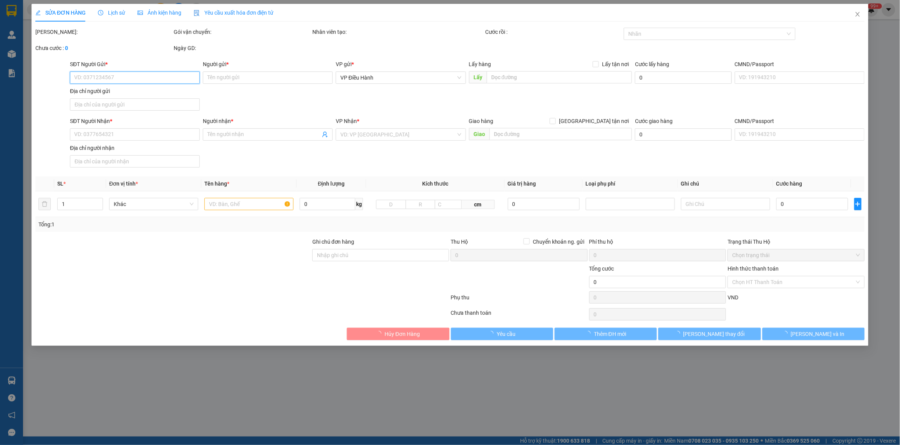
type input "0865645454"
type input "Nhung"
checkbox input "true"
type input "đ/c: Tổ 7 ấp phước tân xã phước chỉ trảng bàng tây ninh"
type input "0865645454"
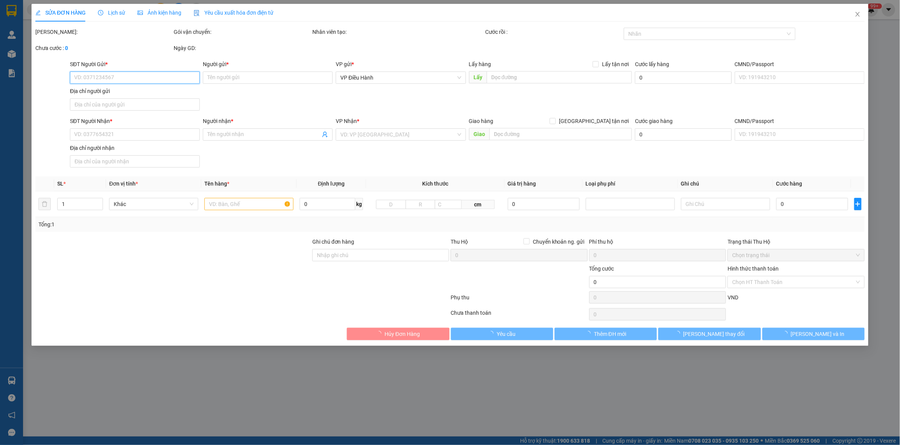
type input "Nhung"
checkbox input "true"
type input "170 đươngg số 1 p16 go vấp, hcm"
type input "535.000"
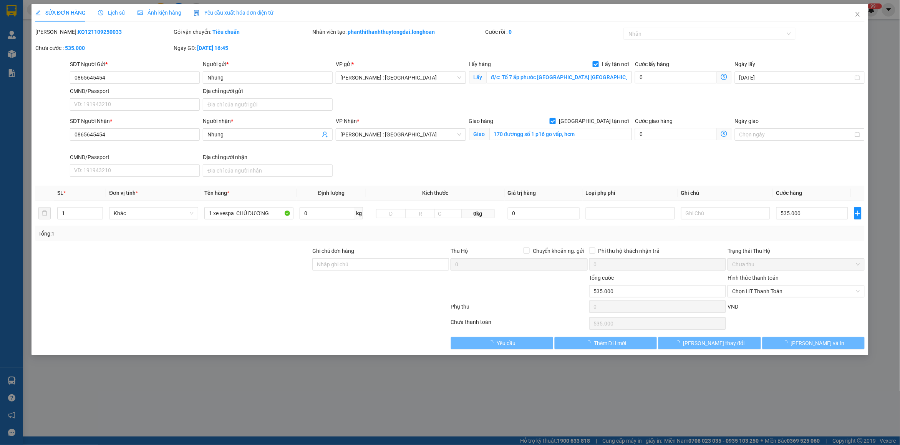
click at [108, 10] on span "Lịch sử" at bounding box center [111, 13] width 27 height 6
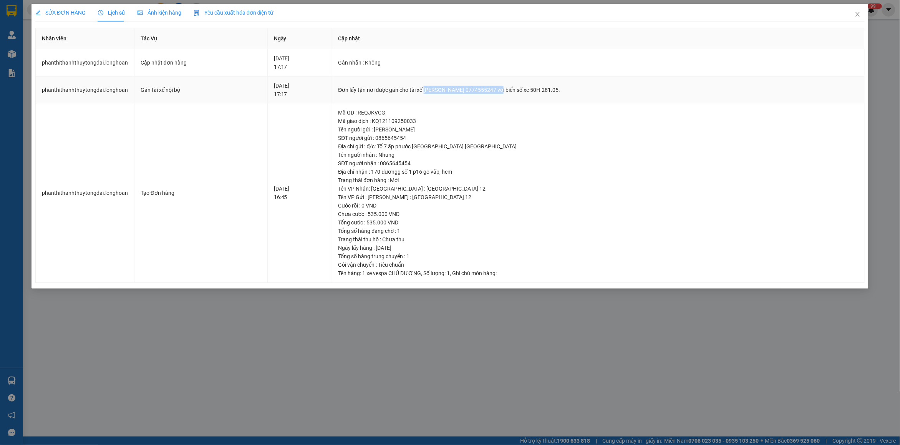
drag, startPoint x: 435, startPoint y: 88, endPoint x: 519, endPoint y: 88, distance: 84.2
click at [519, 88] on div "Đơn lấy tận nơi được gán cho tài xế TRƯƠNG DUY DƯƠNG 0774555247 với biển số xe …" at bounding box center [599, 90] width 520 height 8
copy div "TRƯƠNG DUY DƯƠNG 0774555247"
